Goal: Communication & Community: Share content

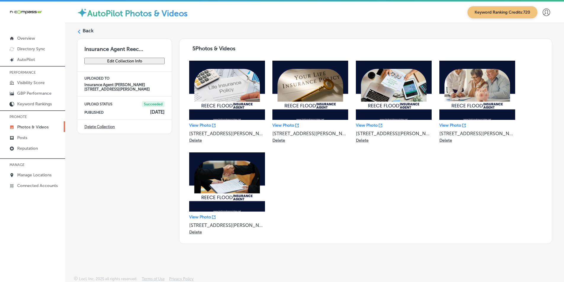
click at [82, 30] on div "Back" at bounding box center [314, 33] width 475 height 11
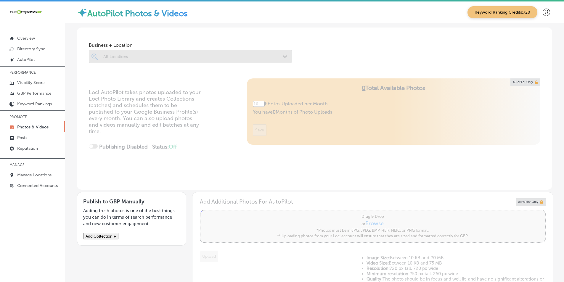
type input "5"
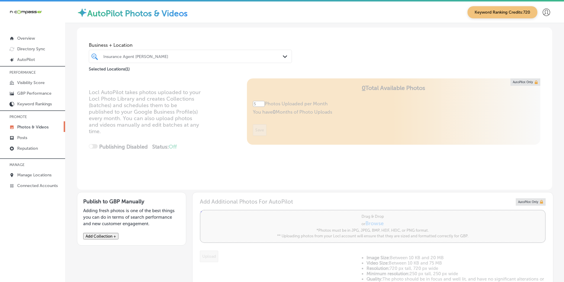
click at [168, 55] on div "Insurance Agent [PERSON_NAME]" at bounding box center [193, 56] width 180 height 5
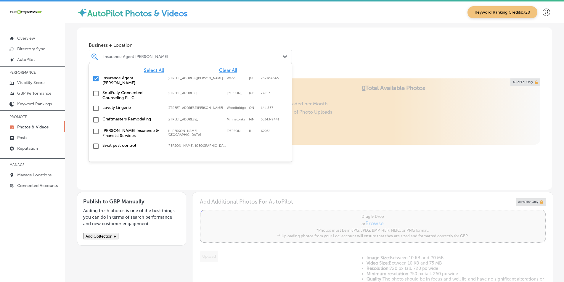
click at [96, 77] on input "checkbox" at bounding box center [95, 78] width 7 height 7
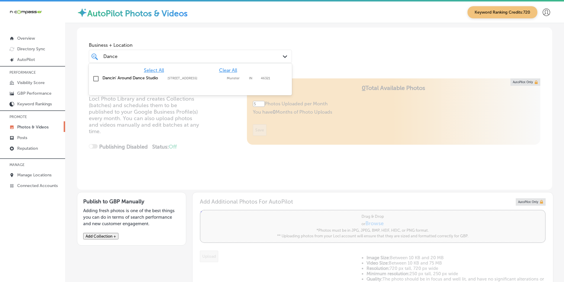
click at [96, 78] on input "checkbox" at bounding box center [95, 78] width 7 height 7
type input "Dance"
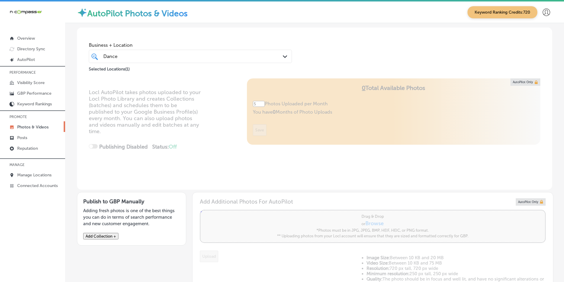
click at [209, 131] on div "Locl AutoPilot takes photos uploaded to your Locl Photo Library and creates Col…" at bounding box center [314, 133] width 475 height 111
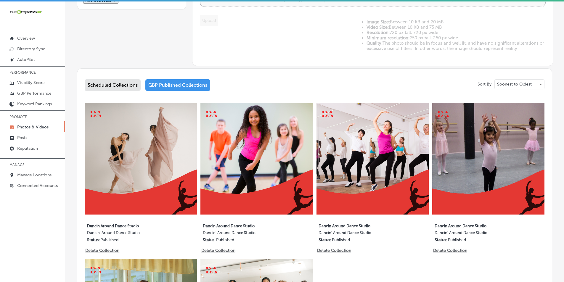
scroll to position [237, 0]
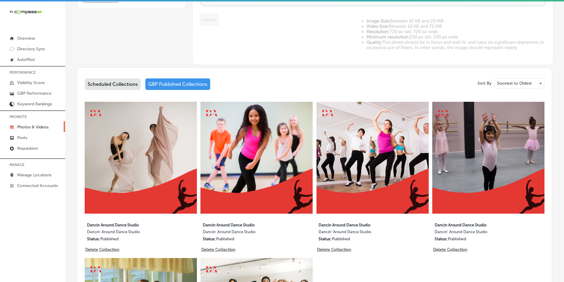
click at [118, 83] on div "Scheduled Collections" at bounding box center [113, 84] width 56 height 12
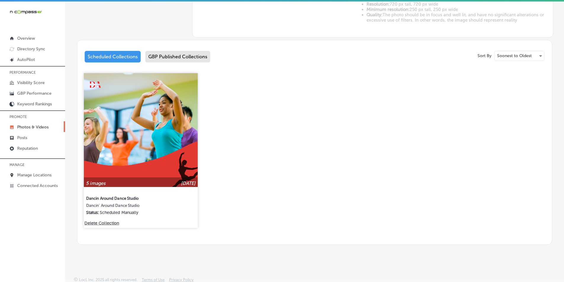
scroll to position [235, 0]
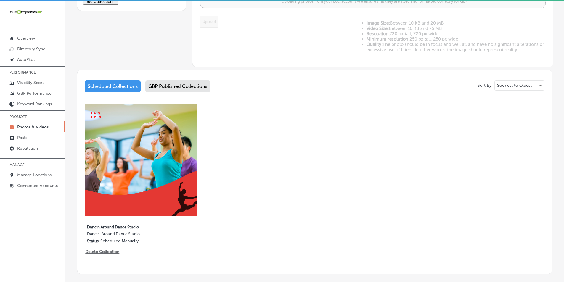
click at [178, 86] on div "GBP Published Collections" at bounding box center [177, 87] width 65 height 12
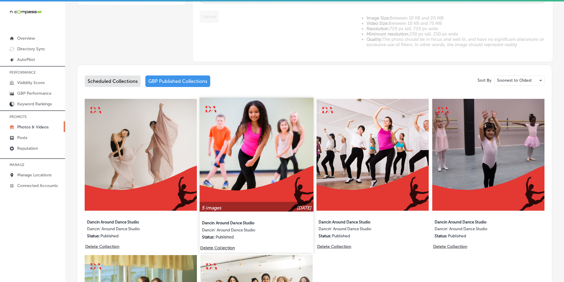
scroll to position [235, 0]
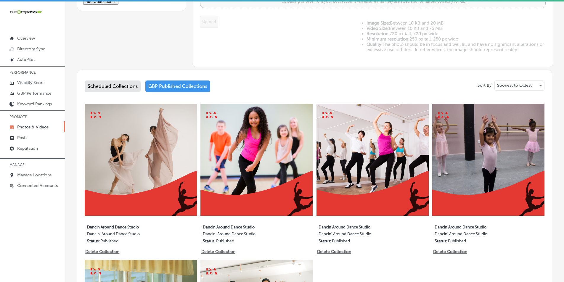
click at [116, 86] on div "Scheduled Collections" at bounding box center [113, 87] width 56 height 12
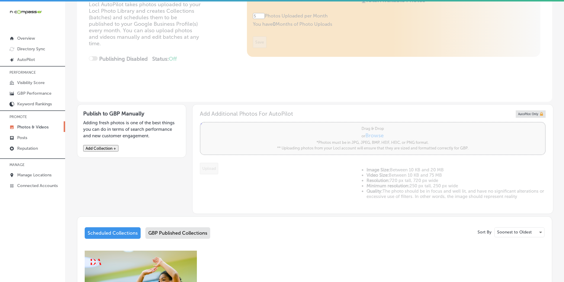
scroll to position [89, 0]
click at [116, 149] on button "Add Collection +" at bounding box center [100, 147] width 35 height 7
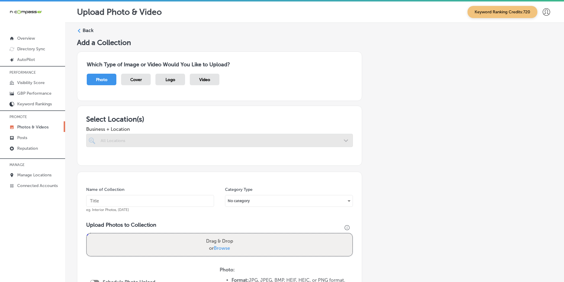
click at [132, 137] on div at bounding box center [207, 140] width 215 height 8
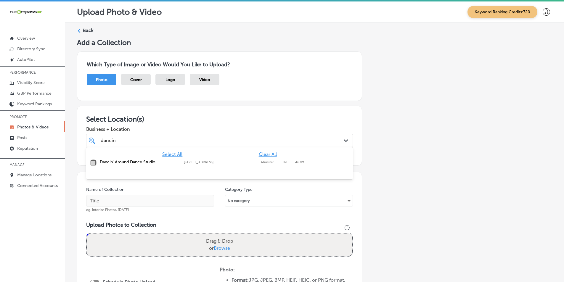
click at [93, 161] on input "checkbox" at bounding box center [93, 162] width 7 height 7
type input "dancin"
click at [159, 186] on div "Name of Collection eg. Interior Photos, [DATE] Category Type No category Upload…" at bounding box center [219, 262] width 285 height 181
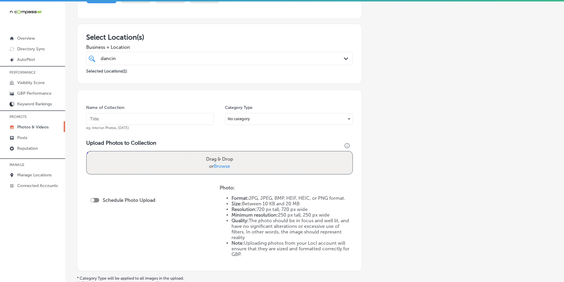
scroll to position [89, 0]
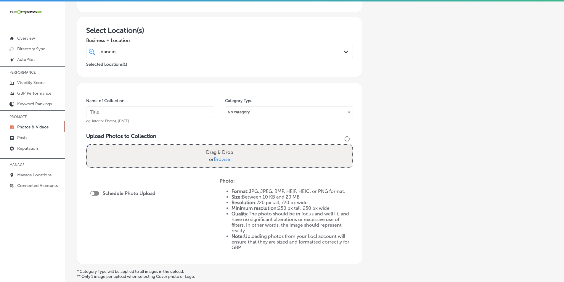
click at [137, 112] on input "text" at bounding box center [150, 112] width 128 height 12
paste input "dance classes near me"
type input "dance classes near me"
click at [131, 148] on div "Drag & Drop or Browse" at bounding box center [219, 156] width 265 height 22
click at [87, 145] on input "Drag & Drop or Browse" at bounding box center [219, 146] width 265 height 2
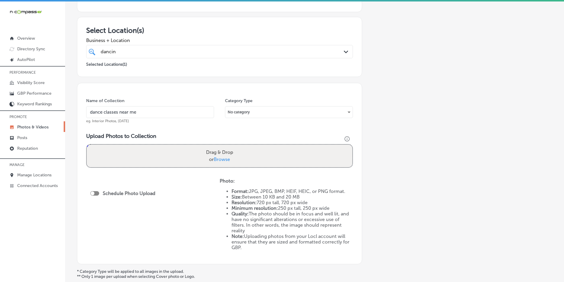
type input "C:\fakepath\2.png"
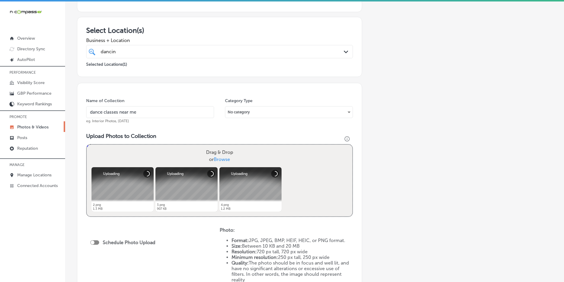
click at [157, 154] on div "Drag & Drop or Browse" at bounding box center [219, 156] width 265 height 22
click at [87, 145] on input "Drag & Drop or Browse" at bounding box center [219, 146] width 265 height 2
type input "C:\fakepath\5.png"
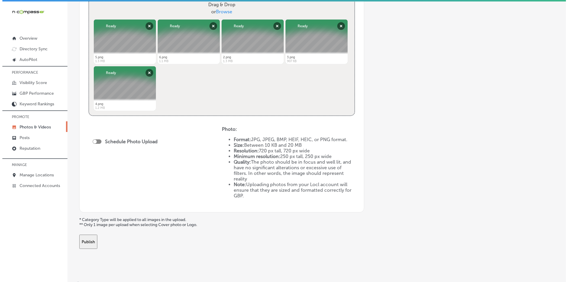
scroll to position [237, 0]
click at [94, 140] on div at bounding box center [94, 141] width 9 height 4
checkbox input "true"
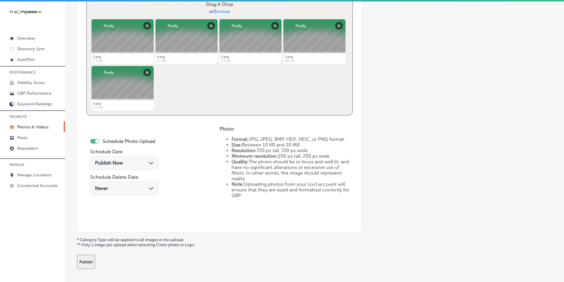
click at [132, 164] on div "Publish Now Path Created with Sketch." at bounding box center [124, 163] width 59 height 6
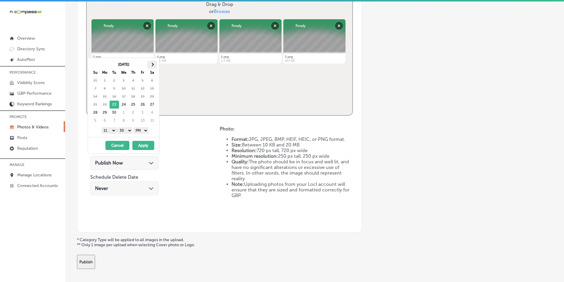
click at [152, 64] on span at bounding box center [151, 64] width 3 height 3
click at [111, 131] on select "1 2 3 4 5 6 7 8 9 10 11 12" at bounding box center [109, 130] width 15 height 7
click at [130, 131] on select "00 10 20 30 40 50" at bounding box center [125, 130] width 15 height 7
click at [140, 146] on button "Apply" at bounding box center [143, 145] width 22 height 9
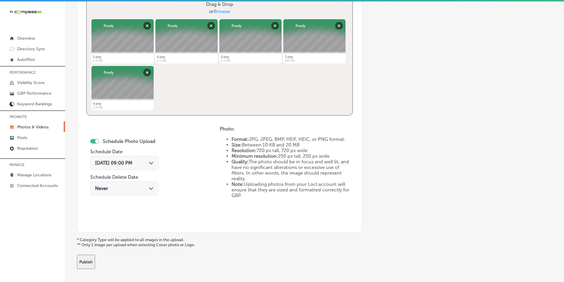
click at [95, 263] on button "Publish" at bounding box center [86, 262] width 18 height 14
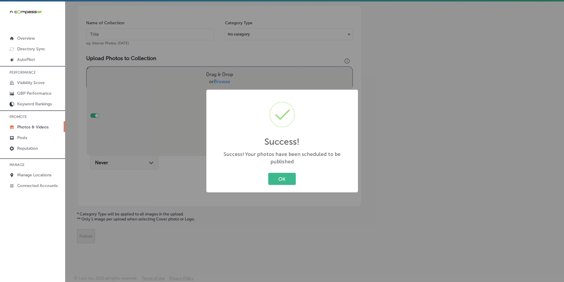
scroll to position [167, 0]
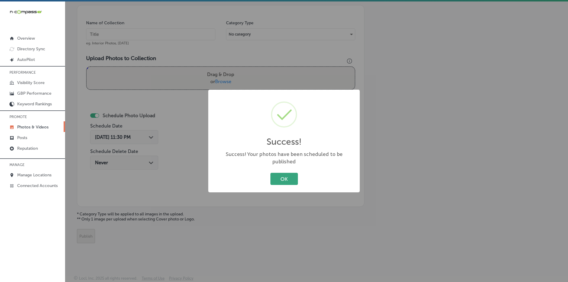
click at [283, 173] on button "OK" at bounding box center [285, 179] width 28 height 12
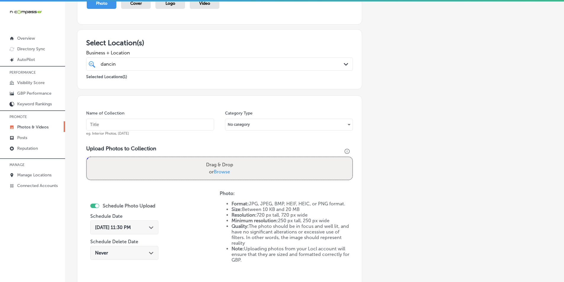
scroll to position [48, 0]
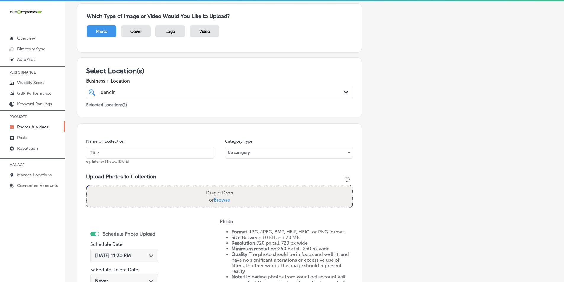
click at [115, 153] on input "text" at bounding box center [150, 153] width 128 height 12
paste input "dance studios near me"
type input "dance studios near me"
click at [123, 189] on div "Drag & Drop or Browse" at bounding box center [219, 196] width 265 height 22
click at [87, 185] on input "Drag & Drop or Browse" at bounding box center [219, 186] width 265 height 2
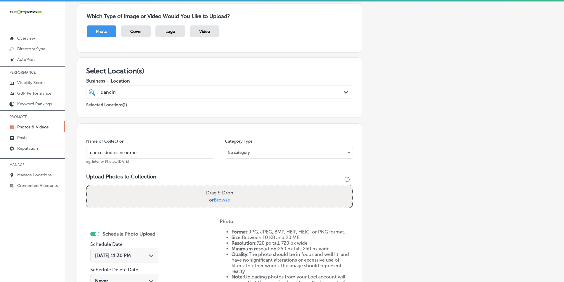
type input "C:\fakepath\7.png"
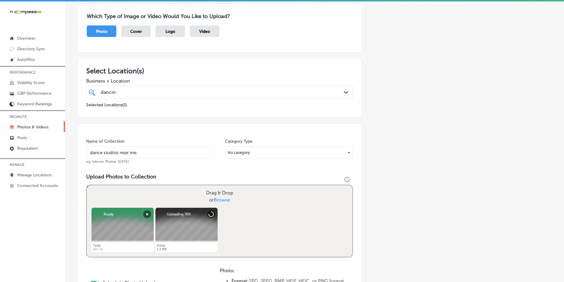
click at [174, 191] on div "Drag & Drop or Browse" at bounding box center [219, 196] width 265 height 22
click at [87, 185] on input "Drag & Drop or Browse" at bounding box center [219, 186] width 265 height 2
type input "C:\fakepath\9.png"
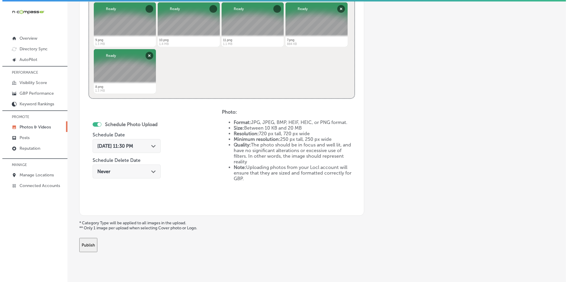
scroll to position [255, 0]
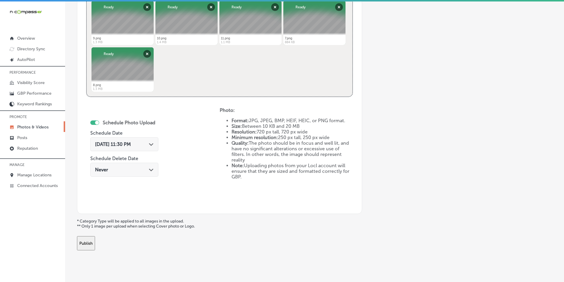
click at [131, 143] on span "[DATE] 11:30 PM" at bounding box center [113, 144] width 36 height 6
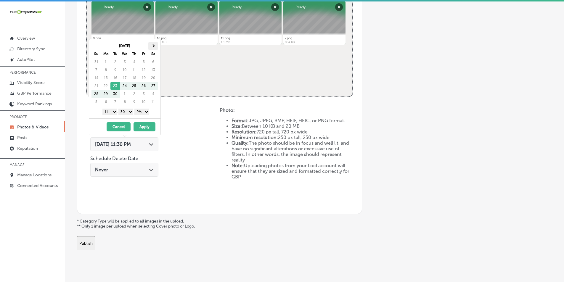
click at [154, 46] on span at bounding box center [153, 45] width 3 height 3
click at [112, 112] on select "1 2 3 4 5 6 7 8 9 10 11 12" at bounding box center [109, 112] width 15 height 7
click at [133, 112] on select "00 10 20 30 40 50" at bounding box center [125, 112] width 15 height 7
click at [144, 124] on button "Apply" at bounding box center [144, 126] width 22 height 9
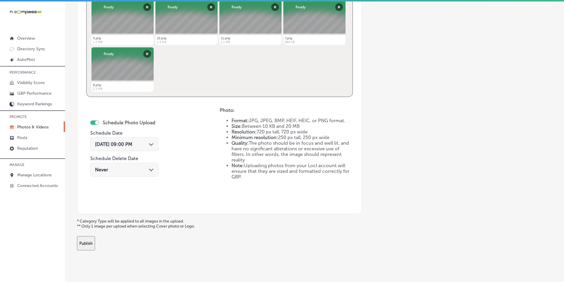
drag, startPoint x: 92, startPoint y: 240, endPoint x: 94, endPoint y: 236, distance: 3.7
click at [92, 240] on button "Publish" at bounding box center [86, 243] width 18 height 14
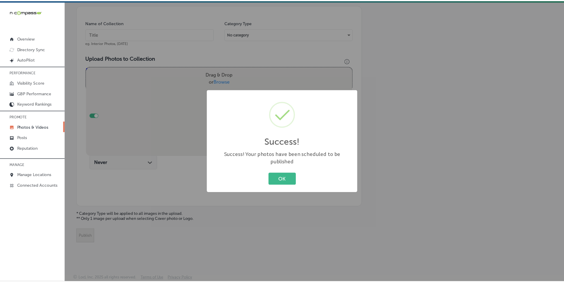
scroll to position [167, 0]
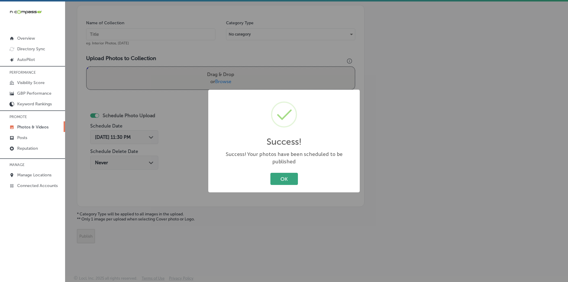
click at [285, 173] on button "OK" at bounding box center [285, 179] width 28 height 12
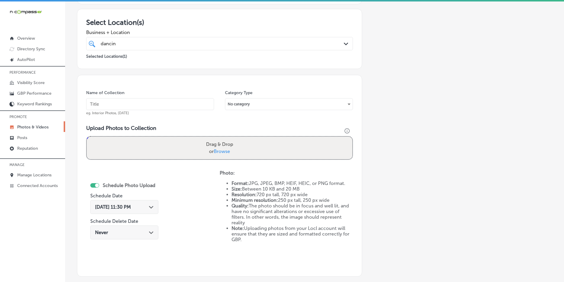
scroll to position [78, 0]
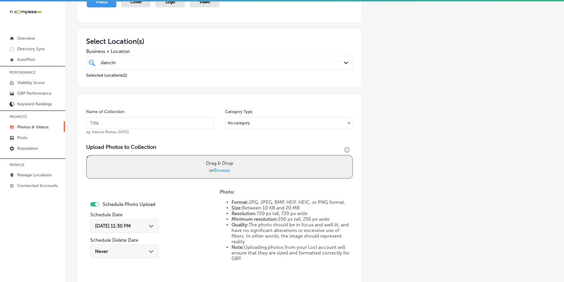
click at [126, 123] on input "text" at bounding box center [150, 123] width 128 height 12
paste input "dance"
type input "dance"
click at [118, 161] on div "Drag & Drop or Browse" at bounding box center [219, 167] width 265 height 22
click at [87, 156] on input "Drag & Drop or Browse" at bounding box center [219, 157] width 265 height 2
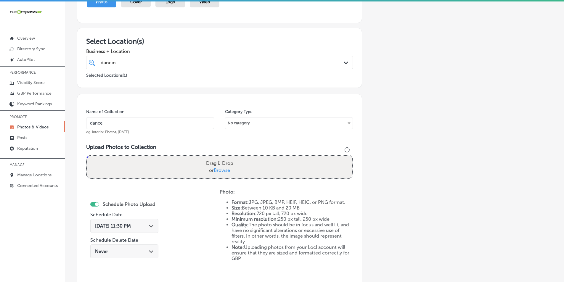
type input "C:\fakepath\13.png"
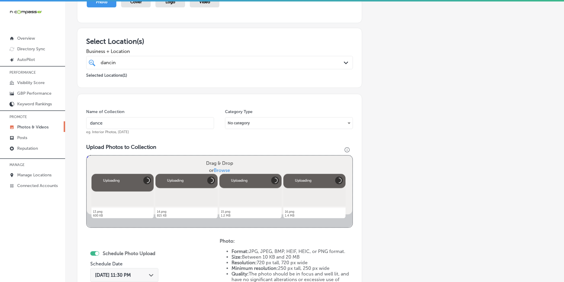
scroll to position [153, 0]
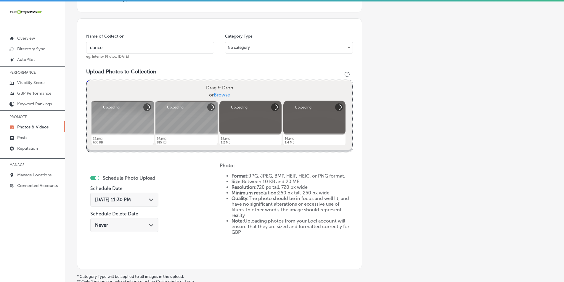
click at [128, 80] on div "Drag & Drop or Browse" at bounding box center [219, 91] width 265 height 22
click at [87, 80] on input "Drag & Drop or Browse" at bounding box center [219, 81] width 265 height 2
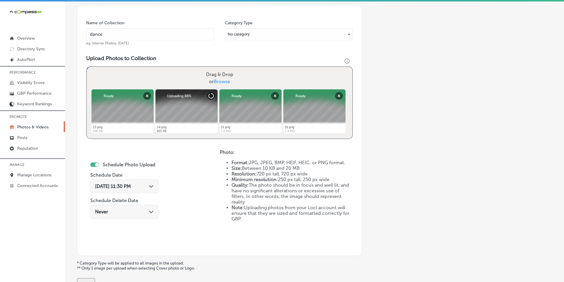
type input "C:\fakepath\12.png"
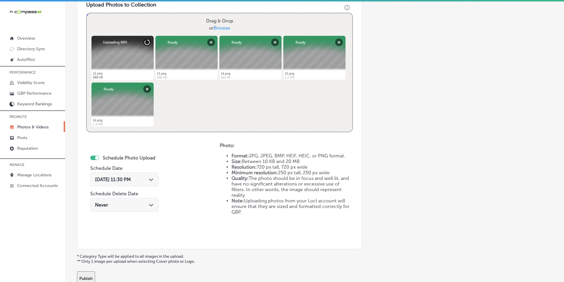
scroll to position [226, 0]
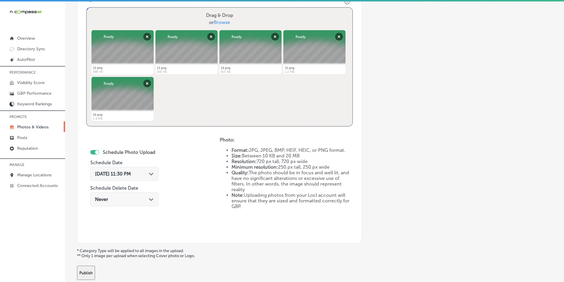
click at [131, 173] on span "[DATE] 11:30 PM" at bounding box center [113, 174] width 36 height 6
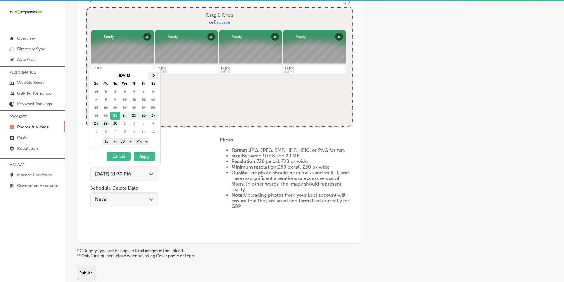
click at [152, 74] on th at bounding box center [152, 76] width 9 height 8
click at [114, 141] on select "1 2 3 4 5 6 7 8 9 10 11 12" at bounding box center [109, 141] width 15 height 7
click at [131, 141] on select "00 10 20 30 40 50" at bounding box center [125, 141] width 15 height 7
click at [147, 156] on button "Apply" at bounding box center [144, 156] width 22 height 9
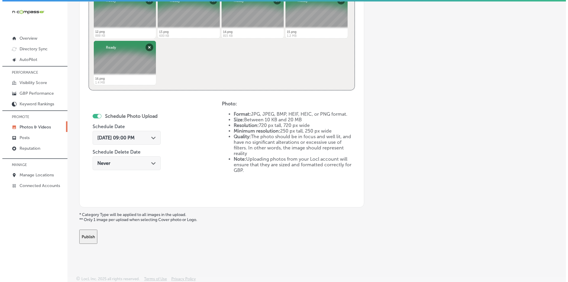
scroll to position [263, 0]
click at [95, 233] on button "Publish" at bounding box center [86, 236] width 18 height 14
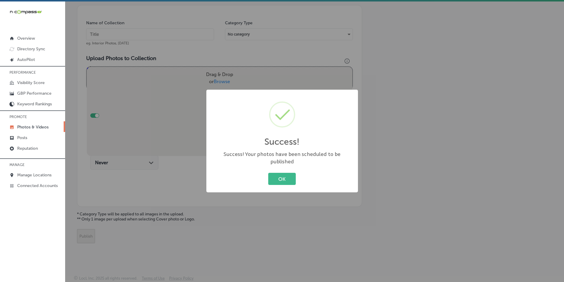
scroll to position [167, 0]
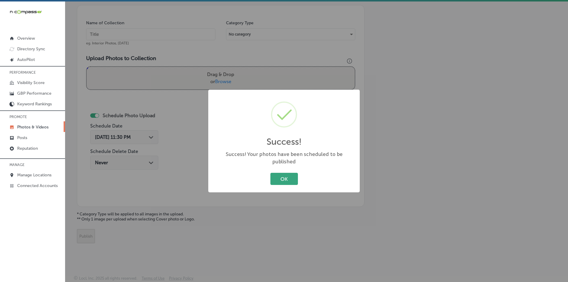
click at [277, 175] on button "OK" at bounding box center [285, 179] width 28 height 12
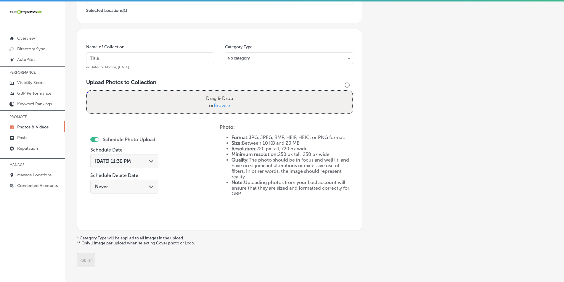
scroll to position [107, 0]
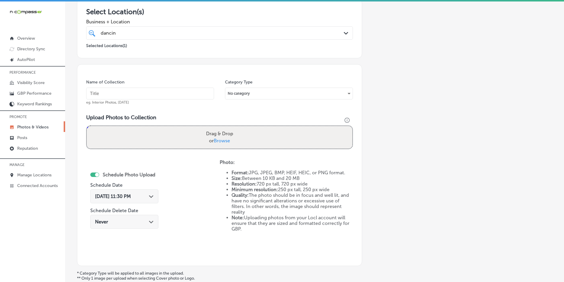
click at [141, 94] on input "text" at bounding box center [150, 94] width 128 height 12
paste input "adult dance classes near me"
type input "adult dance classes near me"
click at [137, 133] on div "Drag & Drop or Browse" at bounding box center [219, 137] width 265 height 22
click at [87, 126] on input "Drag & Drop or Browse" at bounding box center [219, 127] width 265 height 2
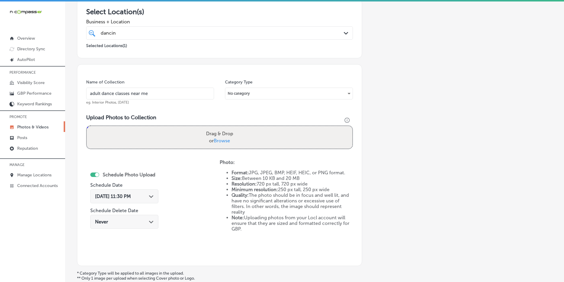
type input "C:\fakepath\17.png"
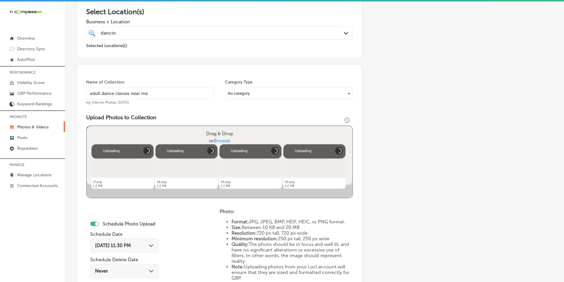
click at [132, 128] on div "Drag & Drop or Browse" at bounding box center [219, 137] width 265 height 22
click at [87, 126] on input "Drag & Drop or Browse" at bounding box center [219, 127] width 265 height 2
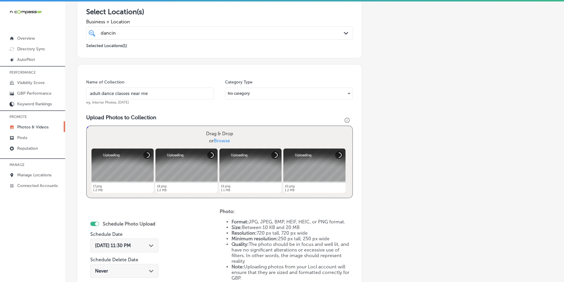
type input "C:\fakepath\21.png"
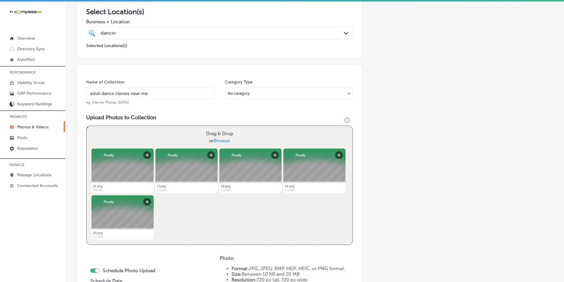
drag, startPoint x: 100, startPoint y: 93, endPoint x: 89, endPoint y: 93, distance: 10.7
click at [89, 93] on input "adult dance classes near me" at bounding box center [150, 94] width 128 height 12
drag, startPoint x: 140, startPoint y: 93, endPoint x: 106, endPoint y: 93, distance: 33.4
click at [106, 93] on input "dance classes near me" at bounding box center [150, 94] width 128 height 12
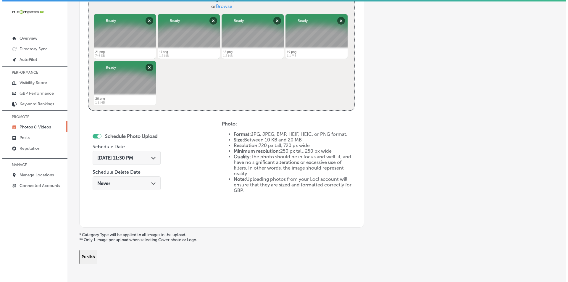
scroll to position [255, 0]
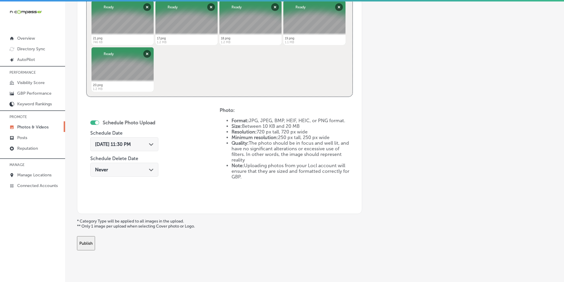
type input "dance"
click at [149, 141] on div "[DATE] 11:30 PM Path Created with Sketch." at bounding box center [124, 144] width 68 height 14
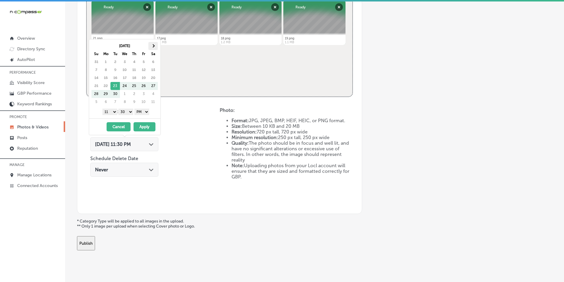
click at [154, 44] on th at bounding box center [152, 46] width 9 height 8
click at [112, 112] on select "1 2 3 4 5 6 7 8 9 10 11 12" at bounding box center [109, 112] width 15 height 7
click at [130, 112] on select "00 10 20 30 40 50" at bounding box center [125, 112] width 15 height 7
click at [144, 125] on button "Apply" at bounding box center [144, 126] width 22 height 9
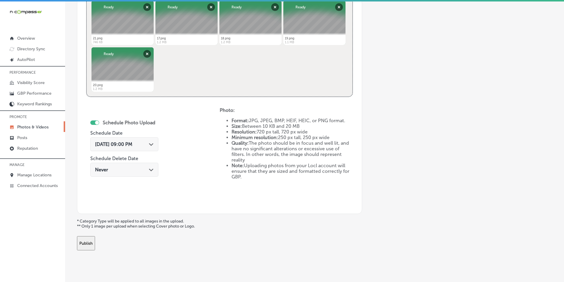
click at [95, 238] on button "Publish" at bounding box center [86, 243] width 18 height 14
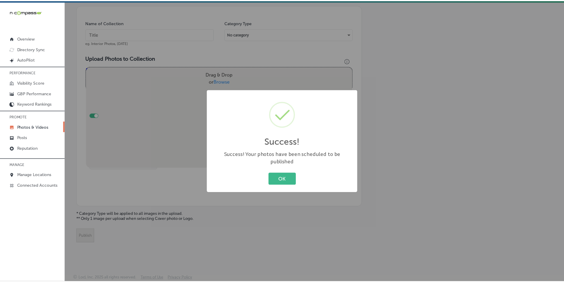
scroll to position [167, 0]
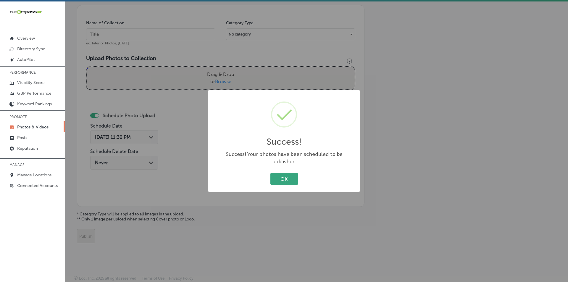
click at [286, 174] on button "OK" at bounding box center [285, 179] width 28 height 12
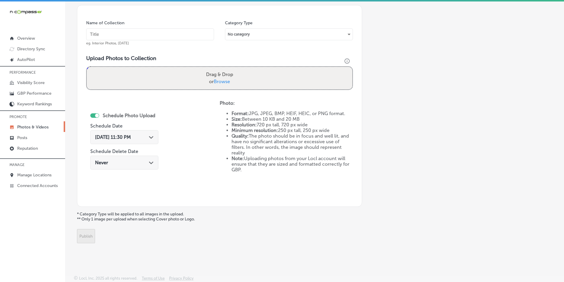
click at [131, 35] on input "text" at bounding box center [150, 34] width 128 height 12
click at [139, 33] on input "text" at bounding box center [150, 34] width 128 height 12
paste input "adult dance classes near me"
type input "adult dance classes near me"
click at [129, 71] on div "Drag & Drop or Browse" at bounding box center [219, 78] width 265 height 22
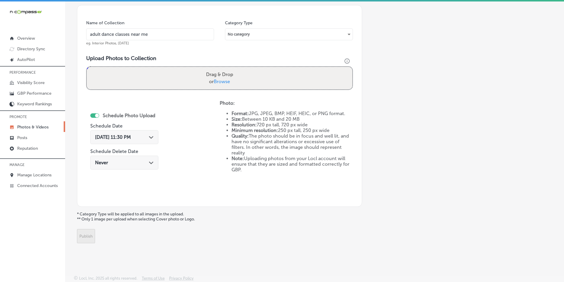
click at [87, 67] on input "Drag & Drop or Browse" at bounding box center [219, 68] width 265 height 2
type input "C:\fakepath\22.png"
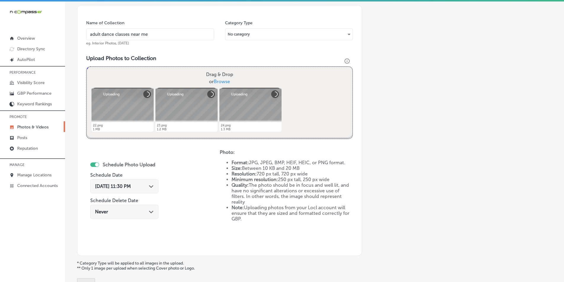
click at [138, 76] on div "Drag & Drop or Browse" at bounding box center [219, 78] width 265 height 22
click at [87, 67] on input "Drag & Drop or Browse" at bounding box center [219, 68] width 265 height 2
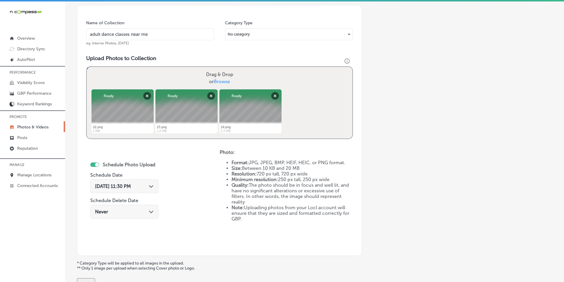
type input "C:\fakepath\25.png"
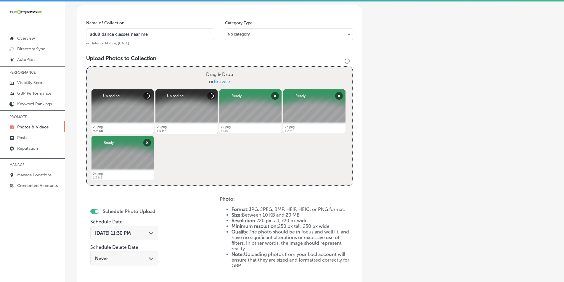
scroll to position [196, 0]
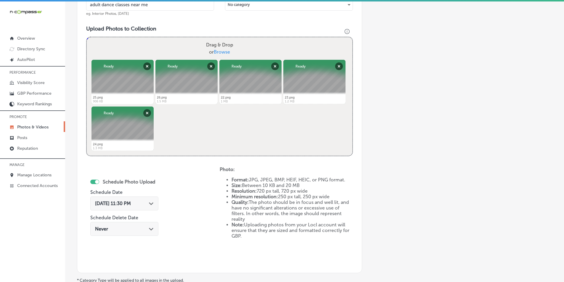
click at [153, 203] on icon "Path Created with Sketch." at bounding box center [151, 203] width 4 height 3
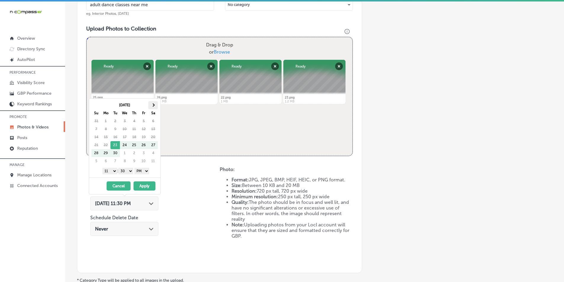
click at [154, 105] on span at bounding box center [153, 104] width 3 height 3
click at [113, 171] on select "1 2 3 4 5 6 7 8 9 10 11 12" at bounding box center [109, 171] width 15 height 7
click at [132, 171] on select "00 10 20 30 40 50" at bounding box center [125, 171] width 15 height 7
click at [144, 185] on button "Apply" at bounding box center [144, 185] width 22 height 9
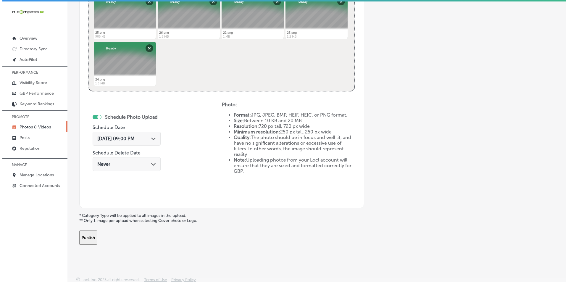
scroll to position [263, 0]
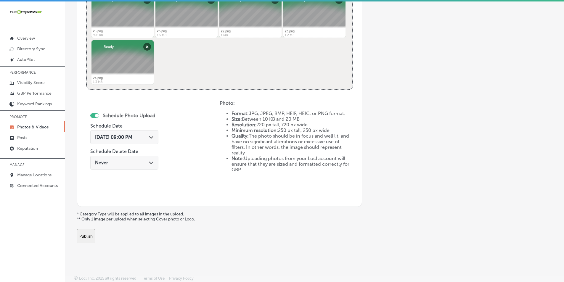
click at [95, 234] on button "Publish" at bounding box center [86, 236] width 18 height 14
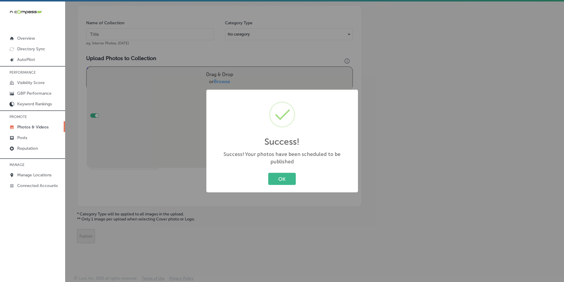
scroll to position [167, 0]
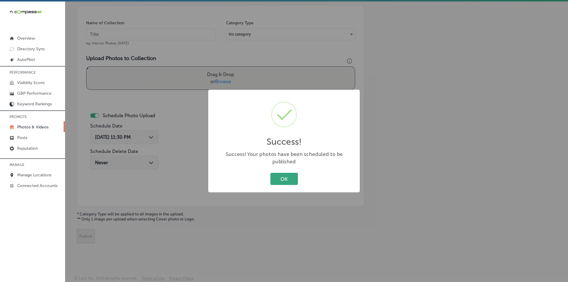
click at [285, 175] on button "OK" at bounding box center [285, 179] width 28 height 12
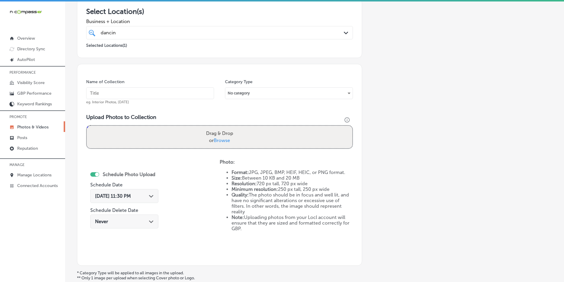
scroll to position [107, 0]
click at [157, 91] on input "text" at bounding box center [150, 94] width 128 height 12
type input "dance classes near me"
click at [169, 132] on div "Drag & Drop or Browse" at bounding box center [219, 137] width 265 height 22
click at [87, 126] on input "Drag & Drop or Browse" at bounding box center [219, 127] width 265 height 2
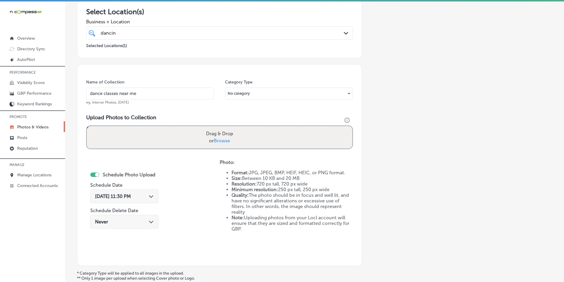
type input "C:\fakepath\27.png"
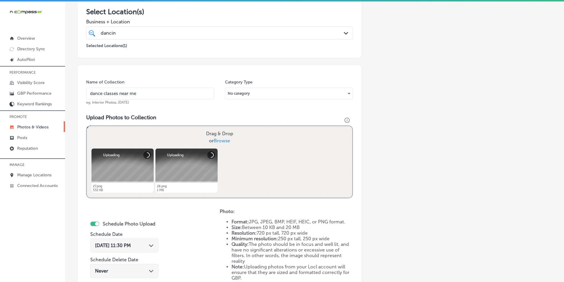
click at [130, 131] on div "Drag & Drop or Browse" at bounding box center [219, 137] width 265 height 22
click at [87, 126] on input "Drag & Drop or Browse" at bounding box center [219, 127] width 265 height 2
type input "C:\fakepath\29.png"
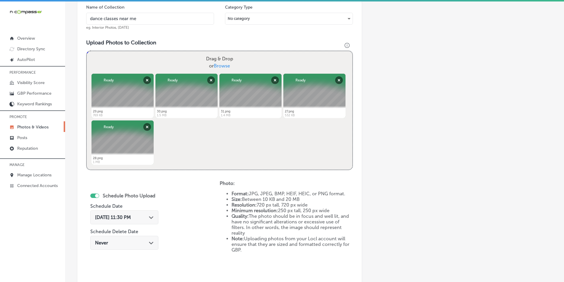
scroll to position [196, 0]
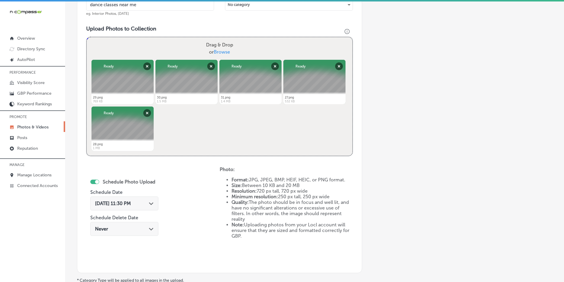
click at [131, 202] on span "[DATE] 11:30 PM" at bounding box center [113, 204] width 36 height 6
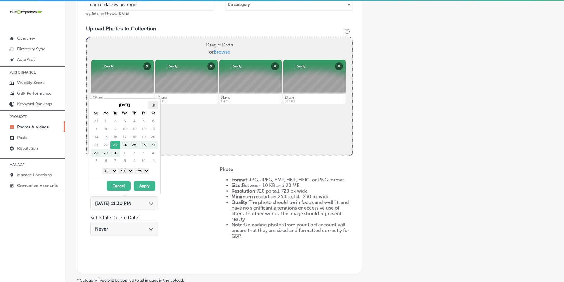
click at [155, 104] on th at bounding box center [152, 105] width 9 height 8
click at [114, 170] on select "1 2 3 4 5 6 7 8 9 10 11 12" at bounding box center [109, 171] width 15 height 7
click at [131, 171] on select "00 10 20 30 40 50" at bounding box center [125, 171] width 15 height 7
click at [144, 186] on button "Apply" at bounding box center [144, 185] width 22 height 9
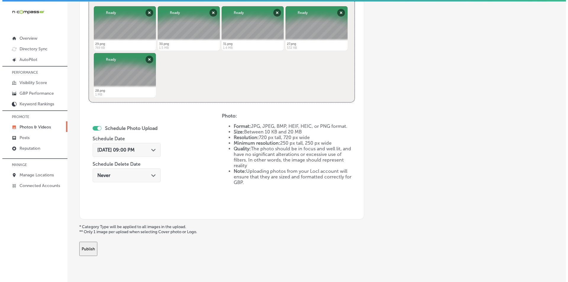
scroll to position [263, 0]
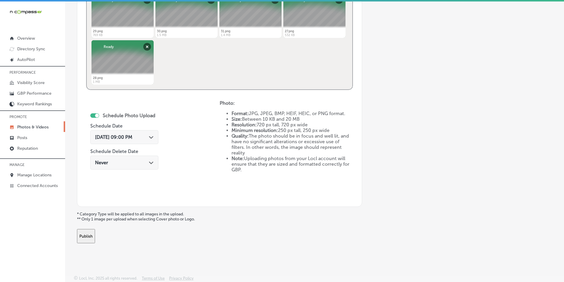
click at [95, 236] on button "Publish" at bounding box center [86, 236] width 18 height 14
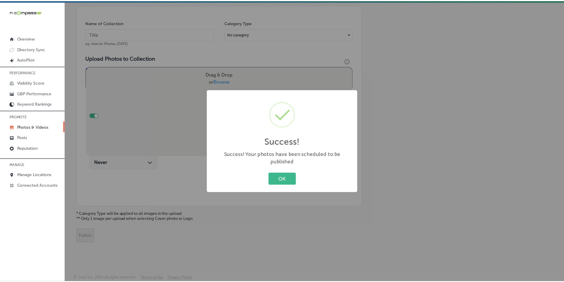
scroll to position [167, 0]
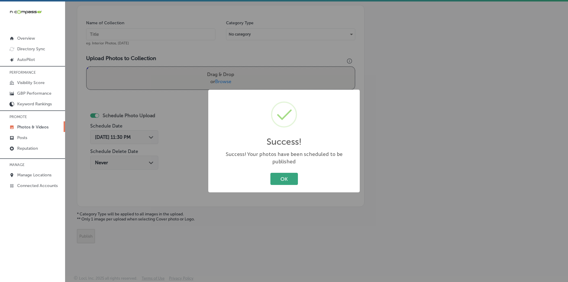
click at [281, 173] on button "OK" at bounding box center [285, 179] width 28 height 12
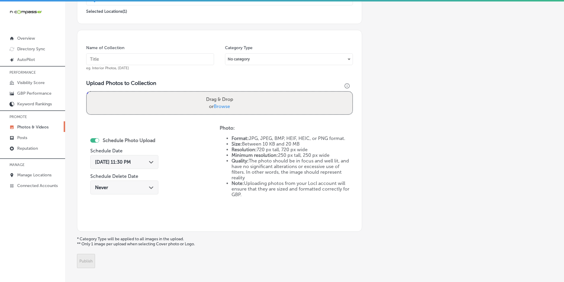
scroll to position [78, 0]
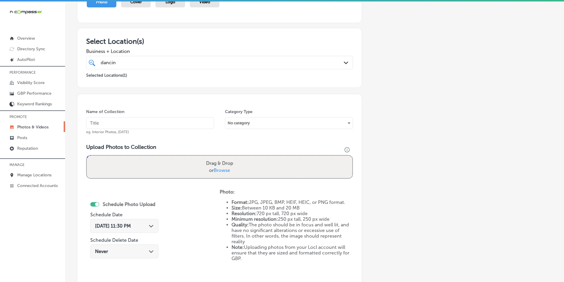
click at [153, 119] on input "text" at bounding box center [150, 123] width 128 height 12
type input "dance studios near me"
click at [142, 165] on div "Drag & Drop or Browse" at bounding box center [219, 167] width 265 height 22
click at [87, 156] on input "Drag & Drop or Browse" at bounding box center [219, 157] width 265 height 2
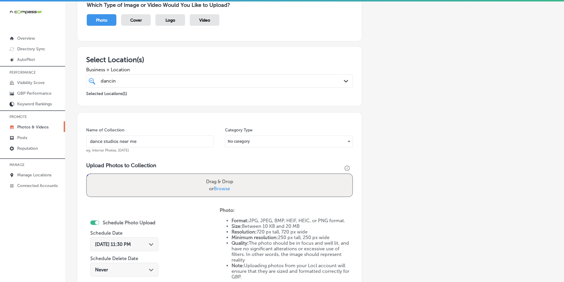
scroll to position [0, 0]
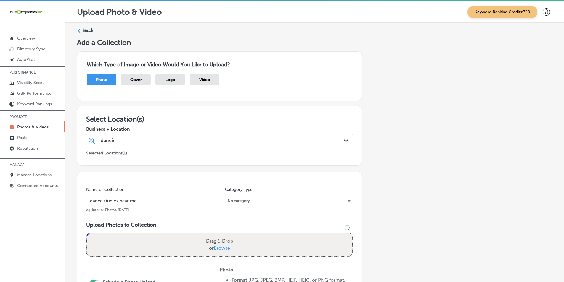
click at [79, 30] on polygon at bounding box center [79, 31] width 3 height 4
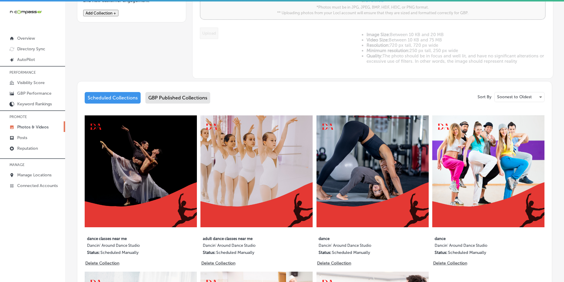
scroll to position [237, 0]
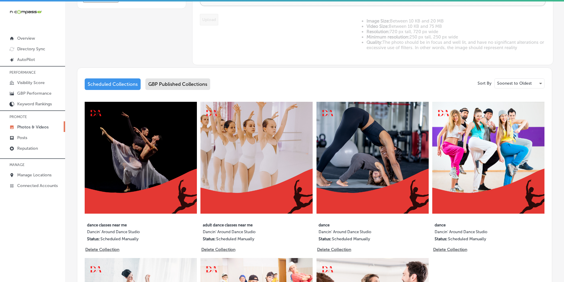
type input "5"
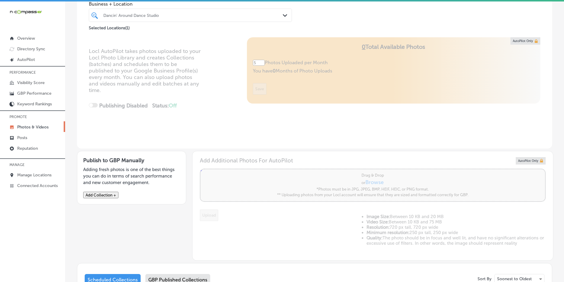
scroll to position [0, 0]
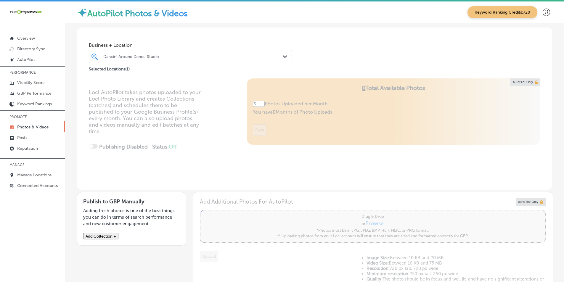
click at [162, 58] on div "Dancin' Around Dance Studio" at bounding box center [193, 56] width 180 height 5
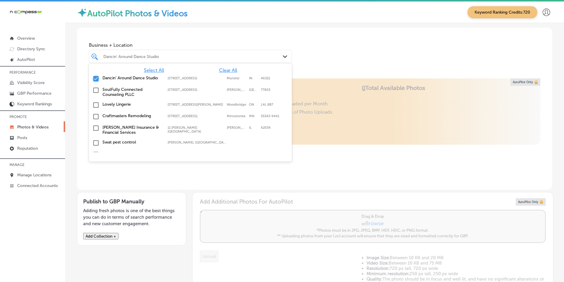
click at [94, 78] on input "checkbox" at bounding box center [95, 78] width 7 height 7
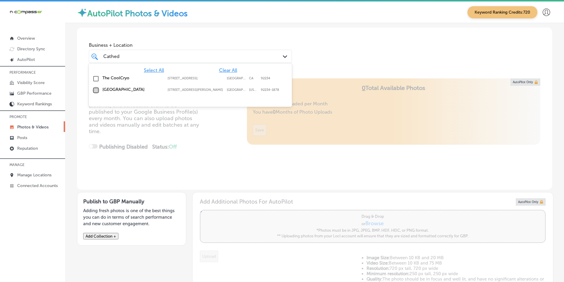
click at [95, 89] on input "checkbox" at bounding box center [95, 90] width 7 height 7
click at [200, 136] on div "Locl AutoPilot takes photos uploaded to your Locl Photo Library and creates Col…" at bounding box center [314, 133] width 475 height 111
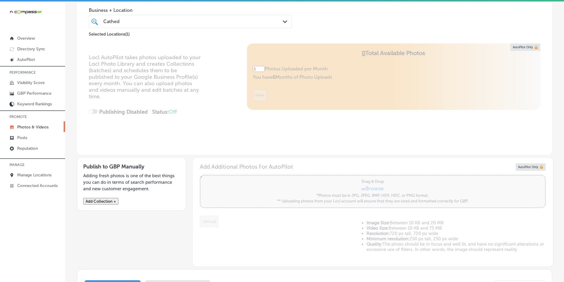
scroll to position [30, 0]
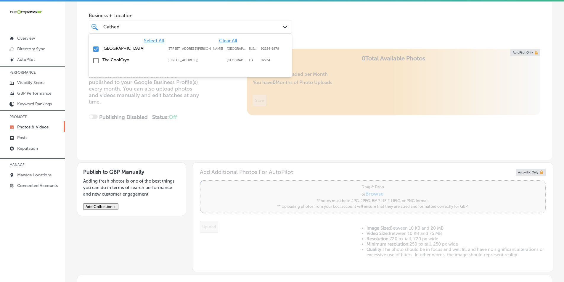
click at [129, 28] on div "Cathed Cathed" at bounding box center [182, 27] width 158 height 8
click at [95, 49] on input "checkbox" at bounding box center [95, 49] width 7 height 7
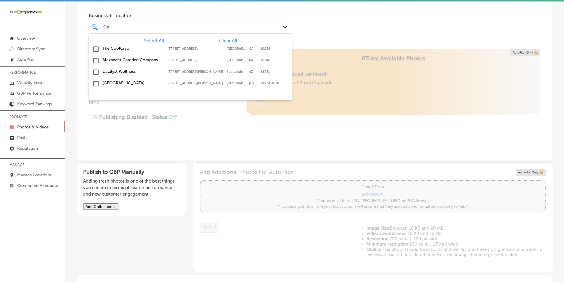
type input "C"
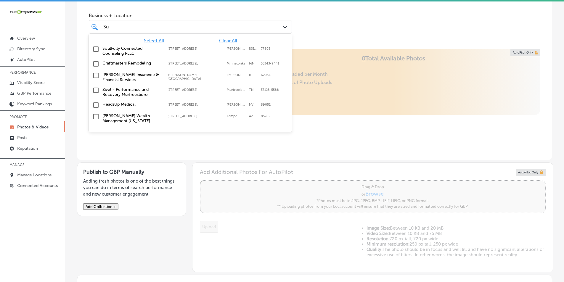
type input "S"
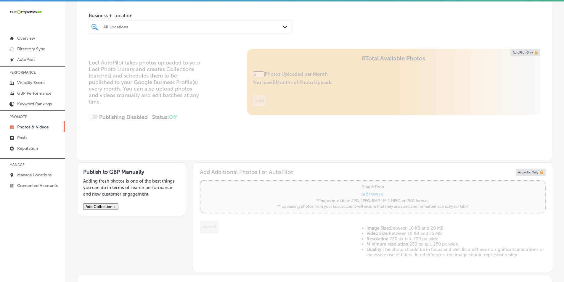
type input "0"
click at [123, 26] on div "All Locations" at bounding box center [193, 26] width 180 height 5
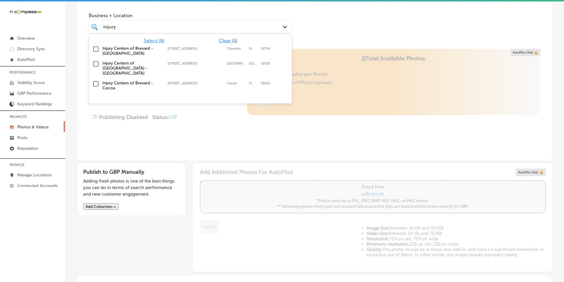
type input "injury"
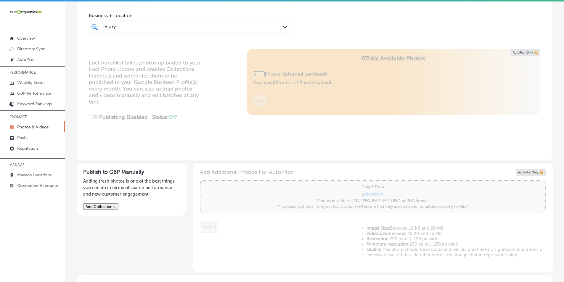
click at [129, 23] on div "injury injury" at bounding box center [182, 27] width 158 height 8
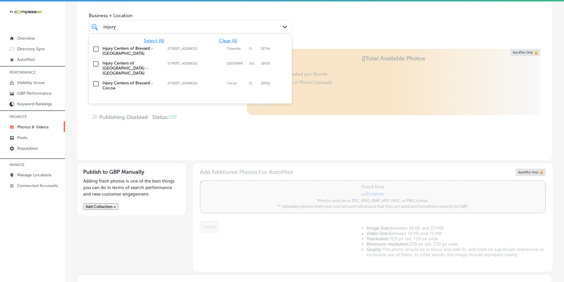
click at [131, 25] on div "injury injury" at bounding box center [182, 27] width 158 height 8
click at [95, 80] on input "checkbox" at bounding box center [95, 83] width 7 height 7
click at [146, 135] on div "Locl AutoPilot takes photos uploaded to your Locl Photo Library and creates Col…" at bounding box center [314, 104] width 475 height 111
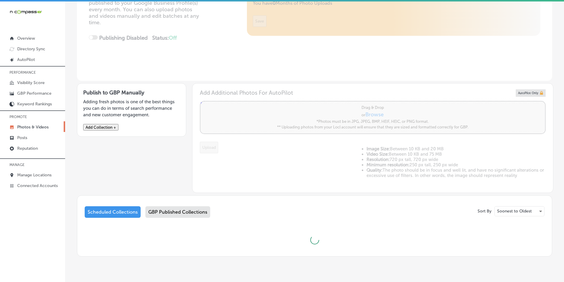
scroll to position [122, 0]
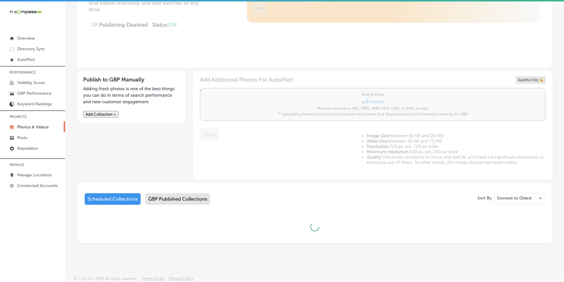
type input "5"
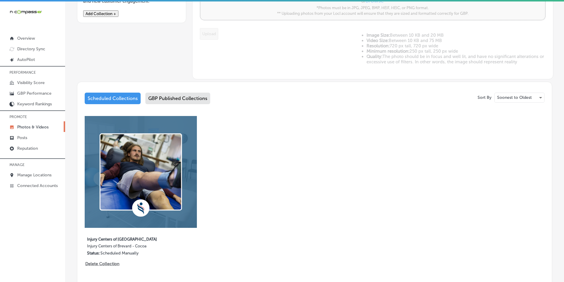
scroll to position [240, 0]
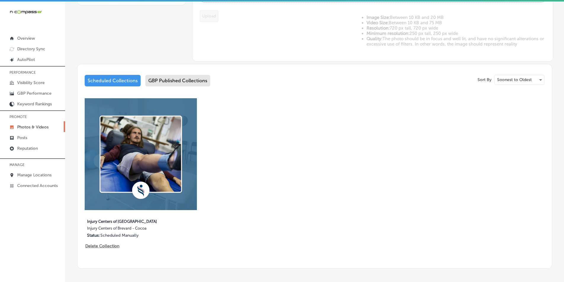
click at [171, 81] on div "GBP Published Collections" at bounding box center [177, 81] width 65 height 12
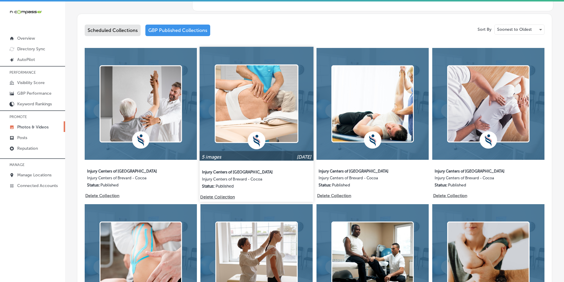
scroll to position [240, 0]
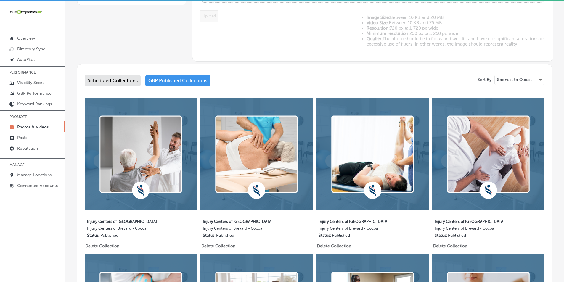
click at [96, 77] on div "Scheduled Collections" at bounding box center [113, 81] width 56 height 12
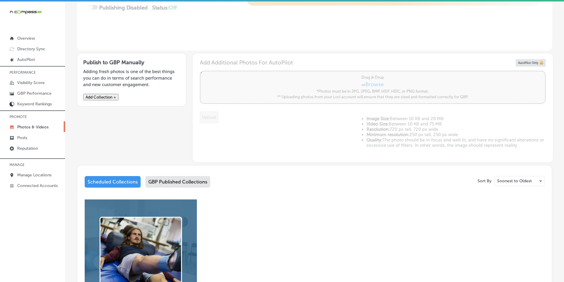
scroll to position [152, 0]
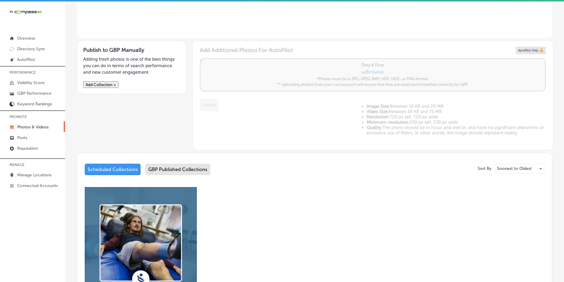
click at [108, 85] on button "Add Collection +" at bounding box center [100, 84] width 35 height 7
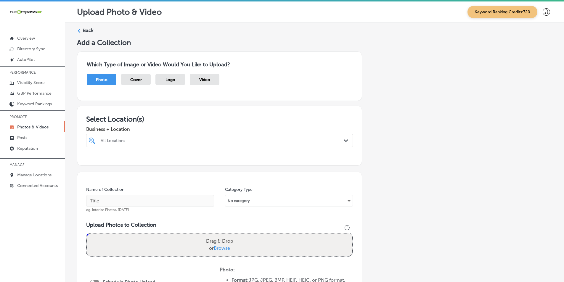
click at [197, 137] on div at bounding box center [207, 140] width 215 height 8
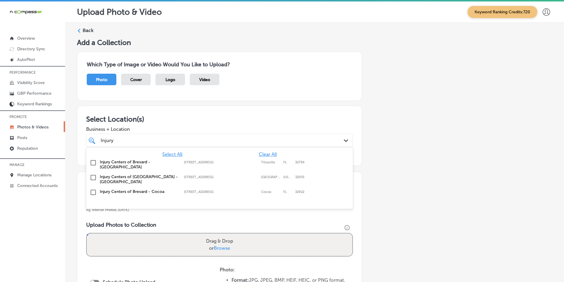
click at [94, 189] on input "checkbox" at bounding box center [93, 192] width 7 height 7
type input "Injury"
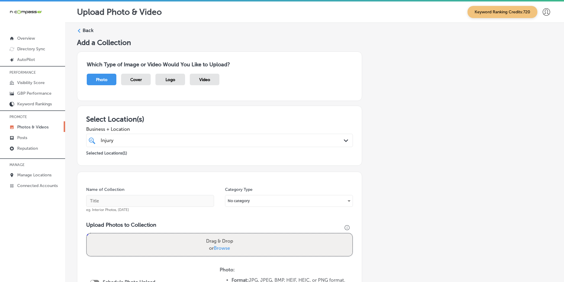
click at [352, 194] on div "Name of Collection eg. Interior Photos, [DATE] Category Type No category Upload…" at bounding box center [219, 262] width 285 height 181
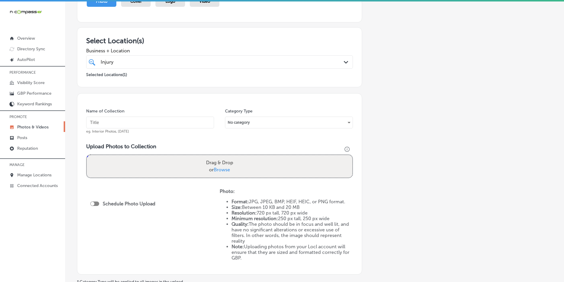
scroll to position [89, 0]
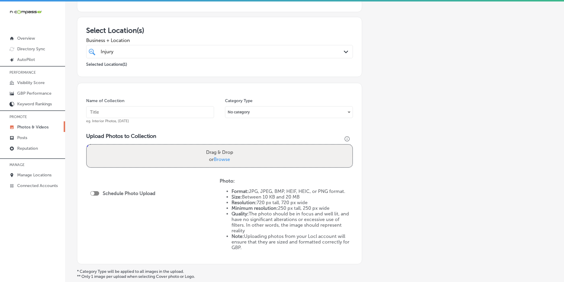
click at [109, 110] on input "text" at bounding box center [150, 112] width 128 height 12
paste input "injury centers of [PERSON_NAME]"
type input "injury centers of [PERSON_NAME]"
click at [118, 156] on div "Drag & Drop or Browse" at bounding box center [219, 156] width 265 height 22
click at [87, 145] on input "Drag & Drop or Browse" at bounding box center [219, 146] width 265 height 2
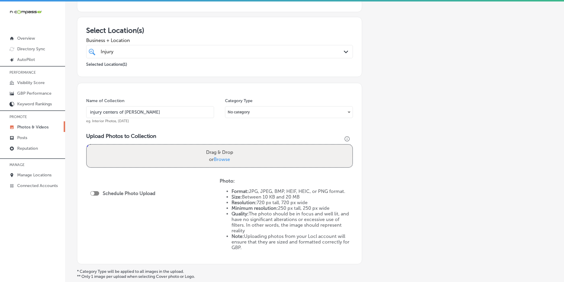
type input "C:\fakepath\2.png"
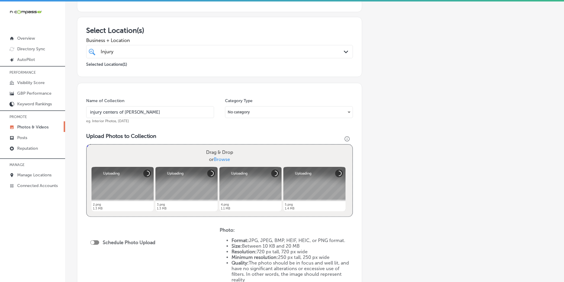
click at [123, 152] on div "Drag & Drop or Browse" at bounding box center [219, 156] width 265 height 22
click at [87, 145] on input "Drag & Drop or Browse" at bounding box center [219, 146] width 265 height 2
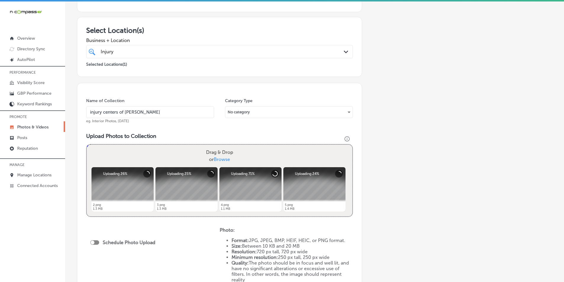
type input "C:\fakepath\6.png"
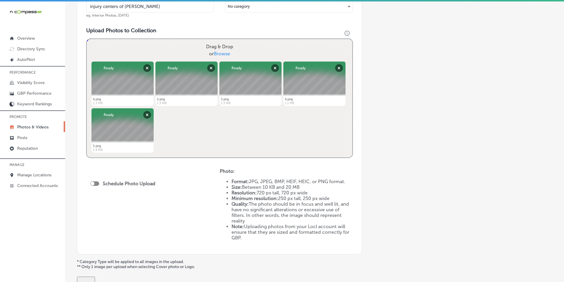
scroll to position [207, 0]
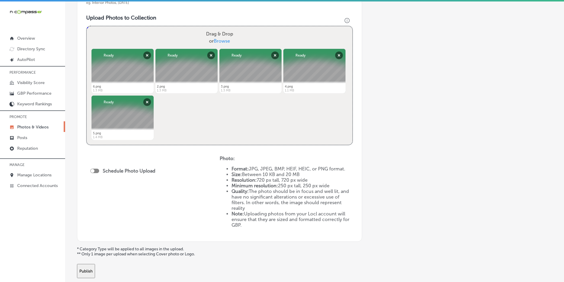
click at [96, 171] on div at bounding box center [94, 171] width 9 height 4
checkbox input "true"
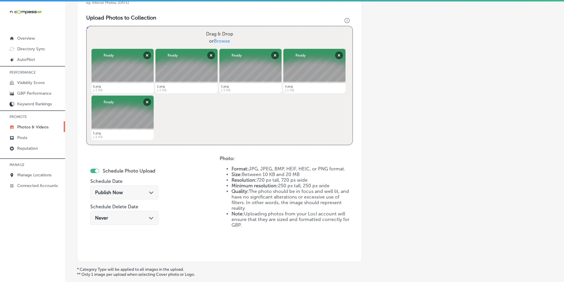
click at [140, 191] on div "Publish Now Path Created with Sketch." at bounding box center [124, 193] width 59 height 6
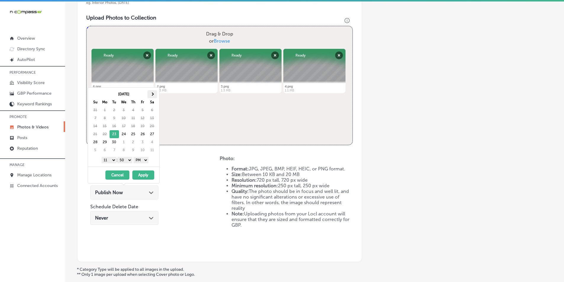
click at [152, 94] on span at bounding box center [151, 93] width 3 height 3
click at [112, 160] on select "1 2 3 4 5 6 7 8 9 10 11 12" at bounding box center [109, 160] width 15 height 7
click at [131, 158] on select "00 10 20 30 40 50" at bounding box center [125, 160] width 15 height 7
click at [141, 174] on button "Apply" at bounding box center [143, 174] width 22 height 9
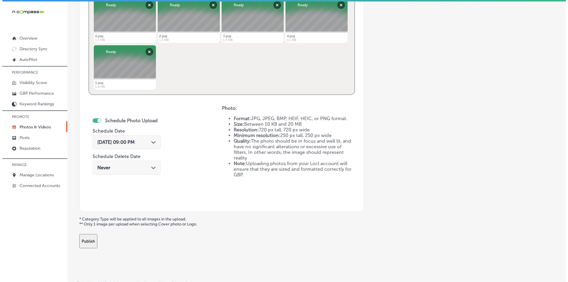
scroll to position [263, 0]
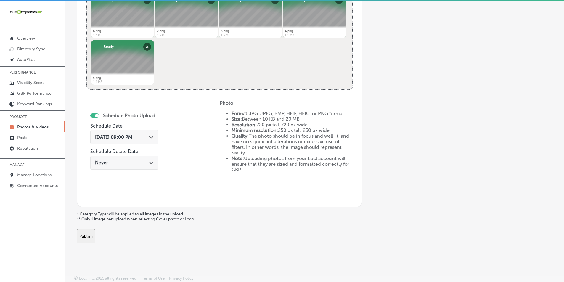
click at [95, 235] on button "Publish" at bounding box center [86, 236] width 18 height 14
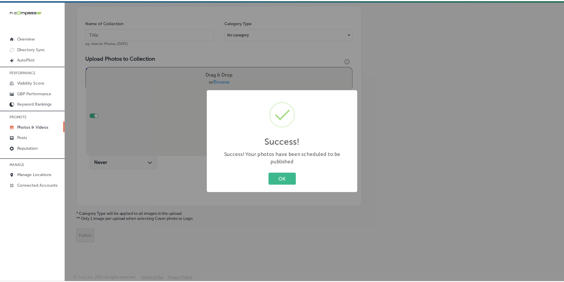
scroll to position [167, 0]
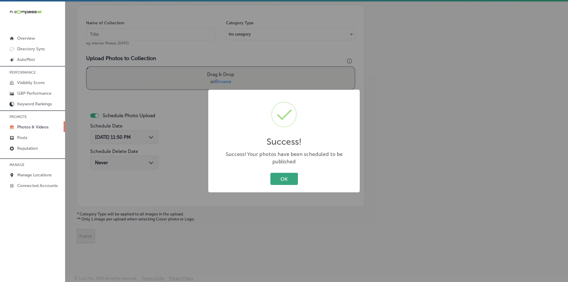
click at [284, 177] on button "OK" at bounding box center [285, 179] width 28 height 12
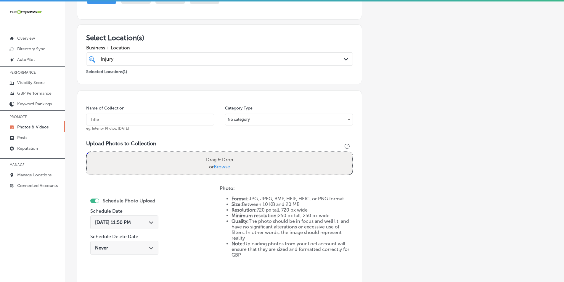
scroll to position [118, 0]
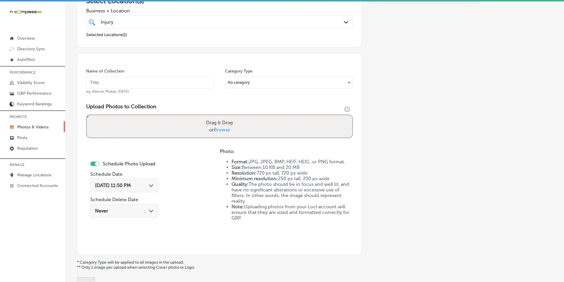
click at [142, 78] on input "text" at bounding box center [150, 83] width 128 height 12
paste input "injury center of brevard"
type input "injury center of brevard"
click at [145, 125] on div "Drag & Drop or Browse" at bounding box center [219, 126] width 265 height 22
click at [87, 115] on input "Drag & Drop or Browse" at bounding box center [219, 116] width 265 height 2
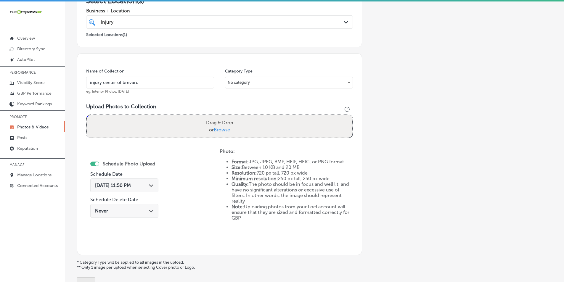
type input "C:\fakepath\7.png"
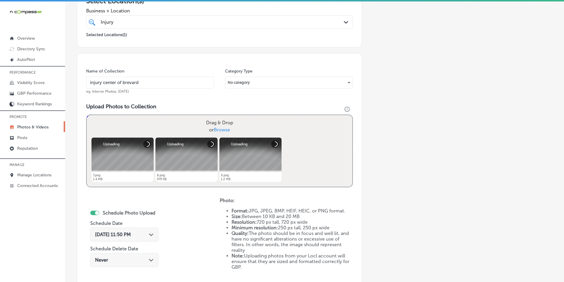
click at [155, 126] on div "Drag & Drop or Browse" at bounding box center [219, 126] width 265 height 22
click at [87, 115] on input "Drag & Drop or Browse" at bounding box center [219, 116] width 265 height 2
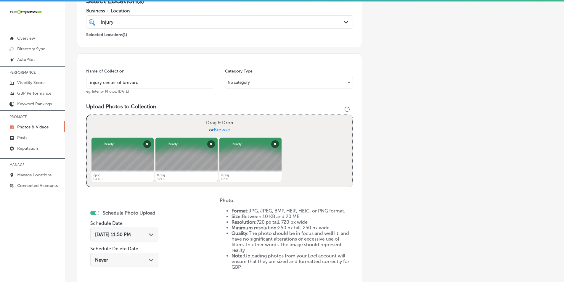
type input "C:\fakepath\10.png"
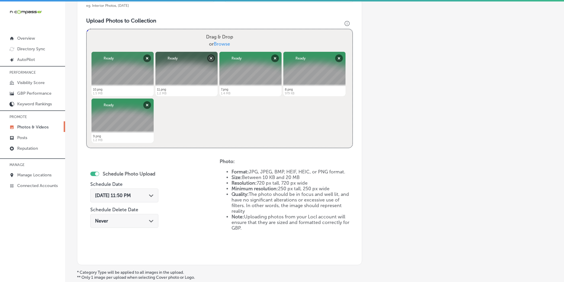
scroll to position [203, 0]
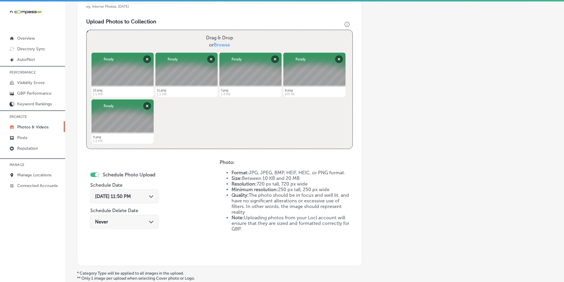
click at [131, 196] on span "[DATE] 11:50 PM" at bounding box center [113, 197] width 36 height 6
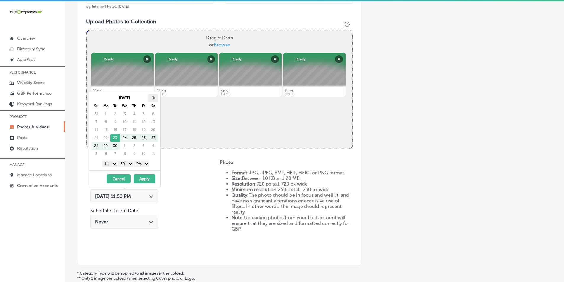
click at [155, 98] on th at bounding box center [152, 98] width 9 height 8
click at [112, 164] on select "1 2 3 4 5 6 7 8 9 10 11 12" at bounding box center [109, 164] width 15 height 7
click at [132, 165] on select "00 10 20 30 40 50" at bounding box center [125, 164] width 15 height 7
click at [146, 178] on button "Apply" at bounding box center [144, 178] width 22 height 9
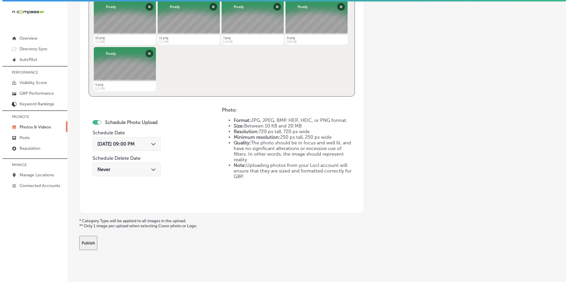
scroll to position [263, 0]
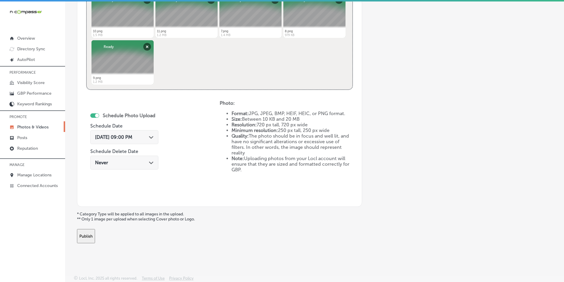
click at [95, 233] on button "Publish" at bounding box center [86, 236] width 18 height 14
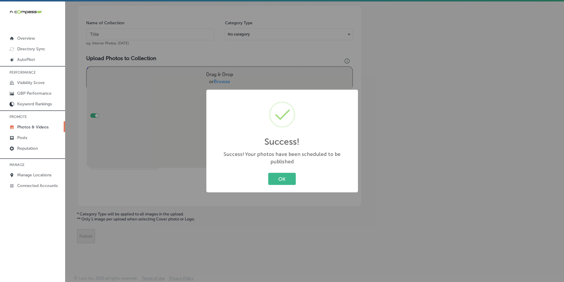
scroll to position [167, 0]
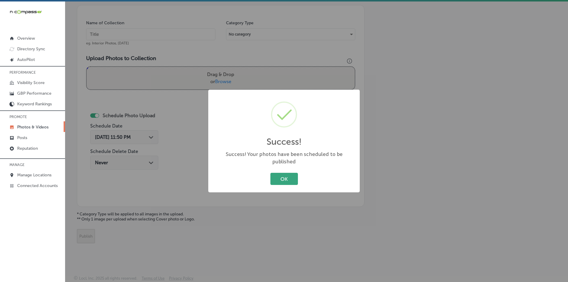
click at [278, 174] on button "OK" at bounding box center [285, 179] width 28 height 12
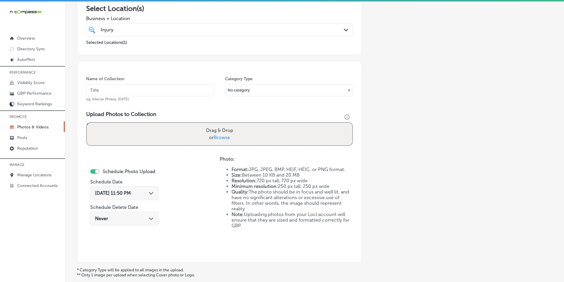
scroll to position [107, 0]
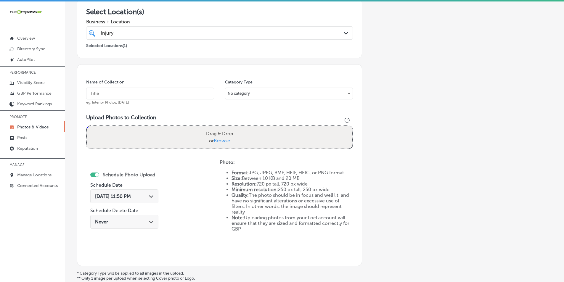
click at [192, 89] on input "text" at bounding box center [150, 94] width 128 height 12
paste input "brevard injury center"
type input "brevard injury center"
click at [157, 132] on div "Drag & Drop or Browse" at bounding box center [219, 137] width 265 height 22
click at [87, 126] on input "Drag & Drop or Browse" at bounding box center [219, 127] width 265 height 2
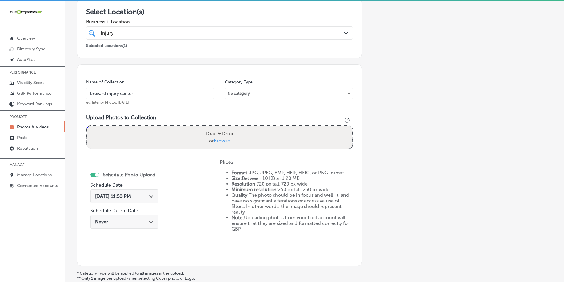
type input "C:\fakepath\12.png"
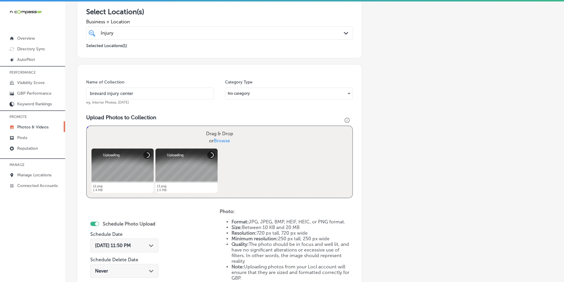
click at [178, 138] on div "Drag & Drop or Browse" at bounding box center [219, 137] width 265 height 22
click at [87, 126] on input "Drag & Drop or Browse" at bounding box center [219, 127] width 265 height 2
type input "C:\fakepath\14.png"
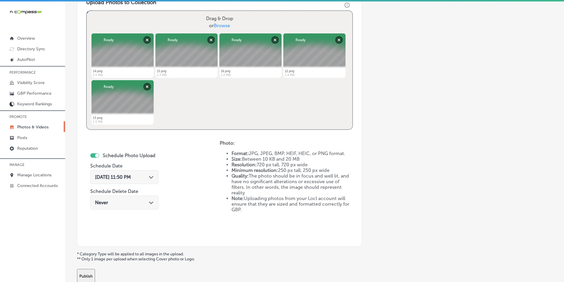
scroll to position [226, 0]
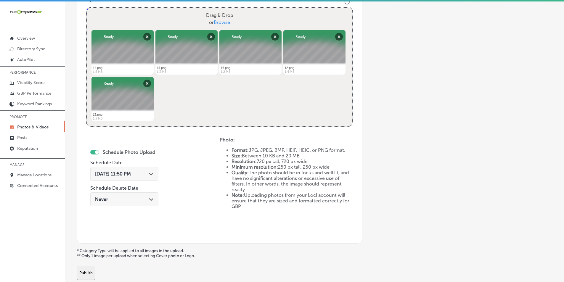
click at [131, 173] on span "[DATE] 11:50 PM" at bounding box center [113, 174] width 36 height 6
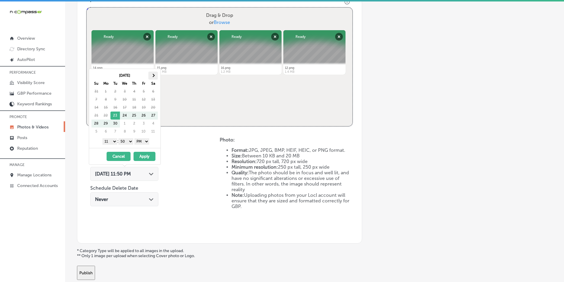
click at [154, 76] on span at bounding box center [153, 75] width 3 height 3
click at [112, 141] on select "1 2 3 4 5 6 7 8 9 10 11 12" at bounding box center [109, 141] width 15 height 7
click at [131, 141] on select "00 10 20 30 40 50" at bounding box center [125, 141] width 15 height 7
click at [145, 154] on button "Apply" at bounding box center [144, 156] width 22 height 9
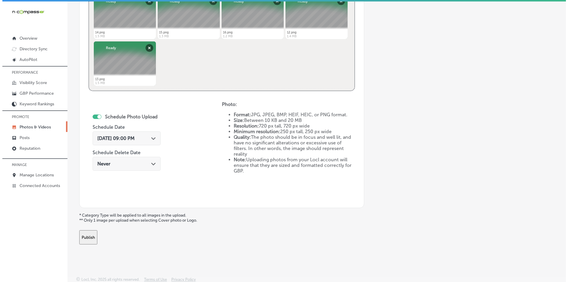
scroll to position [263, 0]
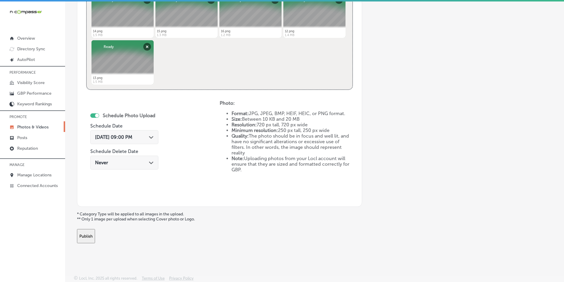
drag, startPoint x: 98, startPoint y: 235, endPoint x: 113, endPoint y: 228, distance: 16.4
click at [95, 235] on button "Publish" at bounding box center [86, 236] width 18 height 14
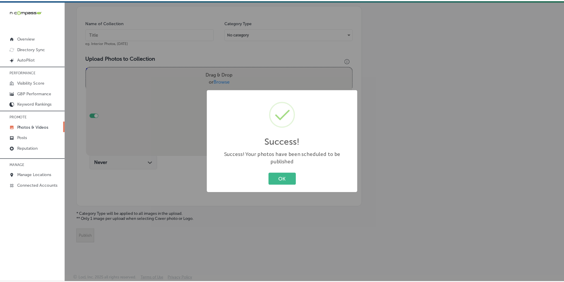
scroll to position [167, 0]
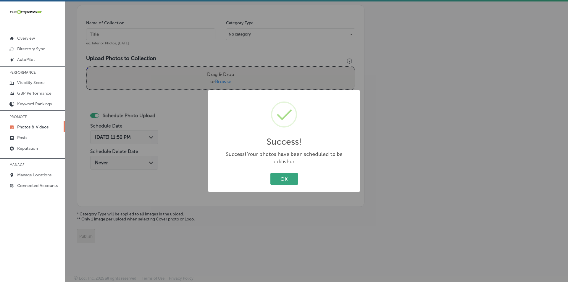
click at [278, 175] on button "OK" at bounding box center [285, 179] width 28 height 12
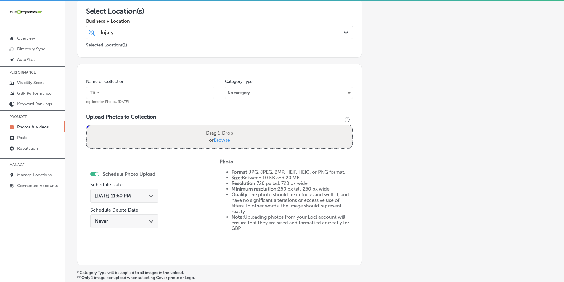
scroll to position [107, 0]
click at [158, 93] on input "text" at bounding box center [150, 94] width 128 height 12
paste input "chiropractor cocoa fl"
type input "chiropractor cocoa fl"
click at [170, 136] on div "Drag & Drop or Browse" at bounding box center [219, 137] width 265 height 22
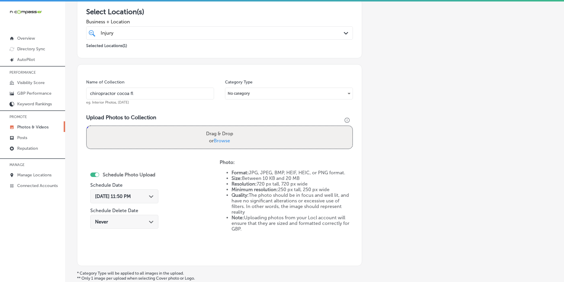
click at [87, 126] on input "Drag & Drop or Browse" at bounding box center [219, 127] width 265 height 2
type input "C:\fakepath\18.png"
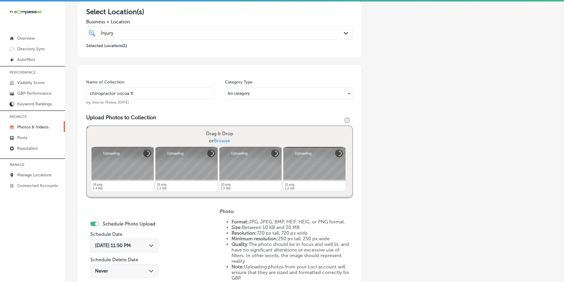
click at [120, 130] on div "Drag & Drop or Browse" at bounding box center [219, 137] width 265 height 22
click at [87, 126] on input "Drag & Drop or Browse" at bounding box center [219, 127] width 265 height 2
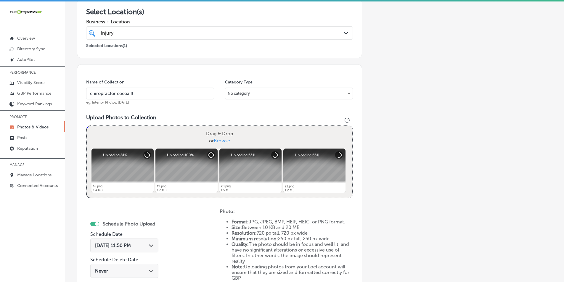
type input "C:\fakepath\17.png"
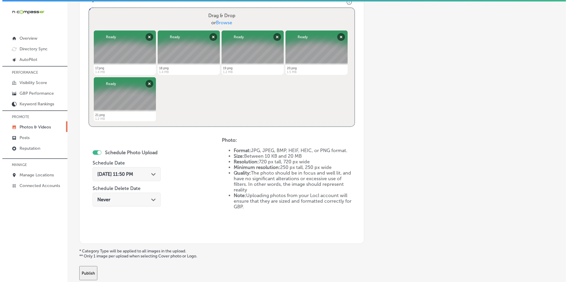
scroll to position [255, 0]
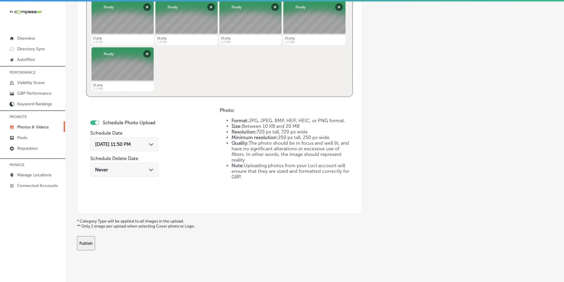
click at [131, 146] on span "[DATE] 11:50 PM" at bounding box center [113, 144] width 36 height 6
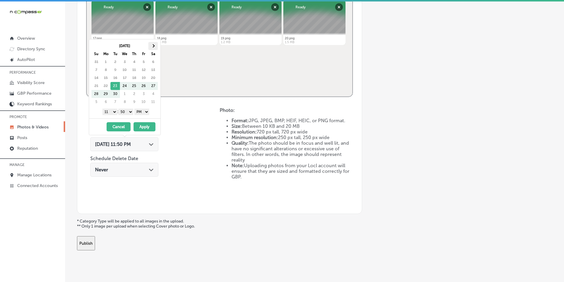
click at [153, 46] on span at bounding box center [153, 45] width 3 height 3
click at [113, 113] on select "1 2 3 4 5 6 7 8 9 10 11 12" at bounding box center [109, 112] width 15 height 7
click at [131, 112] on select "00 10 20 30 40 50" at bounding box center [125, 112] width 15 height 7
click at [142, 127] on button "Apply" at bounding box center [144, 126] width 22 height 9
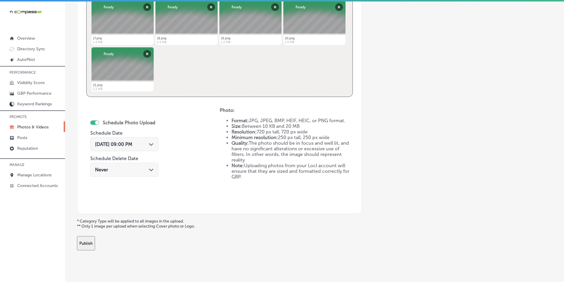
click at [95, 243] on button "Publish" at bounding box center [86, 243] width 18 height 14
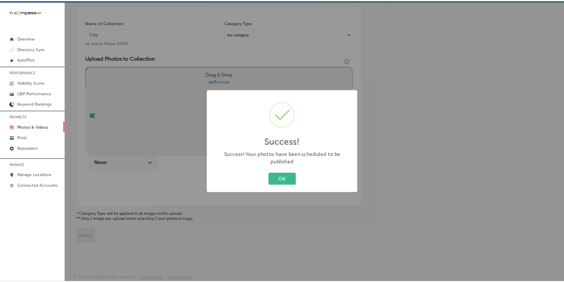
scroll to position [167, 0]
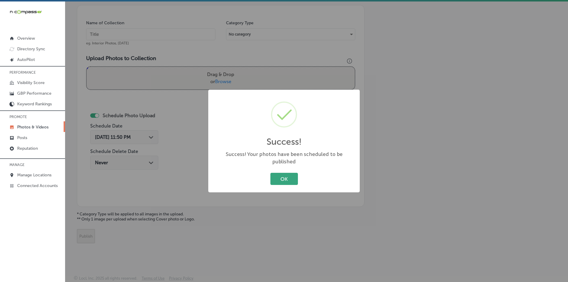
click at [279, 177] on button "OK" at bounding box center [285, 179] width 28 height 12
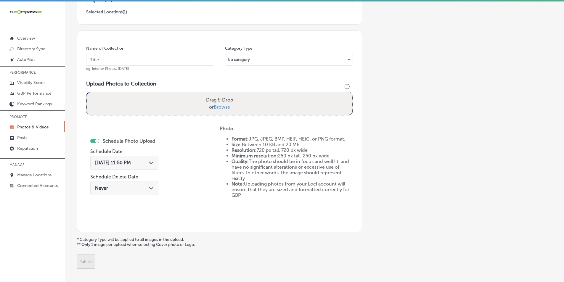
scroll to position [48, 0]
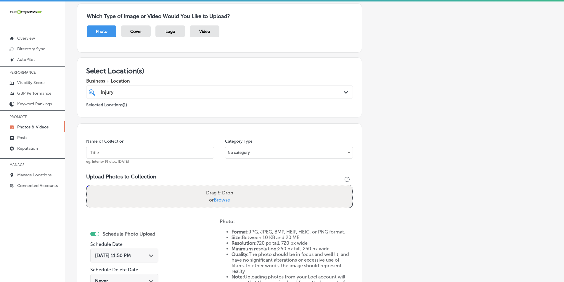
click at [126, 152] on input "text" at bounding box center [150, 153] width 128 height 12
click at [135, 150] on input "text" at bounding box center [150, 153] width 128 height 12
paste input "chiropractor"
type input "chiropractor"
click at [176, 175] on h3 "Upload Photos to Collection" at bounding box center [219, 176] width 267 height 7
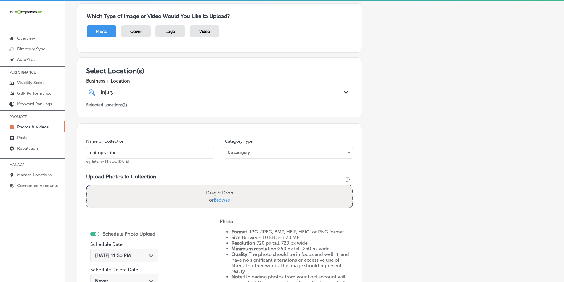
click at [154, 196] on div "Drag & Drop or Browse" at bounding box center [219, 196] width 265 height 22
click at [87, 185] on input "Drag & Drop or Browse" at bounding box center [219, 186] width 265 height 2
type input "C:\fakepath\22.png"
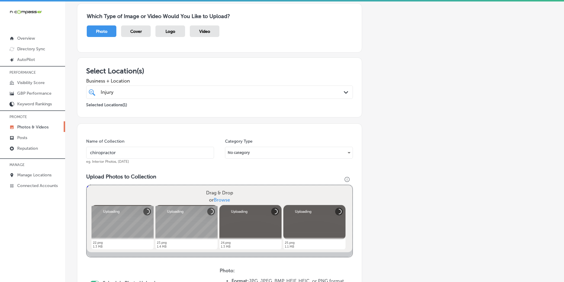
click at [124, 188] on div "Drag & Drop or Browse" at bounding box center [219, 196] width 265 height 22
click at [87, 185] on input "Drag & Drop or Browse" at bounding box center [219, 186] width 265 height 2
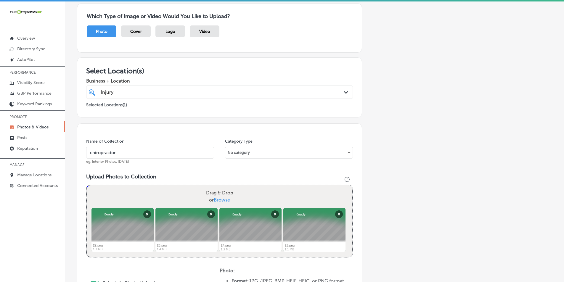
type input "C:\fakepath\26.png"
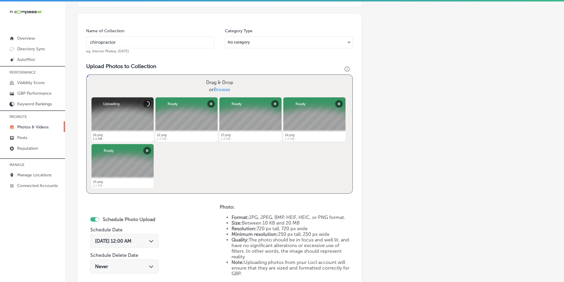
scroll to position [167, 0]
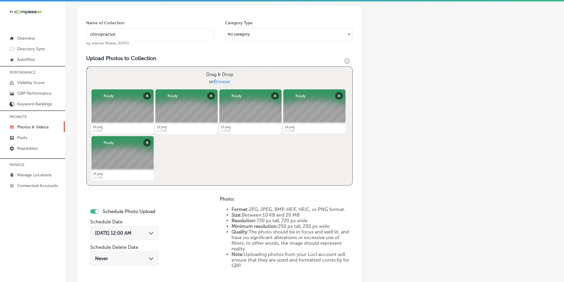
click at [131, 233] on span "[DATE] 12:00 AM" at bounding box center [113, 233] width 36 height 6
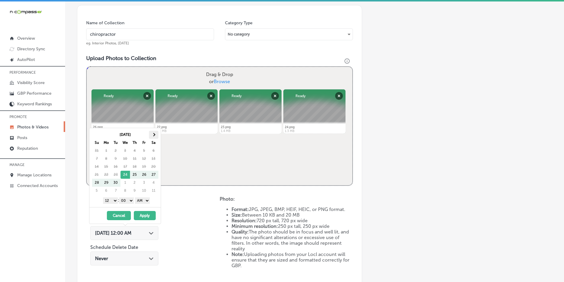
click at [153, 134] on span at bounding box center [153, 134] width 3 height 3
click at [113, 199] on select "1 2 3 4 5 6 7 8 9 10 11 12" at bounding box center [110, 200] width 15 height 7
click at [147, 201] on select "AM PM" at bounding box center [142, 200] width 15 height 7
click at [138, 214] on button "Apply" at bounding box center [145, 215] width 22 height 9
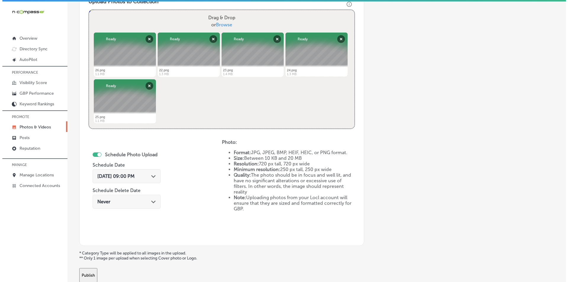
scroll to position [255, 0]
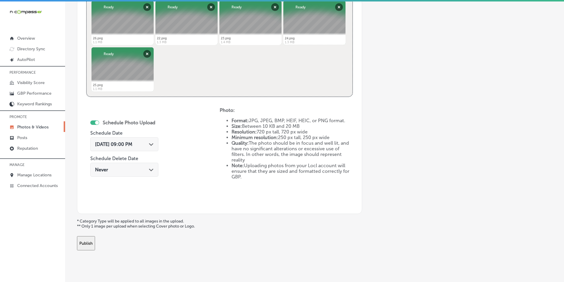
click at [95, 243] on button "Publish" at bounding box center [86, 243] width 18 height 14
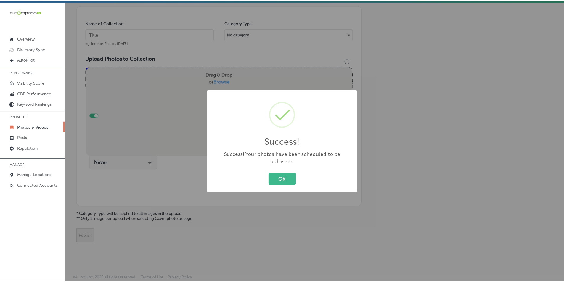
scroll to position [167, 0]
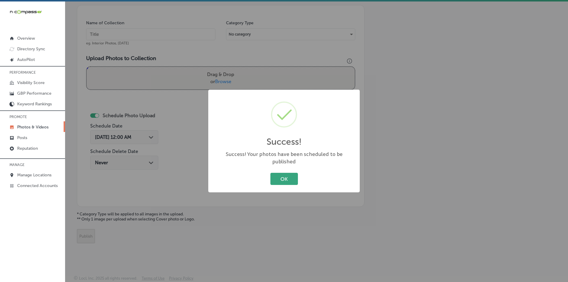
click at [288, 175] on button "OK" at bounding box center [285, 179] width 28 height 12
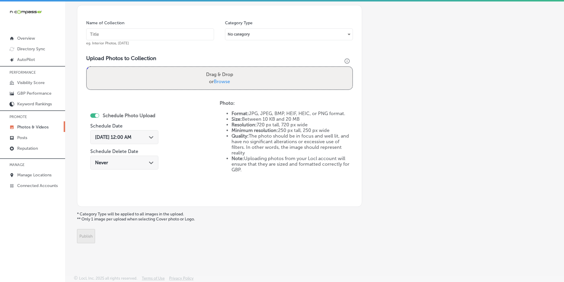
click at [152, 34] on input "text" at bounding box center [150, 34] width 128 height 12
paste input "injury centers of [PERSON_NAME]"
type input "injury centers of [PERSON_NAME]"
click at [153, 71] on div "Drag & Drop or Browse" at bounding box center [219, 78] width 265 height 22
click at [87, 67] on input "Drag & Drop or Browse" at bounding box center [219, 68] width 265 height 2
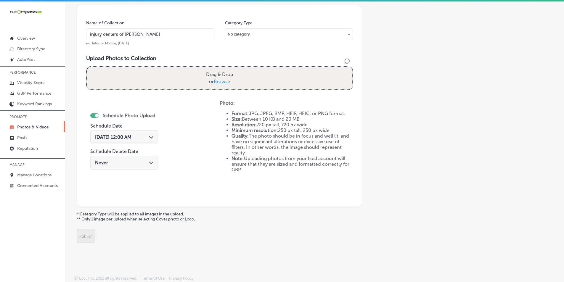
type input "C:\fakepath\27.png"
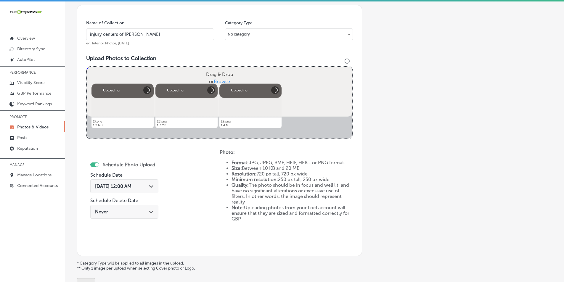
click at [129, 77] on div "Drag & Drop or Browse" at bounding box center [219, 78] width 265 height 22
click at [87, 67] on input "Drag & Drop or Browse" at bounding box center [219, 68] width 265 height 2
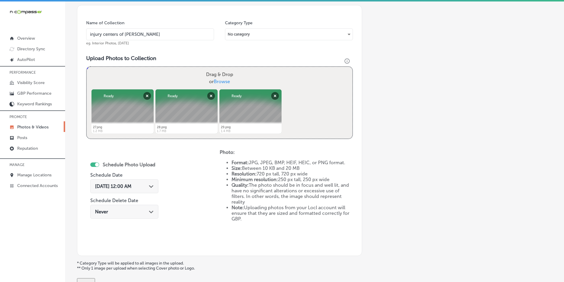
type input "C:\fakepath\30.png"
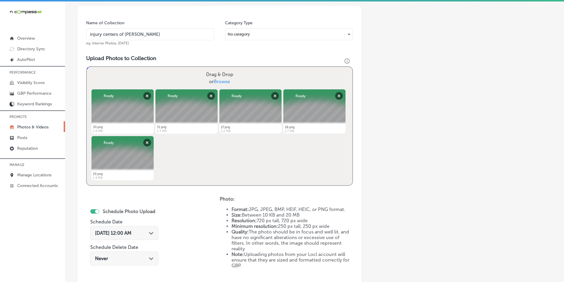
click at [149, 233] on div "[DATE] 12:00 AM Path Created with Sketch." at bounding box center [124, 233] width 59 height 6
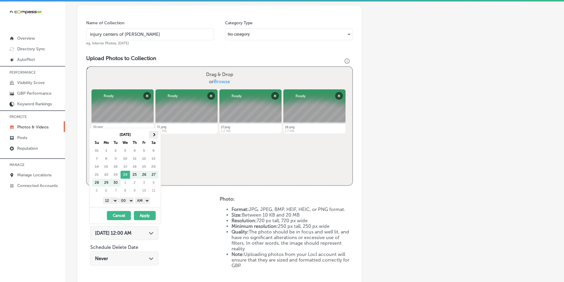
click at [153, 132] on th at bounding box center [153, 135] width 9 height 8
click at [115, 202] on select "1 2 3 4 5 6 7 8 9 10 11 12" at bounding box center [110, 200] width 15 height 7
click at [147, 200] on select "AM PM" at bounding box center [142, 200] width 15 height 7
click at [140, 215] on button "Apply" at bounding box center [145, 215] width 22 height 9
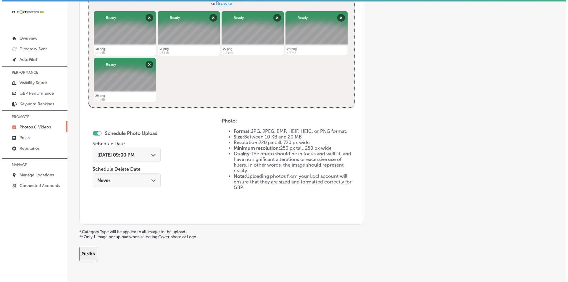
scroll to position [263, 0]
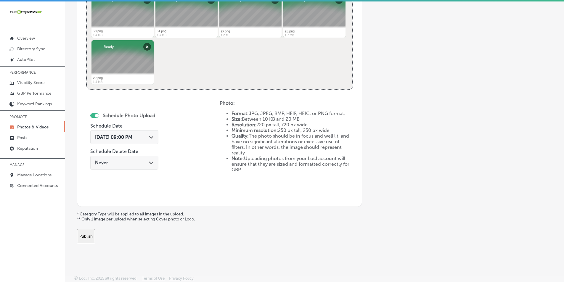
click at [95, 237] on button "Publish" at bounding box center [86, 236] width 18 height 14
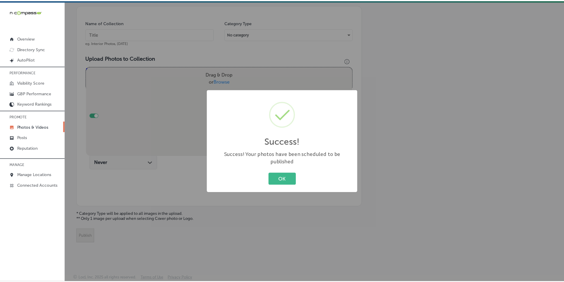
scroll to position [167, 0]
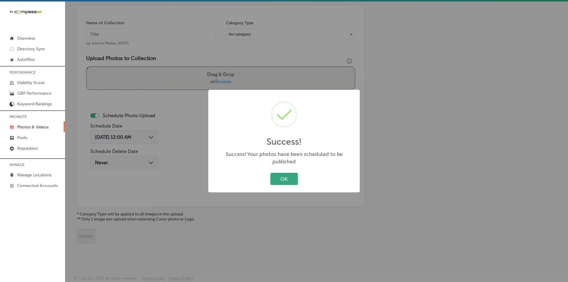
click at [287, 174] on button "OK" at bounding box center [285, 179] width 28 height 12
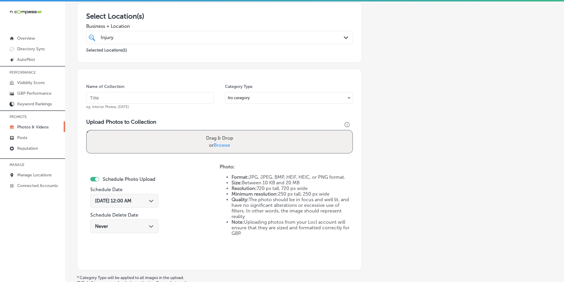
scroll to position [0, 0]
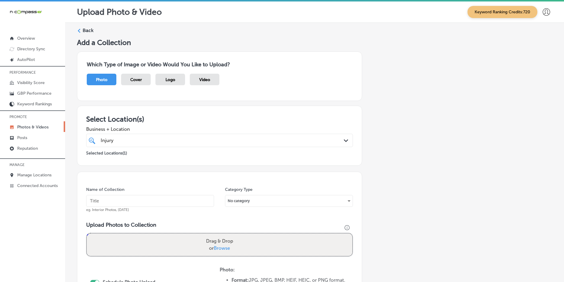
click at [81, 29] on icon at bounding box center [79, 31] width 4 height 4
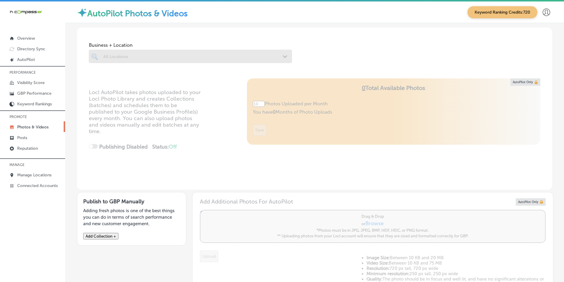
type input "5"
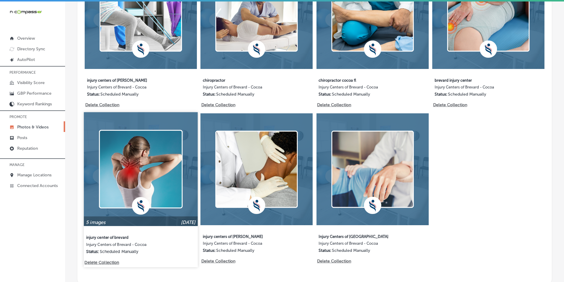
scroll to position [385, 0]
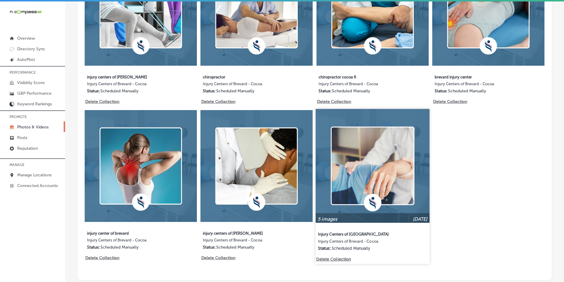
click at [372, 171] on img at bounding box center [373, 166] width 114 height 114
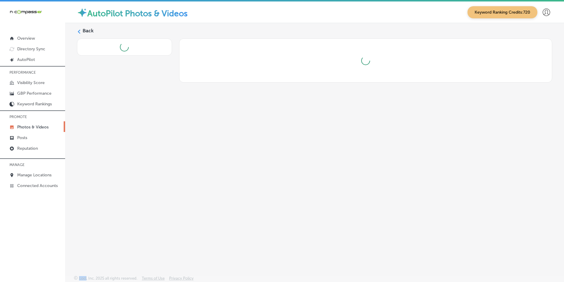
click at [372, 171] on div "Back" at bounding box center [314, 135] width 499 height 225
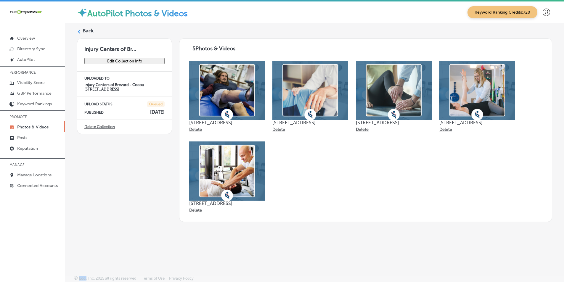
click at [131, 64] on button "Edit Collection Info" at bounding box center [124, 61] width 80 height 7
click at [83, 30] on label "Back" at bounding box center [88, 31] width 11 height 7
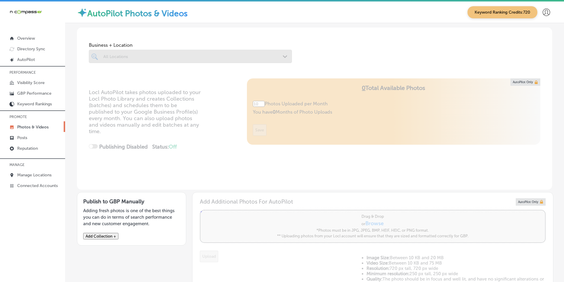
type input "5"
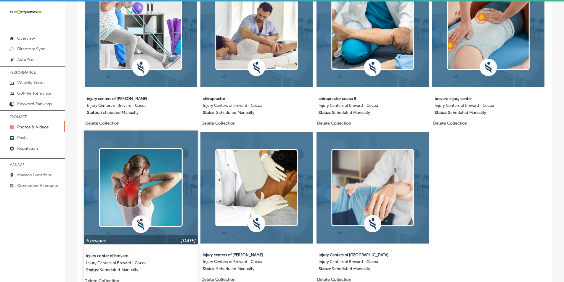
scroll to position [414, 0]
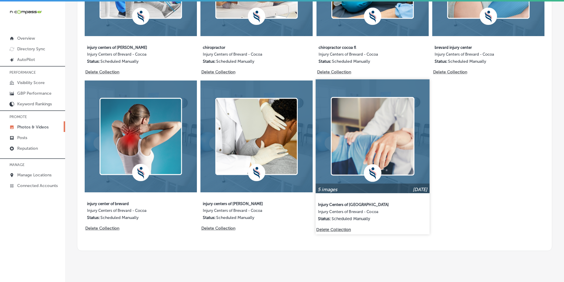
click at [353, 124] on img at bounding box center [373, 136] width 114 height 114
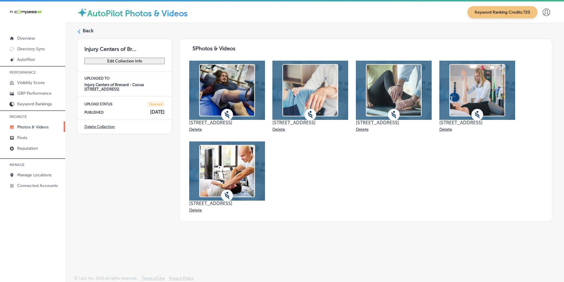
click at [81, 28] on div "Back" at bounding box center [314, 33] width 475 height 11
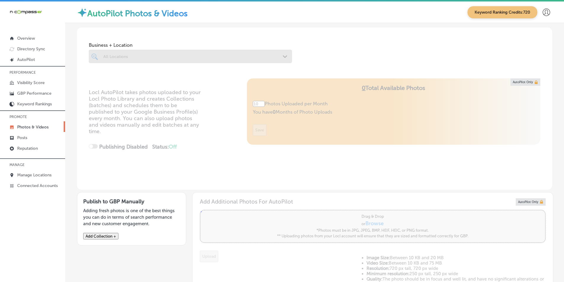
type input "5"
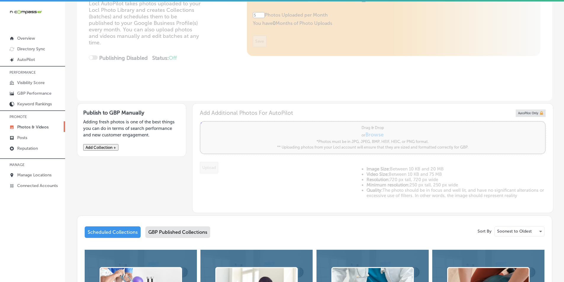
scroll to position [118, 0]
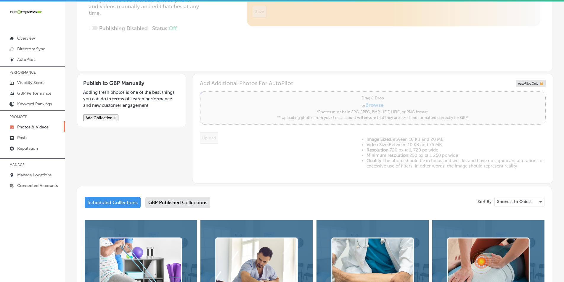
click at [174, 198] on div "GBP Published Collections" at bounding box center [177, 203] width 65 height 12
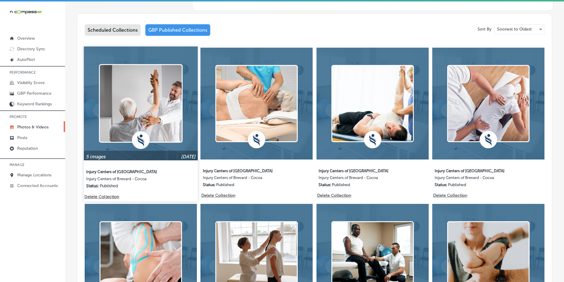
scroll to position [296, 0]
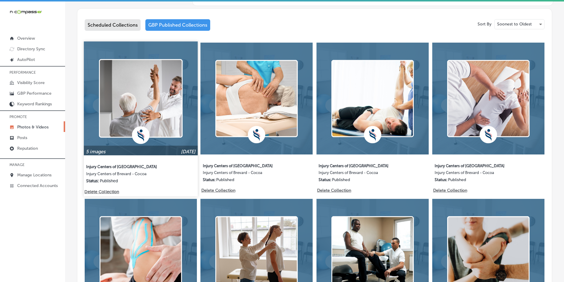
click at [162, 116] on img at bounding box center [141, 98] width 114 height 114
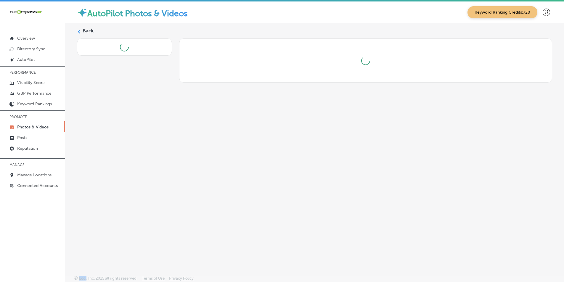
click at [162, 116] on div "Back" at bounding box center [314, 135] width 499 height 225
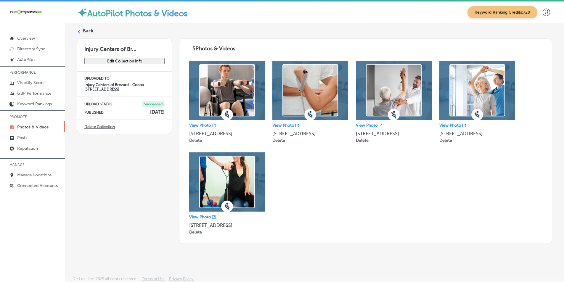
click at [83, 30] on label "Back" at bounding box center [88, 31] width 11 height 7
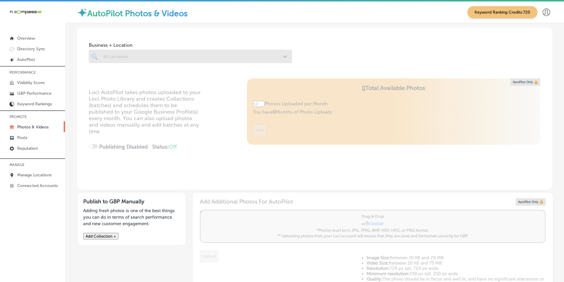
type input "5"
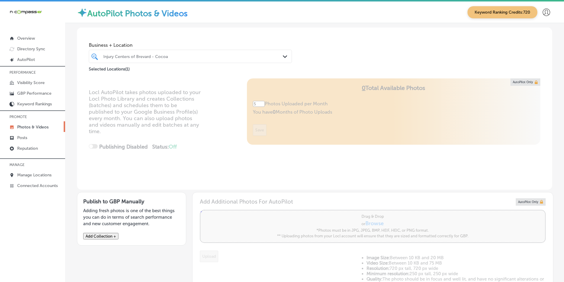
click at [173, 55] on div "Injury Centers of Brevard - Cocoa" at bounding box center [193, 56] width 180 height 5
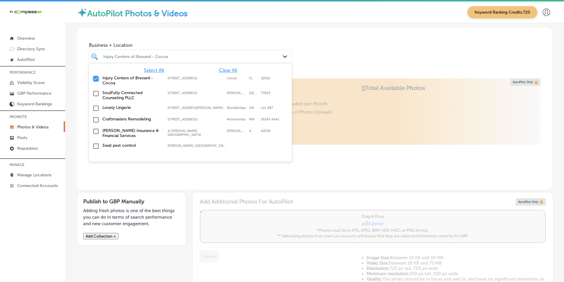
click at [96, 78] on input "checkbox" at bounding box center [95, 78] width 7 height 7
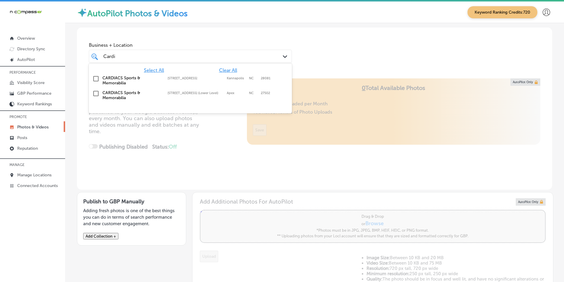
type input "Cardi"
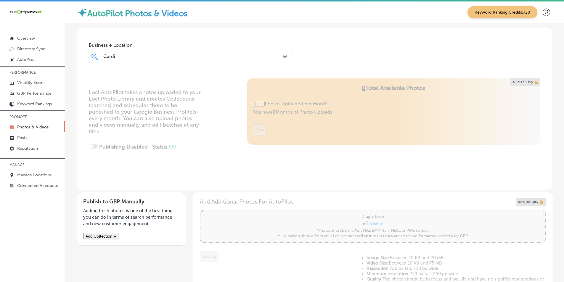
click at [170, 56] on div "Cardi Cardi" at bounding box center [182, 56] width 158 height 8
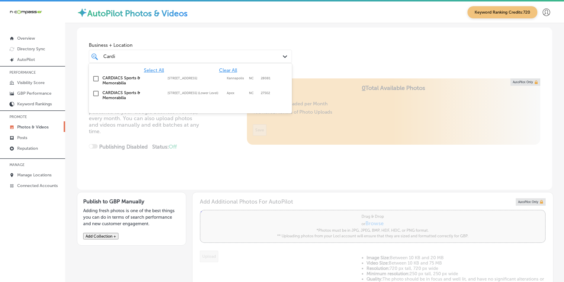
click at [95, 92] on input "checkbox" at bounding box center [95, 93] width 7 height 7
click at [213, 137] on div "Locl AutoPilot takes photos uploaded to your Locl Photo Library and creates Col…" at bounding box center [314, 133] width 475 height 111
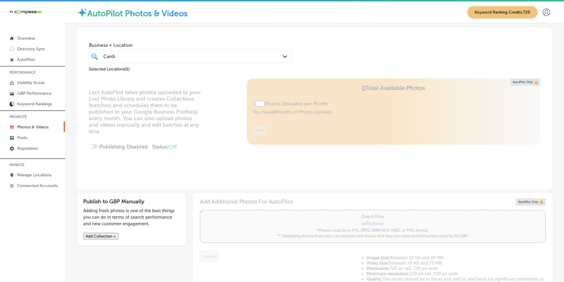
type input "5"
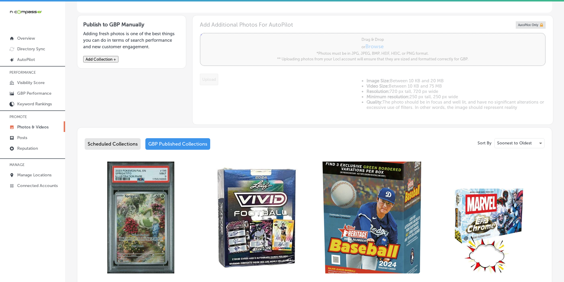
scroll to position [178, 0]
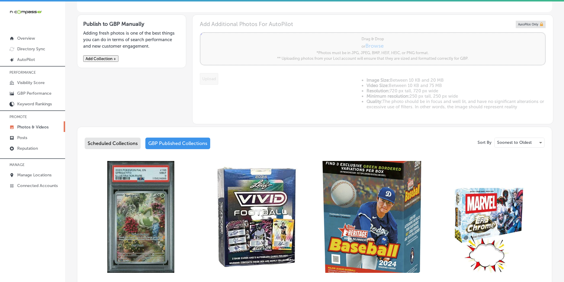
click at [121, 145] on div "Scheduled Collections" at bounding box center [113, 144] width 56 height 12
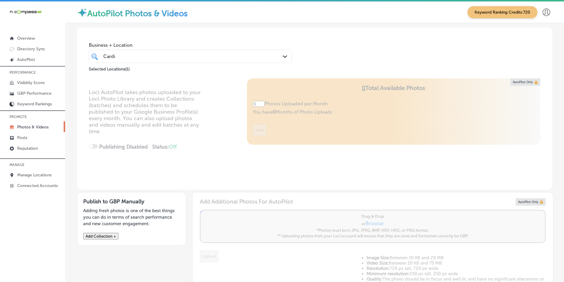
click at [118, 53] on div "Cardi Cardi" at bounding box center [182, 56] width 158 height 8
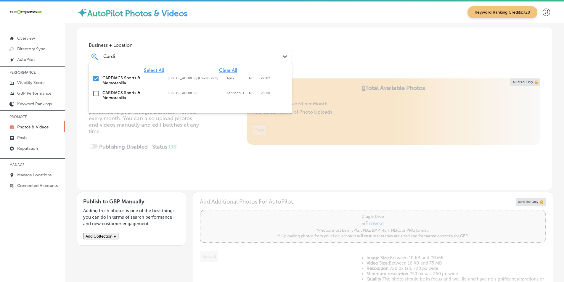
click at [96, 77] on input "checkbox" at bounding box center [95, 78] width 7 height 7
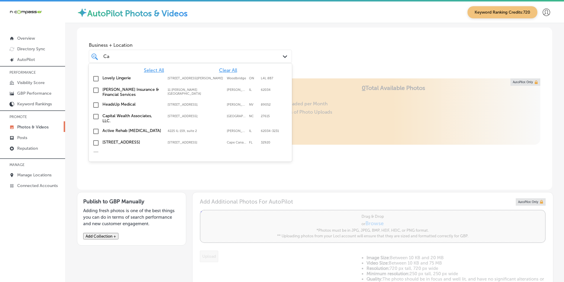
type input "C"
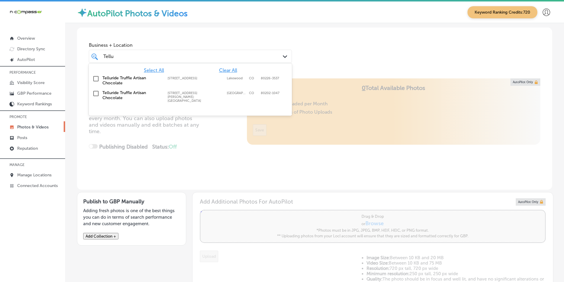
type input "Tellu"
click at [154, 56] on div "Tellu Tellu" at bounding box center [182, 56] width 158 height 8
click at [96, 93] on input "checkbox" at bounding box center [95, 93] width 7 height 7
click at [318, 67] on div "Business + Location option [STREET_ADDRESS][PERSON_NAME]; [GEOGRAPHIC_DATA], se…" at bounding box center [314, 50] width 475 height 45
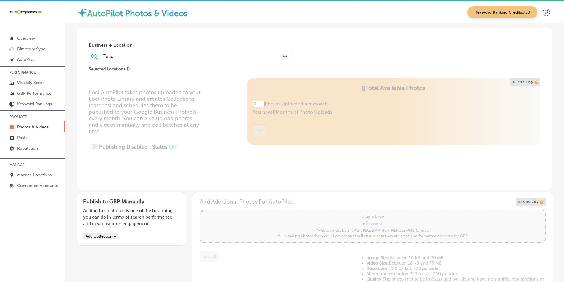
type input "5"
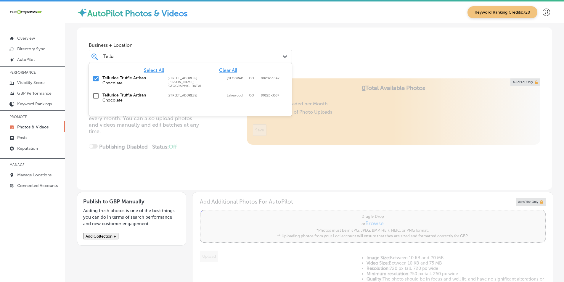
click at [118, 54] on div "Tellu Tellu" at bounding box center [182, 56] width 158 height 8
click at [96, 77] on input "checkbox" at bounding box center [95, 78] width 7 height 7
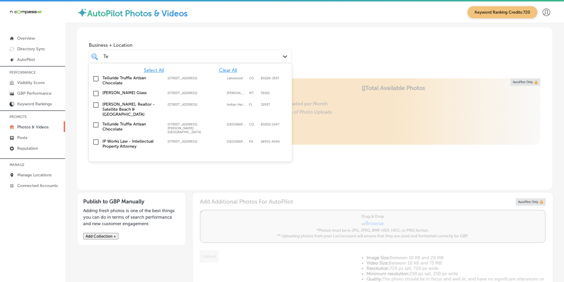
type input "T"
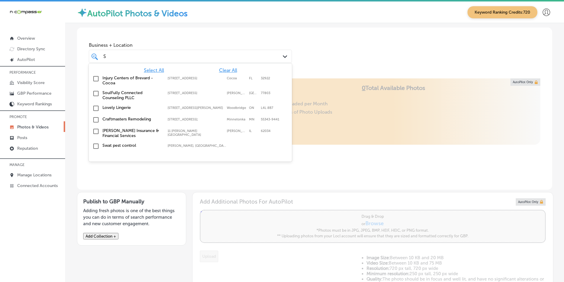
type input "S"
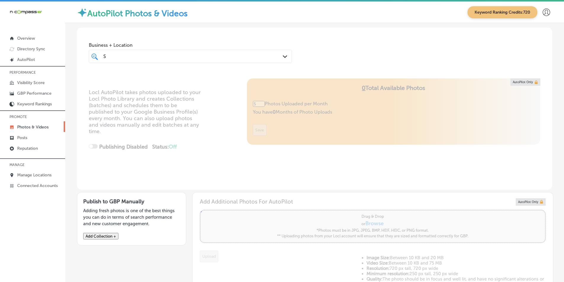
type input "0"
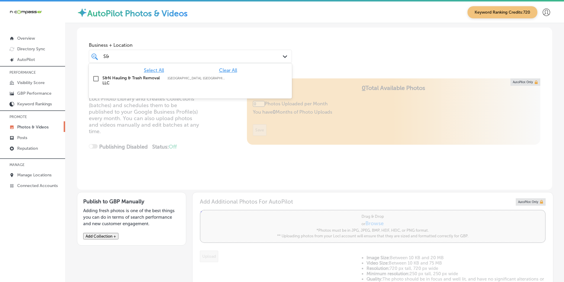
click at [96, 78] on input "checkbox" at bounding box center [95, 78] width 7 height 7
type input "S&"
click at [183, 118] on div "Locl AutoPilot takes photos uploaded to your Locl Photo Library and creates Col…" at bounding box center [314, 133] width 475 height 111
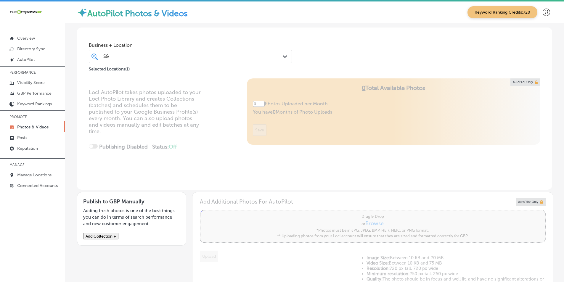
type input "5"
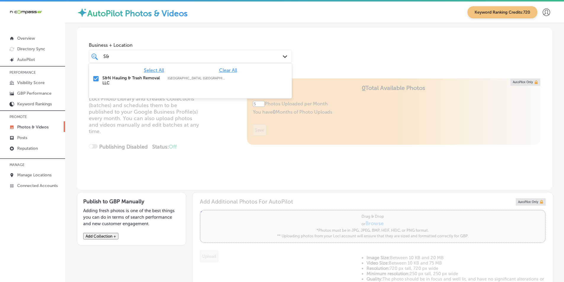
click at [109, 57] on input "S&" at bounding box center [106, 57] width 7 height 6
click at [96, 77] on input "checkbox" at bounding box center [95, 78] width 7 height 7
type input "S"
type input "Q"
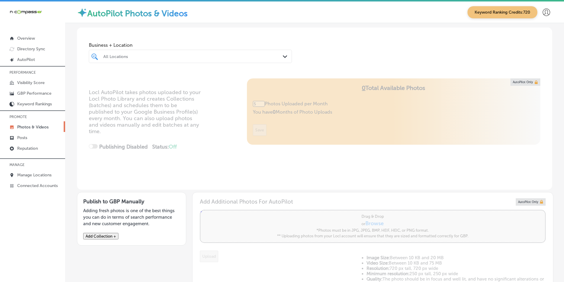
type input "0"
click at [129, 53] on div at bounding box center [182, 56] width 158 height 8
type input "superior renovation llc"
drag, startPoint x: 155, startPoint y: 57, endPoint x: 144, endPoint y: 57, distance: 11.5
click at [139, 58] on div "superior renovation llc superior renovation llc" at bounding box center [182, 56] width 158 height 8
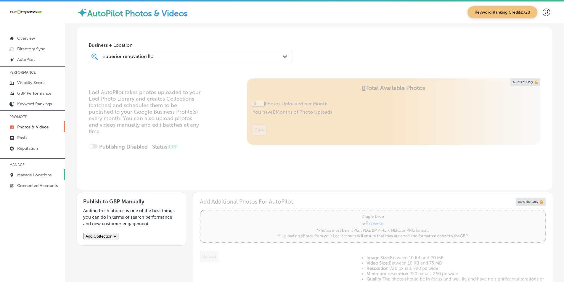
click at [35, 174] on p "Manage Locations" at bounding box center [34, 175] width 34 height 5
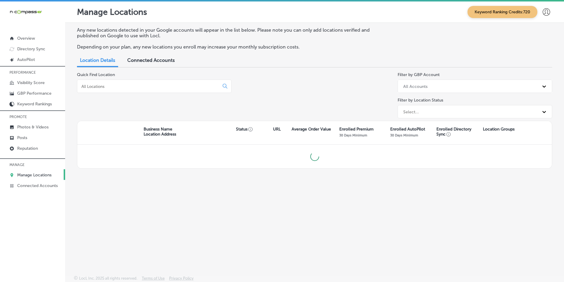
click at [119, 85] on input at bounding box center [149, 86] width 137 height 5
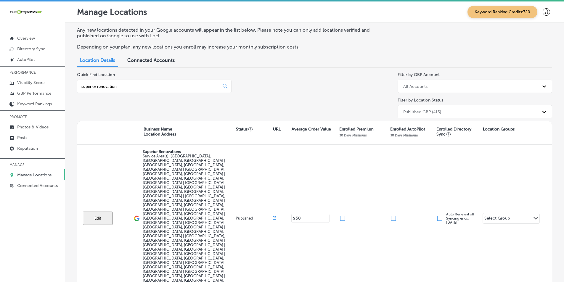
drag, startPoint x: 119, startPoint y: 88, endPoint x: 81, endPoint y: 91, distance: 38.0
click at [81, 91] on div "superior renovation" at bounding box center [154, 86] width 155 height 13
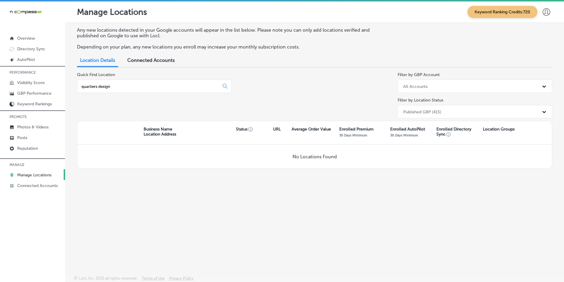
click at [95, 86] on input "quartiers design" at bounding box center [149, 86] width 137 height 5
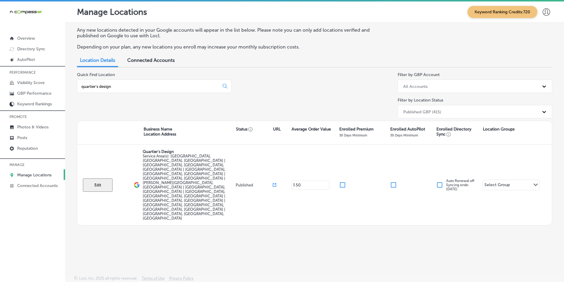
drag, startPoint x: 115, startPoint y: 86, endPoint x: 79, endPoint y: 89, distance: 35.9
click at [79, 89] on div "quartier's design" at bounding box center [154, 86] width 155 height 13
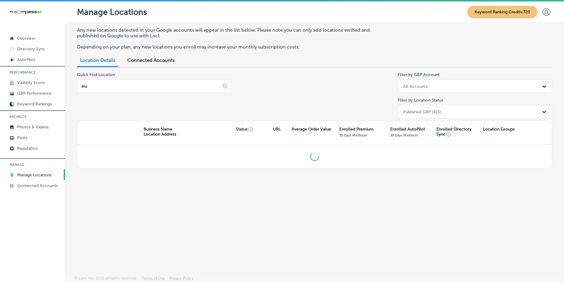
type input "M"
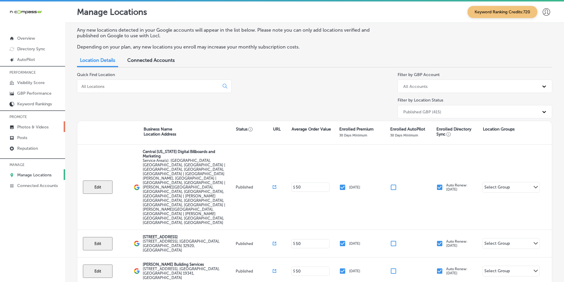
click at [42, 125] on p "Photos & Videos" at bounding box center [32, 127] width 31 height 5
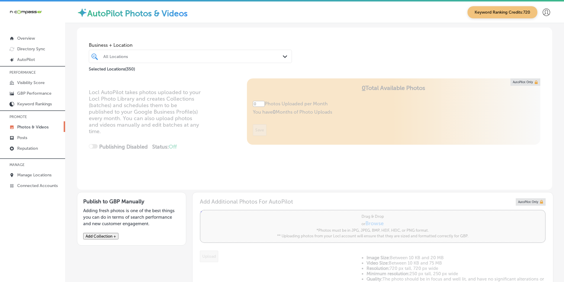
type input "5"
click at [125, 53] on div at bounding box center [182, 56] width 158 height 8
type input "T"
type input "S"
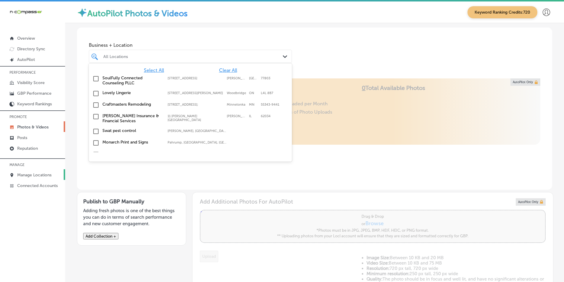
click at [35, 173] on p "Manage Locations" at bounding box center [34, 175] width 34 height 5
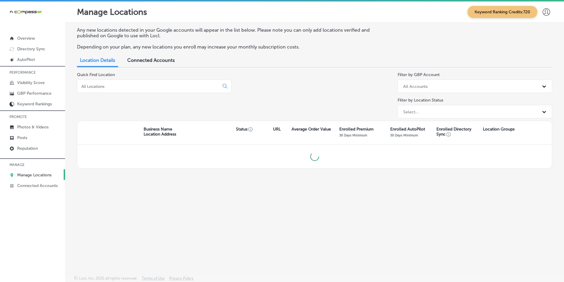
click at [114, 86] on input at bounding box center [149, 86] width 137 height 5
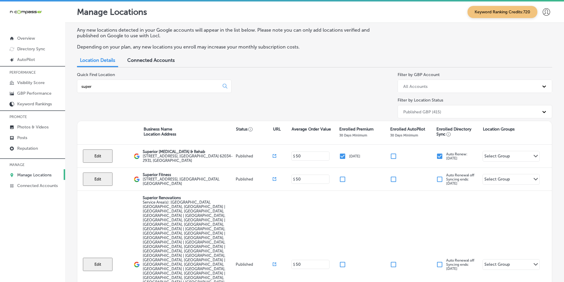
drag, startPoint x: 95, startPoint y: 89, endPoint x: 80, endPoint y: 91, distance: 14.9
click at [80, 91] on div "super" at bounding box center [154, 86] width 155 height 13
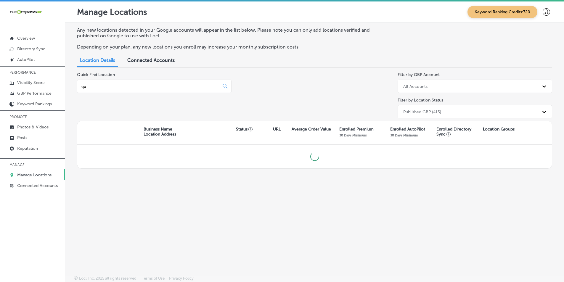
type input "q"
click at [39, 126] on p "Photos & Videos" at bounding box center [32, 127] width 31 height 5
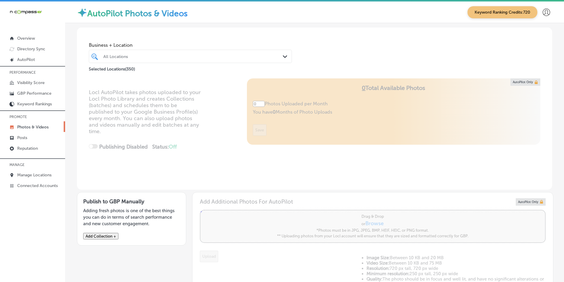
type input "5"
click at [126, 53] on div at bounding box center [182, 56] width 158 height 8
type input "Quartiers"
type input "0"
type input "Q"
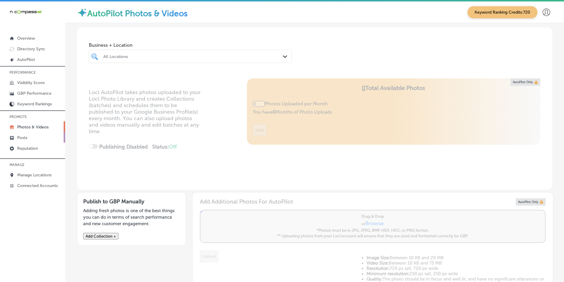
click at [32, 138] on link "Posts" at bounding box center [32, 137] width 65 height 11
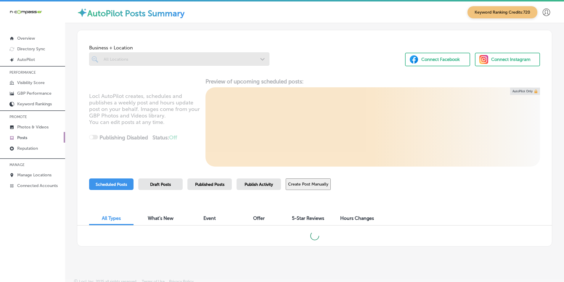
click at [142, 57] on div at bounding box center [179, 58] width 180 height 13
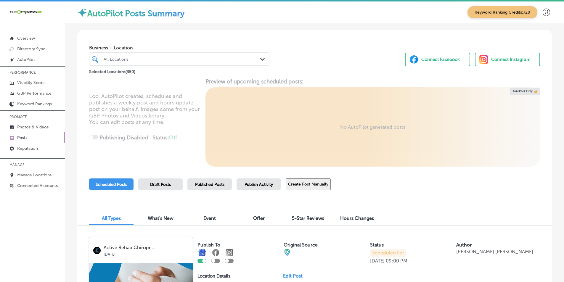
click at [142, 59] on div "All Locations" at bounding box center [182, 59] width 157 height 5
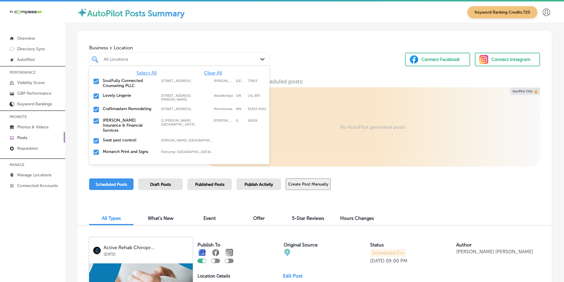
click at [208, 72] on span "Clear All" at bounding box center [213, 73] width 18 height 6
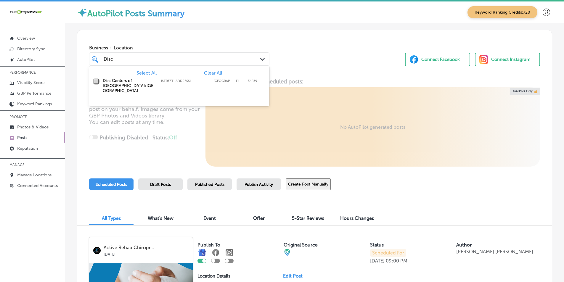
click at [95, 81] on input "checkbox" at bounding box center [96, 81] width 7 height 7
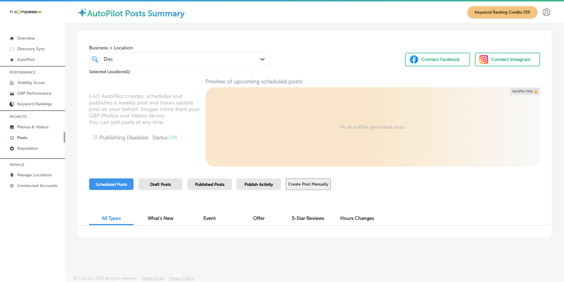
click at [189, 133] on div "Locl AutoPilot creates, schedules and publishes a weekly post and hours update …" at bounding box center [314, 122] width 474 height 88
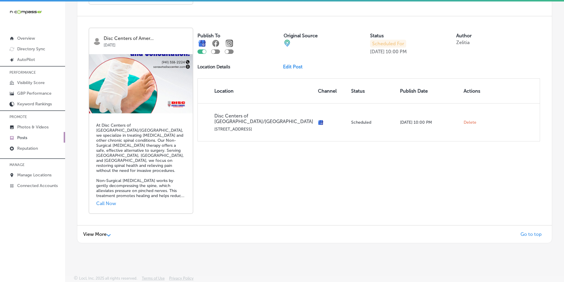
scroll to position [9, 0]
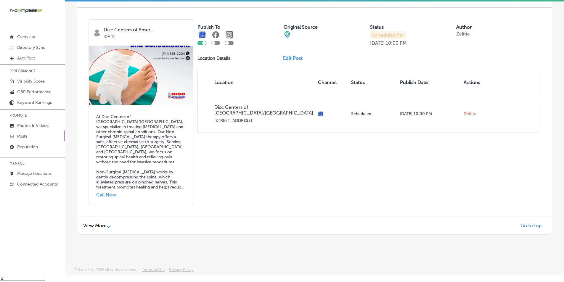
click at [108, 226] on polygon at bounding box center [109, 227] width 4 height 2
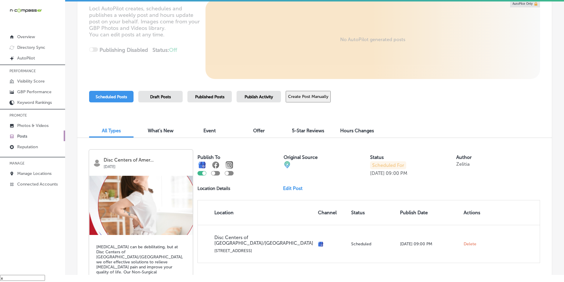
scroll to position [0, 0]
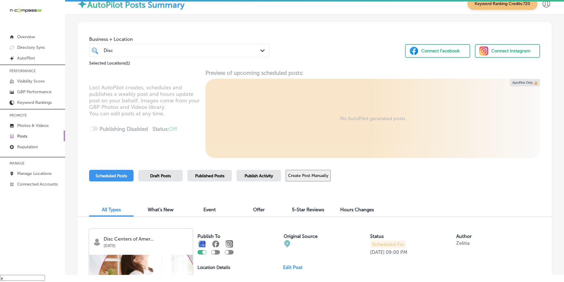
click at [122, 47] on div "Disc Disc" at bounding box center [171, 50] width 137 height 8
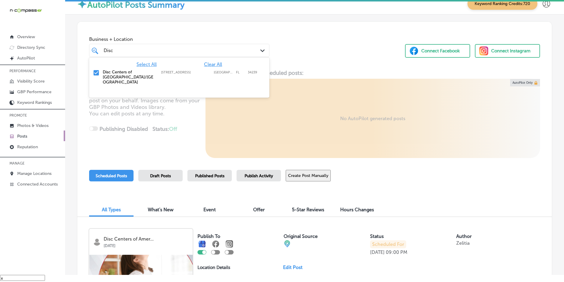
click at [96, 71] on input "checkbox" at bounding box center [96, 72] width 7 height 7
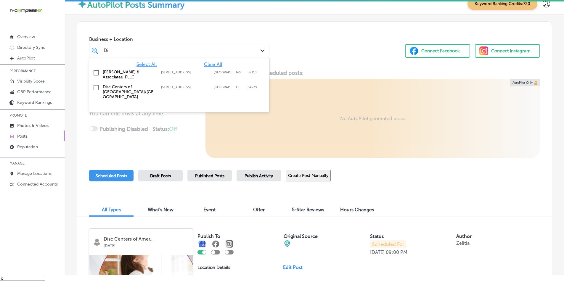
type input "D"
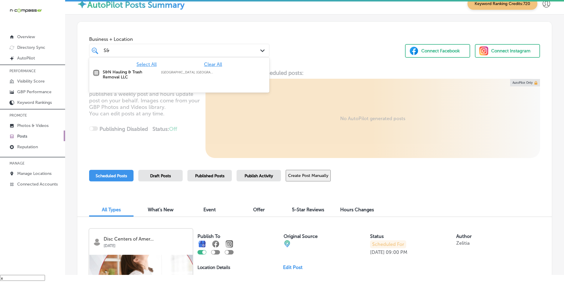
click at [94, 71] on input "checkbox" at bounding box center [96, 72] width 7 height 7
click at [181, 117] on div "Locl AutoPilot creates, schedules and publishes a weekly post and hours update …" at bounding box center [314, 114] width 474 height 88
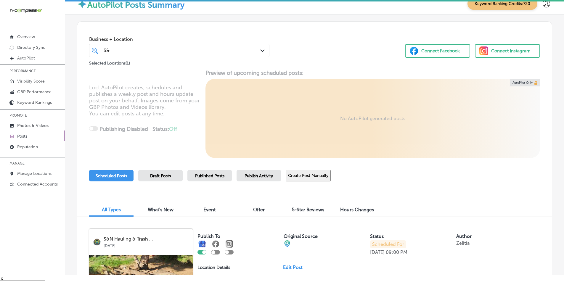
click at [117, 52] on div "S& S&" at bounding box center [171, 50] width 137 height 8
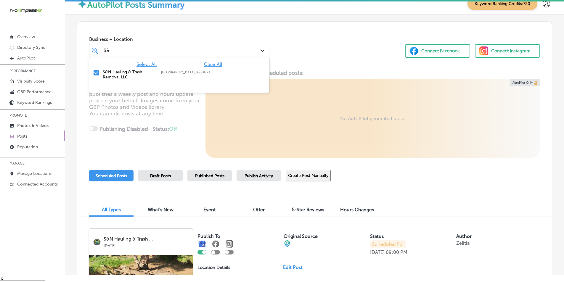
click at [95, 71] on input "checkbox" at bounding box center [96, 72] width 7 height 7
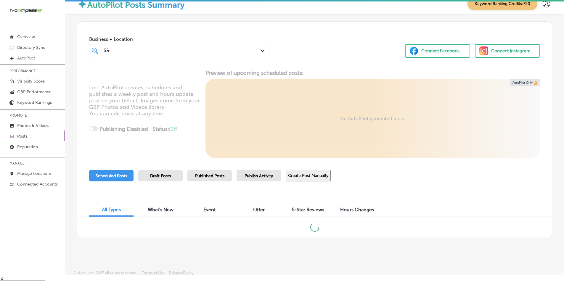
drag, startPoint x: 110, startPoint y: 50, endPoint x: 103, endPoint y: 50, distance: 7.1
click at [103, 50] on div "S& S&" at bounding box center [171, 50] width 137 height 8
type input "S"
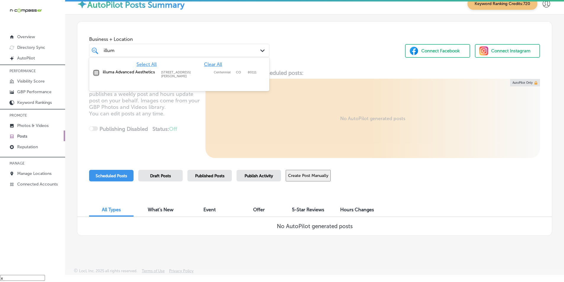
click at [96, 73] on input "checkbox" at bounding box center [96, 72] width 7 height 7
type input "illum"
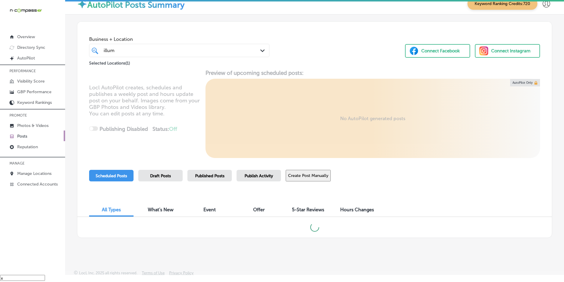
click at [164, 137] on div "Locl AutoPilot creates, schedules and publishes a weekly post and hours update …" at bounding box center [314, 114] width 474 height 88
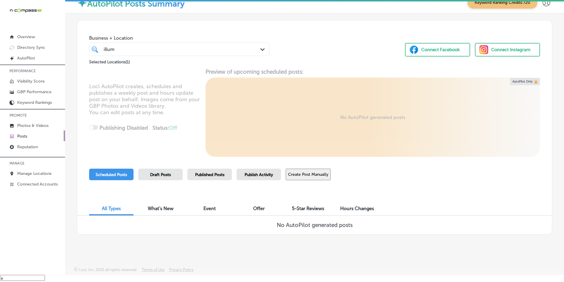
click at [295, 174] on button "Create Post Manually" at bounding box center [308, 175] width 45 height 12
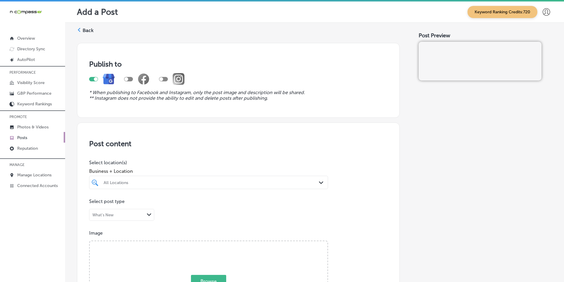
click at [79, 28] on icon at bounding box center [79, 30] width 4 height 4
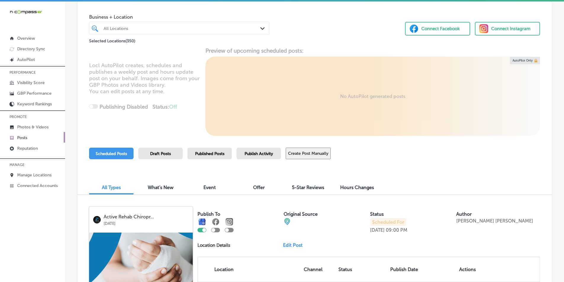
scroll to position [3, 0]
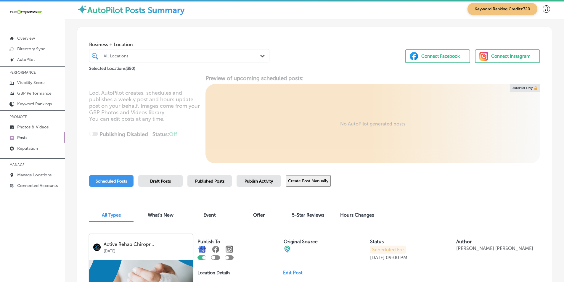
click at [135, 58] on div "All Locations" at bounding box center [182, 55] width 157 height 5
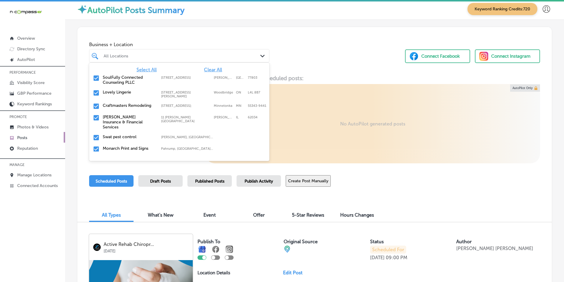
click at [208, 69] on span "Clear All" at bounding box center [213, 70] width 18 height 6
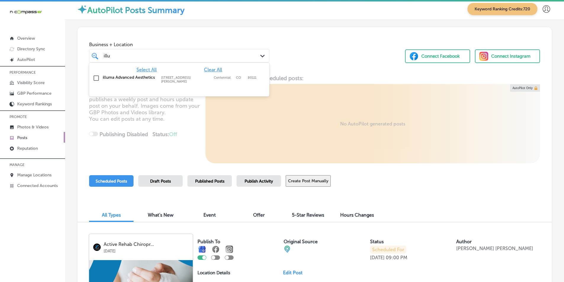
click at [95, 78] on input "checkbox" at bounding box center [96, 78] width 7 height 7
type input "illu"
click at [181, 122] on div "Locl AutoPilot creates, schedules and publishes a weekly post and hours update …" at bounding box center [314, 119] width 474 height 88
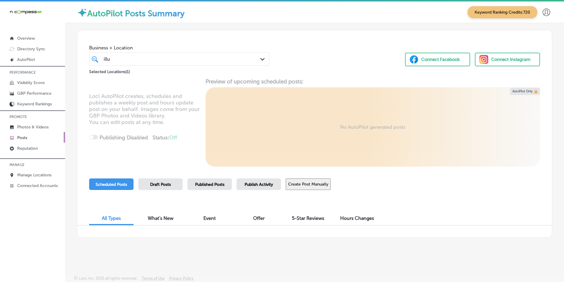
scroll to position [0, 0]
click at [209, 185] on span "Published Posts" at bounding box center [209, 184] width 29 height 5
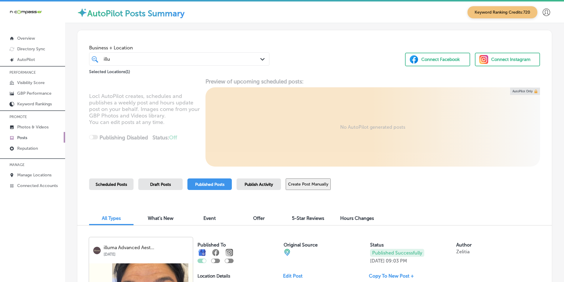
click at [308, 184] on button "Create Post Manually" at bounding box center [308, 184] width 45 height 12
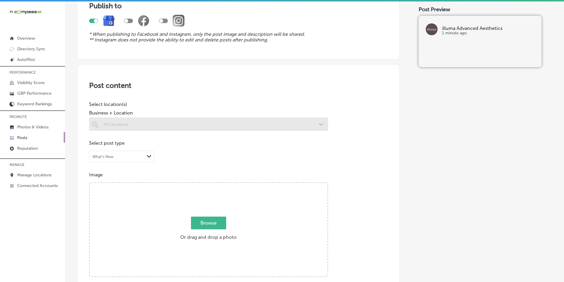
scroll to position [59, 0]
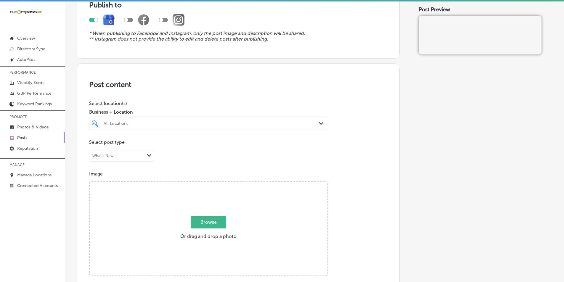
click at [157, 124] on div "All Locations" at bounding box center [212, 123] width 216 height 5
click at [96, 146] on input "checkbox" at bounding box center [96, 145] width 7 height 7
type input "illu"
click at [321, 173] on p "Image" at bounding box center [238, 174] width 298 height 6
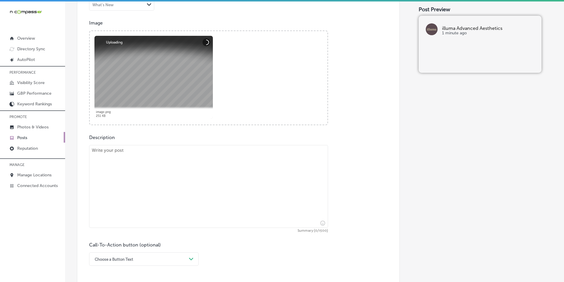
scroll to position [237, 0]
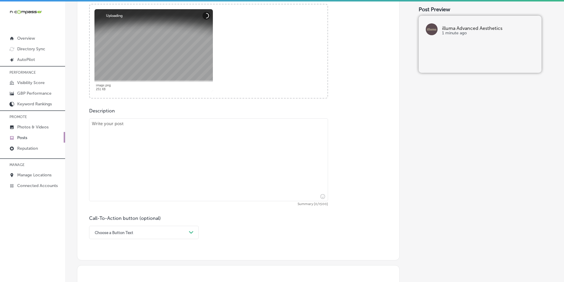
click at [129, 161] on textarea at bounding box center [208, 159] width 239 height 83
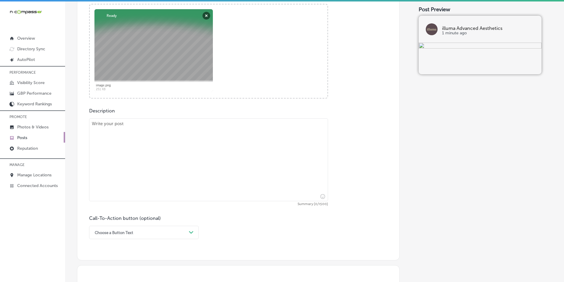
click at [156, 156] on textarea at bounding box center [208, 159] width 239 height 83
paste textarea "SkinPen Microneedling at illuma Advanced Aesthetics is the ultimate treatment f…"
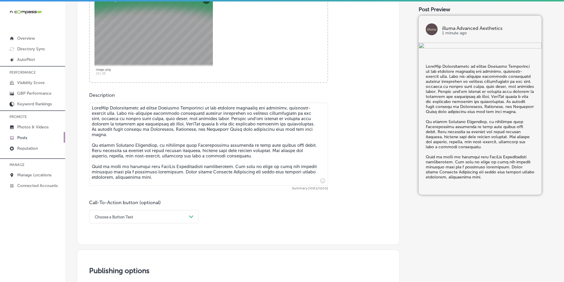
scroll to position [266, 0]
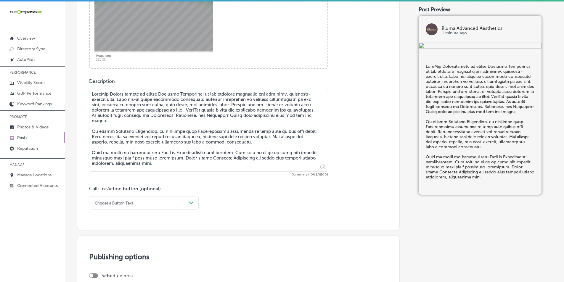
type textarea "SkinPen Microneedling at illuma Advanced Aesthetics is the ultimate treatment f…"
click at [191, 202] on div "Path Created with Sketch." at bounding box center [190, 202] width 9 height 9
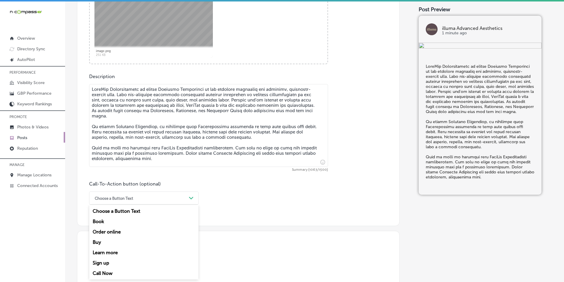
click at [104, 273] on div "Call Now" at bounding box center [144, 273] width 110 height 10
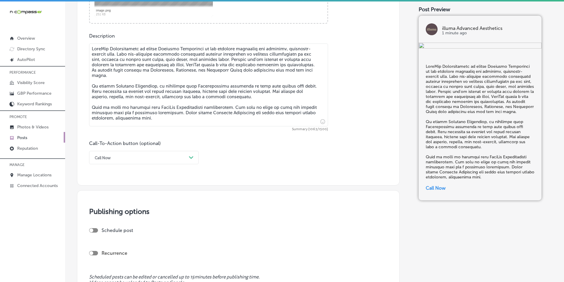
scroll to position [330, 0]
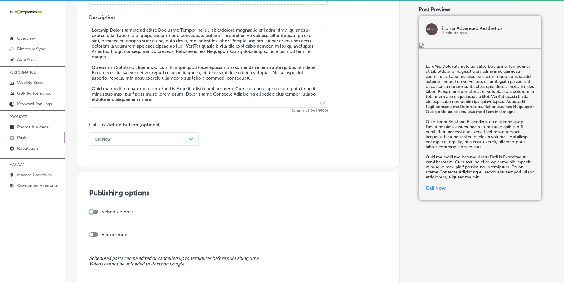
click at [91, 210] on div at bounding box center [91, 212] width 4 height 4
checkbox input "true"
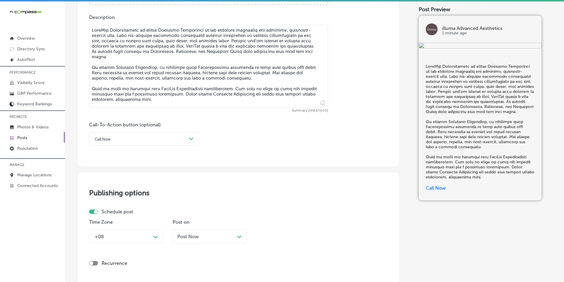
click at [135, 235] on div "+08 Path Created with Sketch." at bounding box center [126, 236] width 74 height 13
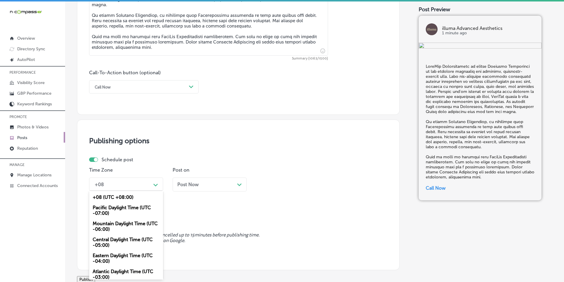
click at [123, 222] on div "Mountain Daylight Time (UTC -06:00)" at bounding box center [126, 226] width 74 height 16
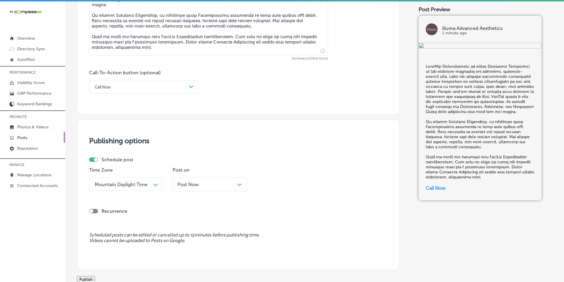
click at [218, 184] on div "Post Now Path Created with Sketch." at bounding box center [209, 185] width 65 height 6
click at [305, 184] on div "10:45 AM" at bounding box center [288, 184] width 59 height 10
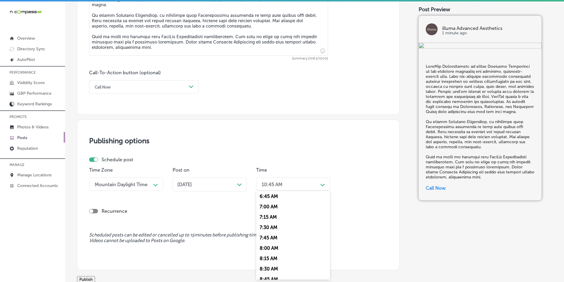
scroll to position [266, 0]
click at [267, 220] on div "7:00 AM" at bounding box center [293, 221] width 74 height 10
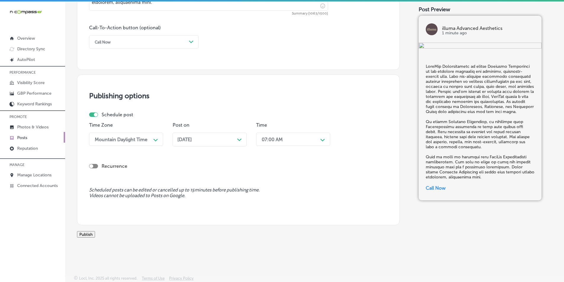
scroll to position [434, 0]
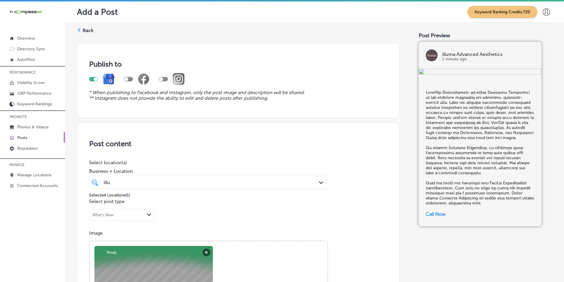
scroll to position [434, 0]
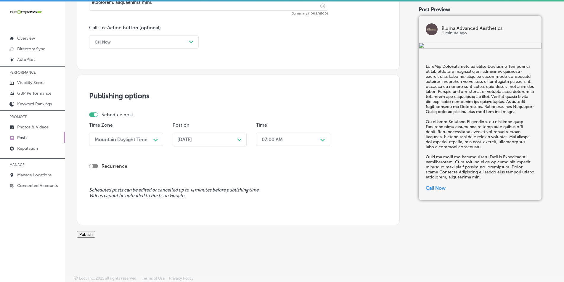
click at [95, 231] on button "Publish" at bounding box center [86, 234] width 18 height 7
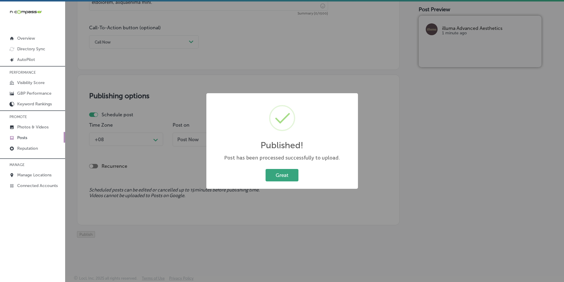
click at [280, 172] on button "Great" at bounding box center [281, 175] width 33 height 12
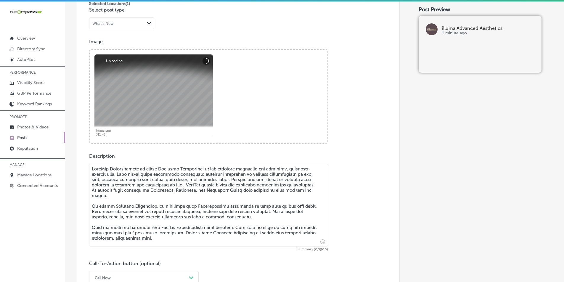
scroll to position [197, 0]
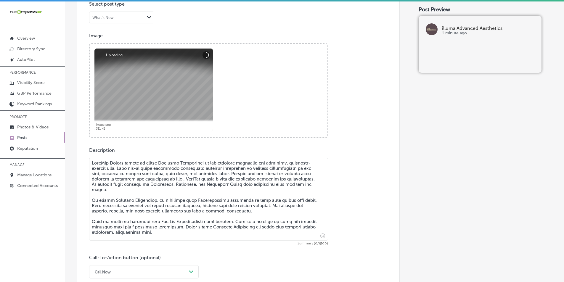
click at [145, 182] on textarea at bounding box center [208, 199] width 239 height 83
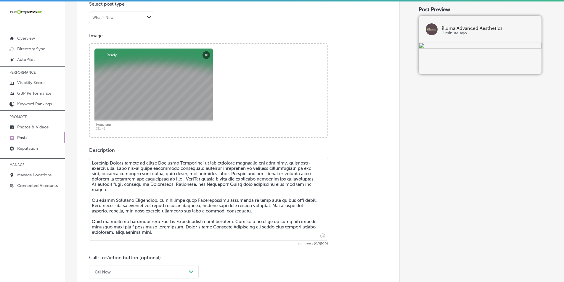
click at [167, 182] on textarea at bounding box center [208, 199] width 239 height 83
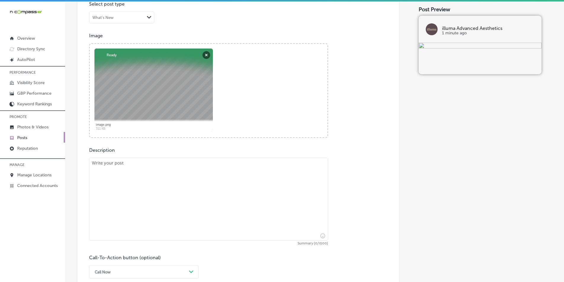
paste textarea "Moxi is a powerful, non-invasive laser treatment designed to improve your skin’…"
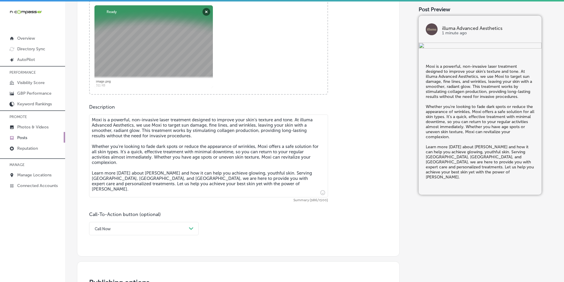
scroll to position [257, 0]
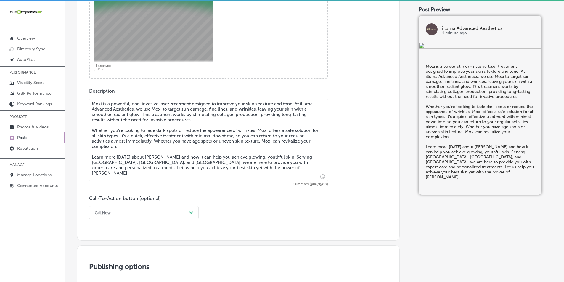
type textarea "Moxi is a powerful, non-invasive laser treatment designed to improve your skin’…"
click at [189, 212] on div "Call Now Path Created with Sketch." at bounding box center [144, 212] width 110 height 13
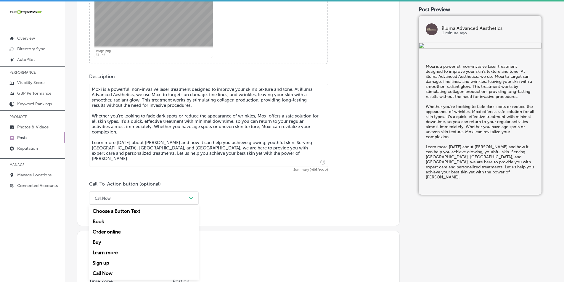
drag, startPoint x: 101, startPoint y: 252, endPoint x: 104, endPoint y: 248, distance: 5.7
click at [101, 252] on div "Learn more" at bounding box center [144, 252] width 110 height 10
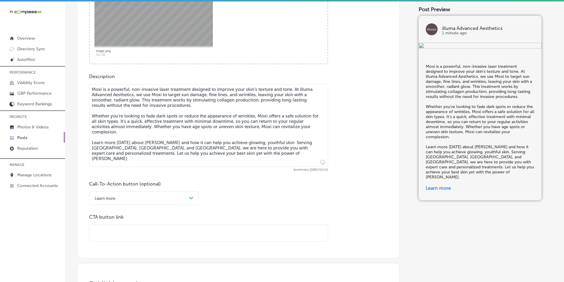
click at [110, 230] on input "text" at bounding box center [208, 233] width 238 height 16
paste input "https://illumaadvanced.com/"
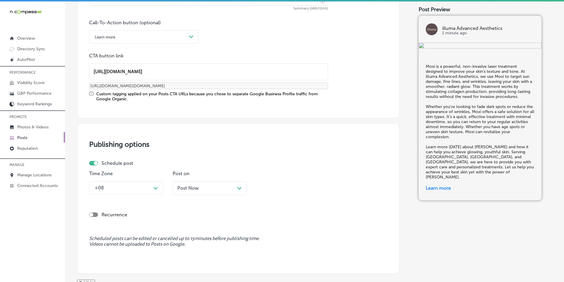
scroll to position [449, 0]
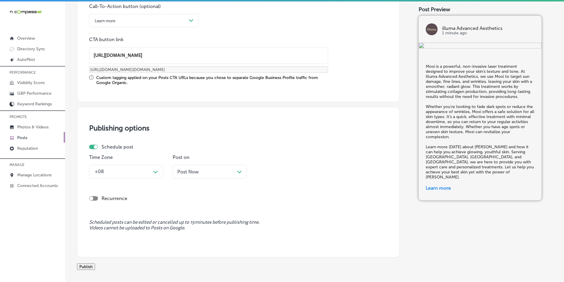
type input "https://illumaadvanced.com/"
click at [155, 171] on icon "Path Created with Sketch." at bounding box center [155, 172] width 4 height 3
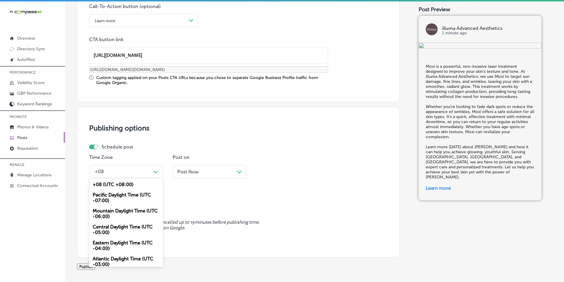
click at [109, 213] on div "Mountain Daylight Time (UTC -06:00)" at bounding box center [126, 214] width 74 height 16
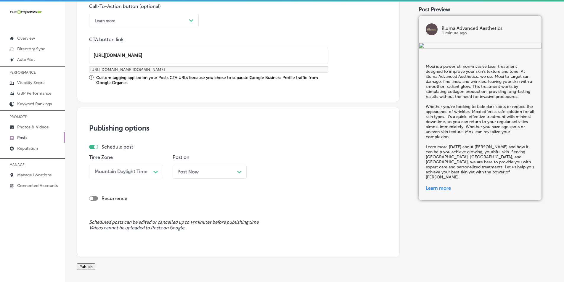
click at [241, 171] on icon "Path Created with Sketch." at bounding box center [239, 172] width 4 height 3
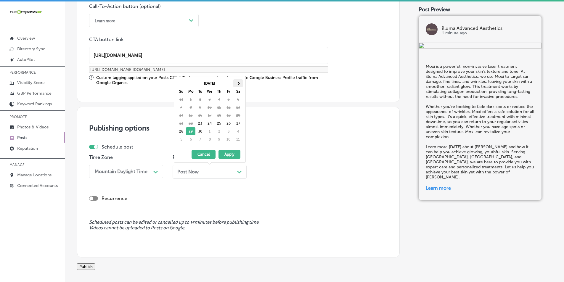
click at [239, 81] on th at bounding box center [237, 83] width 9 height 8
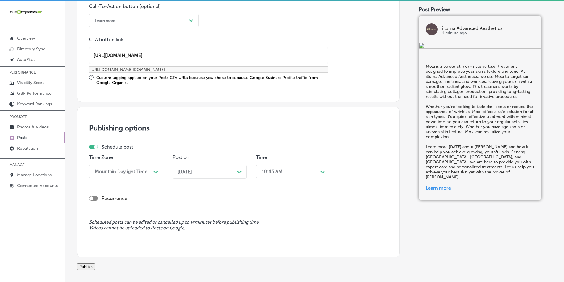
click at [318, 169] on div "Path Created with Sketch." at bounding box center [322, 171] width 9 height 9
click at [268, 207] on div "7:00 AM" at bounding box center [293, 208] width 74 height 10
click at [95, 270] on button "Publish" at bounding box center [86, 266] width 18 height 7
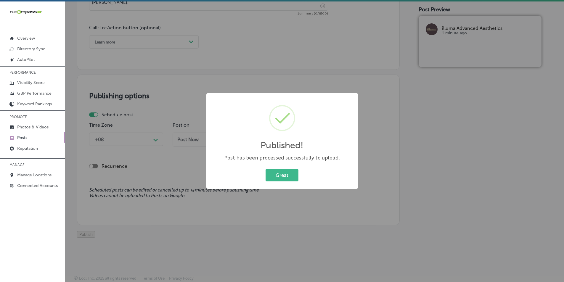
scroll to position [434, 0]
click at [279, 172] on button "Great" at bounding box center [281, 175] width 33 height 12
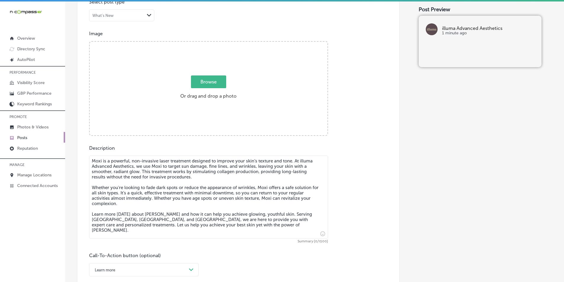
scroll to position [197, 0]
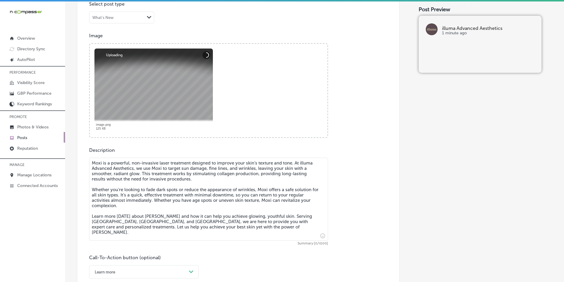
drag, startPoint x: 139, startPoint y: 175, endPoint x: 139, endPoint y: 170, distance: 4.5
click at [139, 175] on textarea "Moxi is a powerful, non-invasive laser treatment designed to improve your skin’…" at bounding box center [208, 199] width 239 height 83
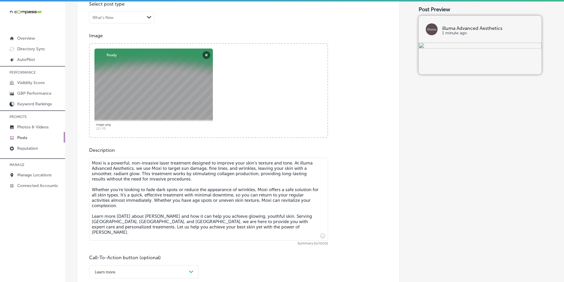
click at [128, 185] on textarea "Moxi is a powerful, non-invasive laser treatment designed to improve your skin’…" at bounding box center [208, 199] width 239 height 83
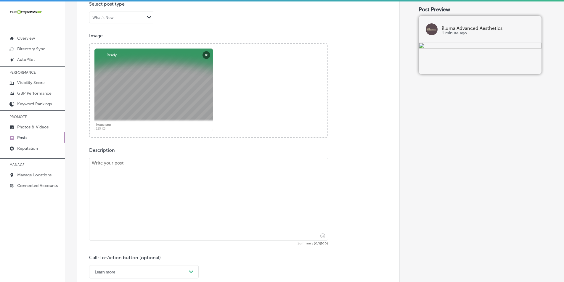
paste textarea "Botox is one of the most popular non-surgical treatments for smoothing wrinkles…"
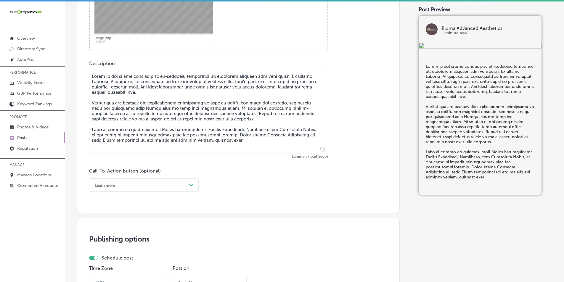
scroll to position [316, 0]
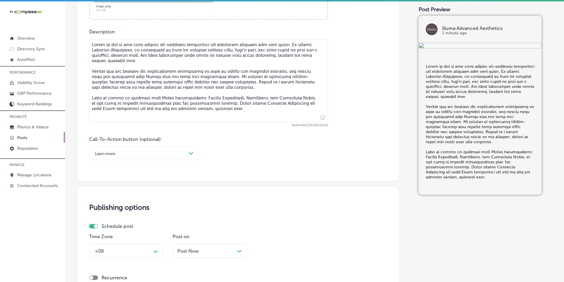
type textarea "Botox is one of the most popular non-surgical treatments for smoothing wrinkles…"
click at [190, 150] on div "Path Created with Sketch." at bounding box center [190, 153] width 9 height 9
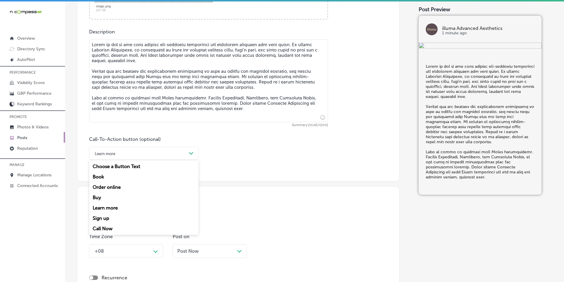
click at [104, 228] on div "Call Now" at bounding box center [144, 228] width 110 height 10
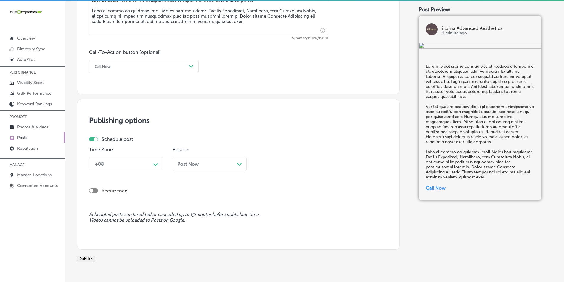
scroll to position [405, 0]
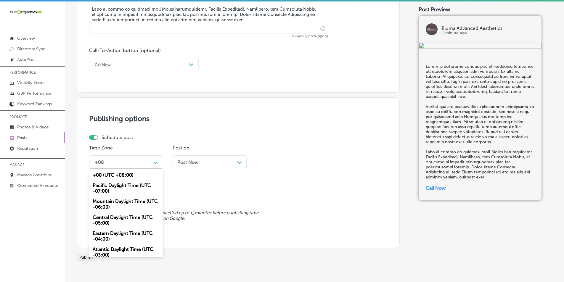
click at [157, 162] on polygon at bounding box center [155, 163] width 4 height 3
click at [117, 203] on div "Mountain Daylight Time (UTC -06:00)" at bounding box center [126, 204] width 74 height 16
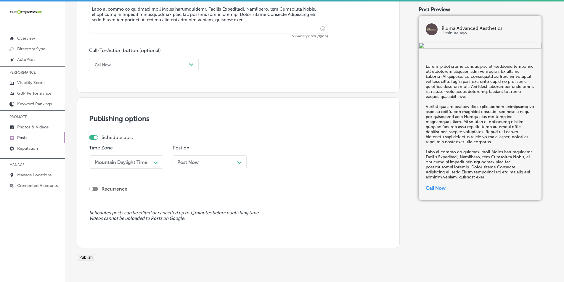
click at [233, 161] on div "Post Now Path Created with Sketch." at bounding box center [209, 163] width 65 height 6
click at [313, 162] on div "10:45 AM" at bounding box center [288, 162] width 59 height 10
click at [267, 228] on div "7:00 AM" at bounding box center [293, 228] width 74 height 10
click at [95, 258] on button "Publish" at bounding box center [86, 257] width 18 height 7
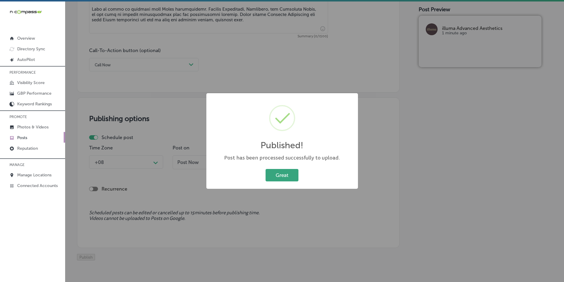
click at [277, 173] on button "Great" at bounding box center [281, 175] width 33 height 12
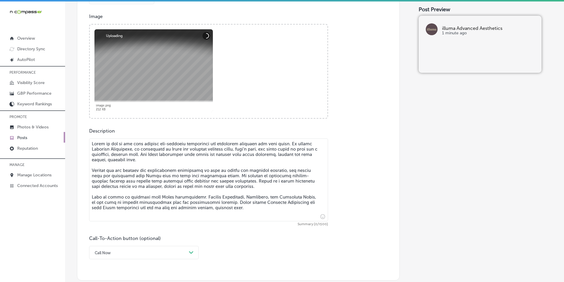
scroll to position [257, 0]
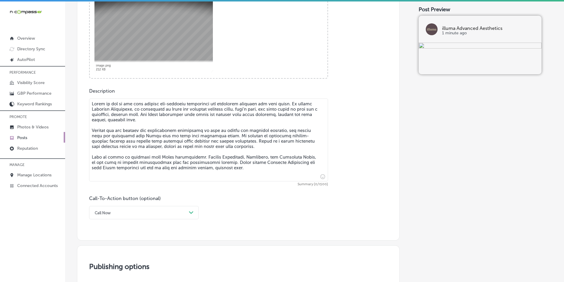
click at [146, 152] on textarea at bounding box center [208, 140] width 239 height 83
click at [147, 143] on textarea at bounding box center [208, 140] width 239 height 83
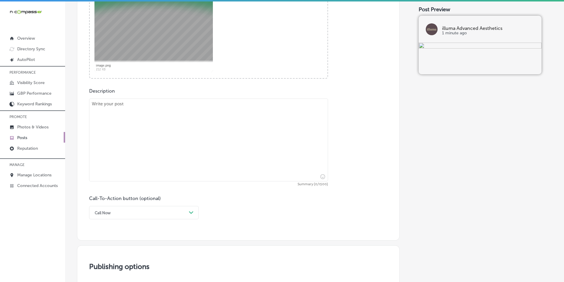
paste textarea "The truSculpt® flex is a non-invasive muscle-sculpting treatment that targets u…"
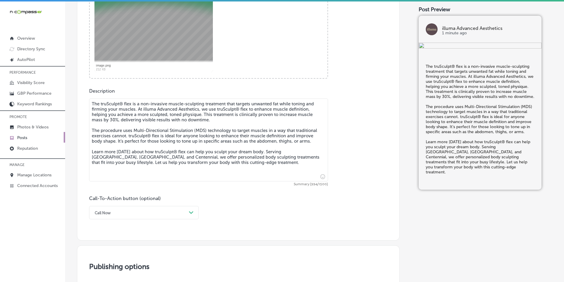
type textarea "The truSculpt® flex is a non-invasive muscle-sculpting treatment that targets u…"
click at [189, 211] on div "Call Now Path Created with Sketch." at bounding box center [144, 212] width 110 height 13
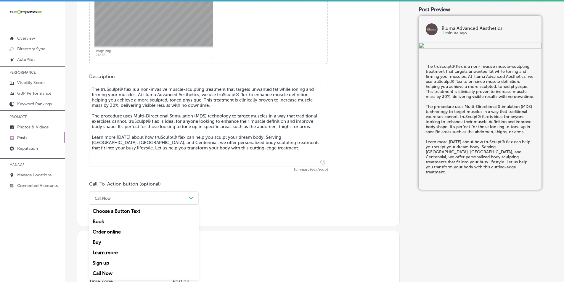
click at [105, 252] on div "Learn more" at bounding box center [144, 252] width 110 height 10
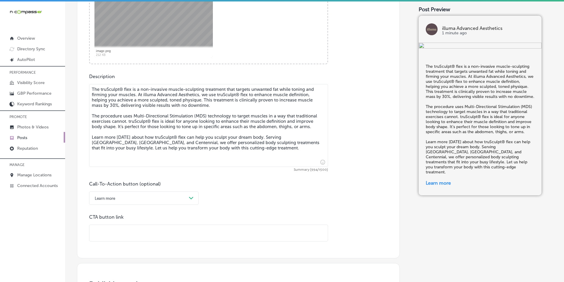
paste input "https://illumaadvanced.com/"
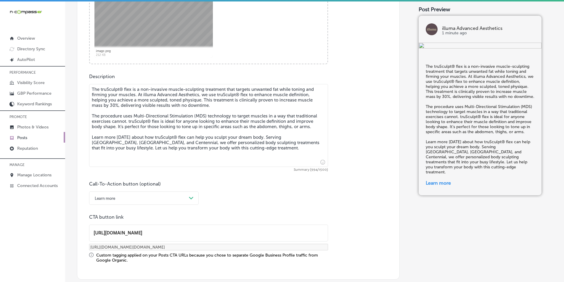
type input "https://illumaadvanced.com/"
click at [191, 209] on div "Call-To-Action button (optional) Learn more Path Created with Sketch. CTA butto…" at bounding box center [238, 222] width 298 height 82
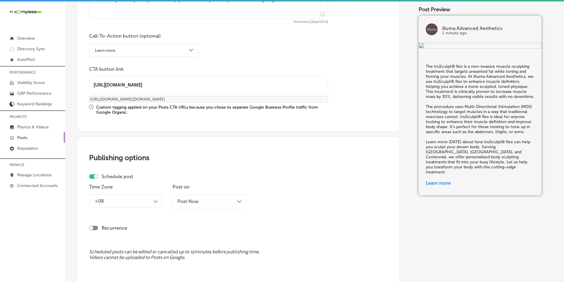
scroll to position [436, 0]
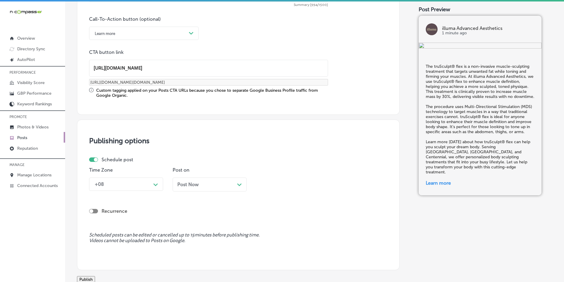
click at [156, 191] on div "+08 Path Created with Sketch." at bounding box center [126, 184] width 74 height 13
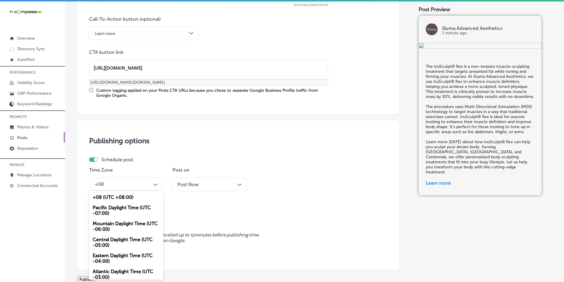
click at [126, 224] on div "Mountain Daylight Time (UTC -06:00)" at bounding box center [126, 226] width 74 height 16
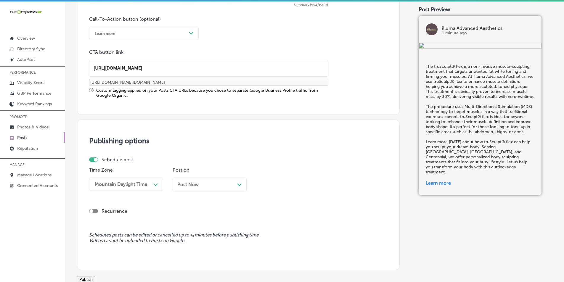
click at [237, 186] on div "Post Now Path Created with Sketch." at bounding box center [209, 185] width 65 height 6
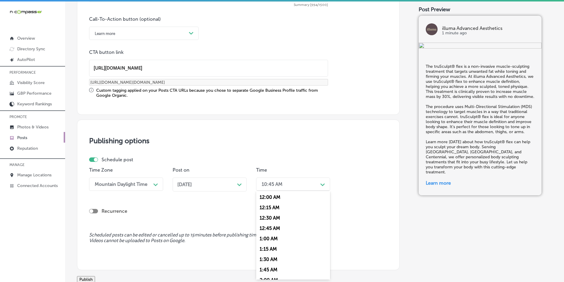
click at [316, 184] on div "10:45 AM" at bounding box center [288, 184] width 59 height 10
click at [266, 220] on div "7:00 AM" at bounding box center [293, 221] width 74 height 10
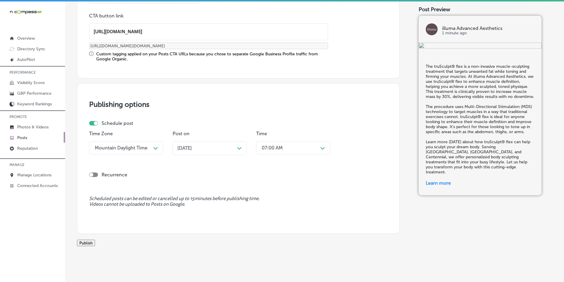
scroll to position [488, 0]
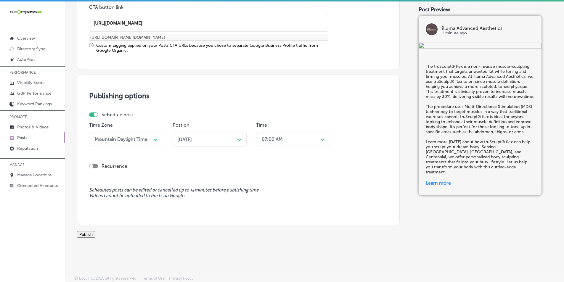
click at [93, 231] on button "Publish" at bounding box center [86, 234] width 18 height 7
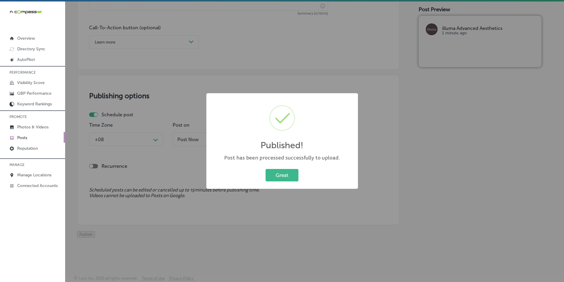
scroll to position [434, 0]
click at [278, 175] on button "Great" at bounding box center [281, 175] width 33 height 12
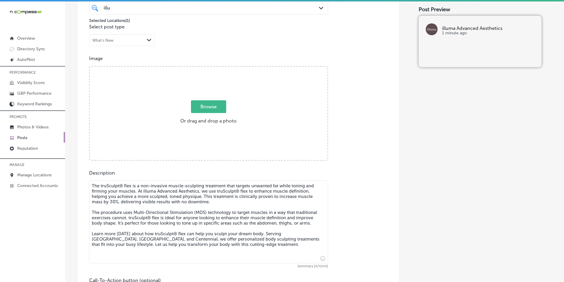
scroll to position [168, 0]
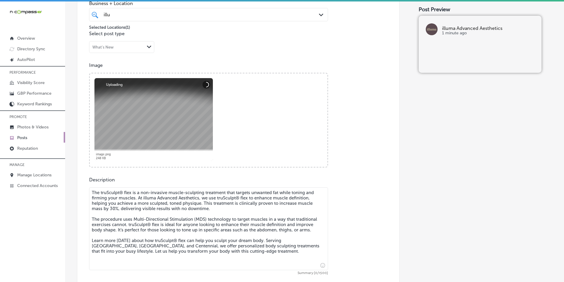
click at [135, 218] on textarea "The truSculpt® flex is a non-invasive muscle-sculpting treatment that targets u…" at bounding box center [208, 228] width 239 height 83
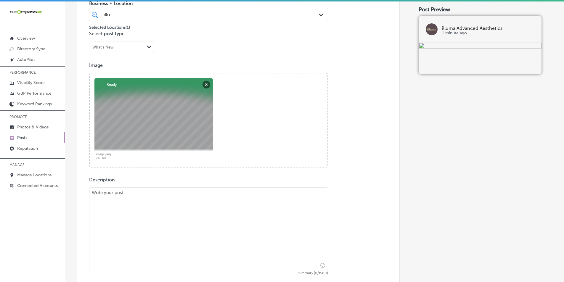
paste textarea "Dermal fillers like Juvéderm and Restylane are perfect for restoring facial vol…"
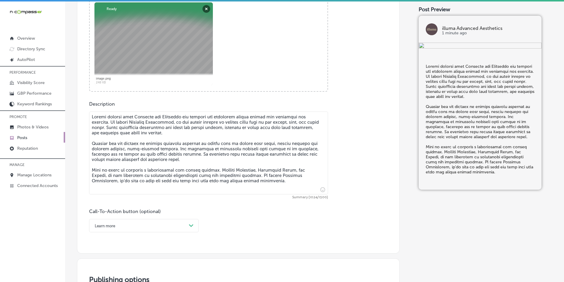
scroll to position [286, 0]
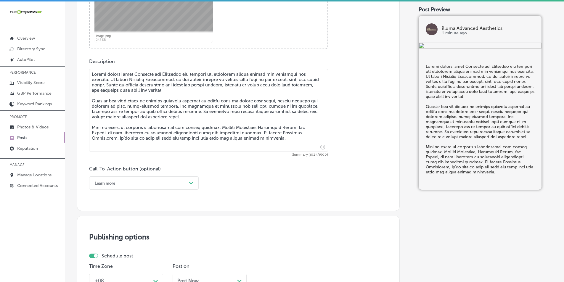
type textarea "Dermal fillers like Juvéderm and Restylane are perfect for restoring facial vol…"
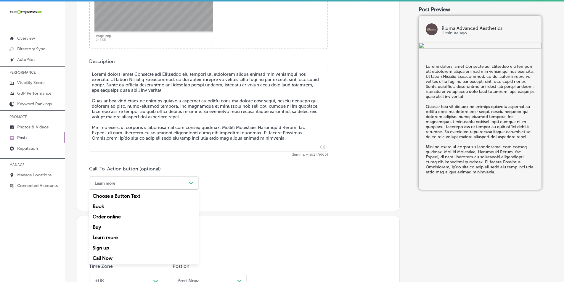
click at [185, 180] on div "Learn more" at bounding box center [139, 182] width 95 height 9
click at [101, 257] on div "Call Now" at bounding box center [144, 258] width 110 height 10
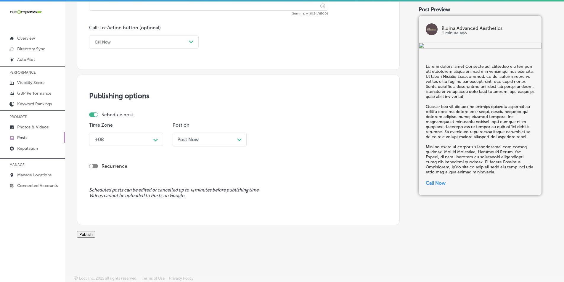
scroll to position [434, 0]
click at [157, 139] on icon "Path Created with Sketch." at bounding box center [155, 140] width 4 height 3
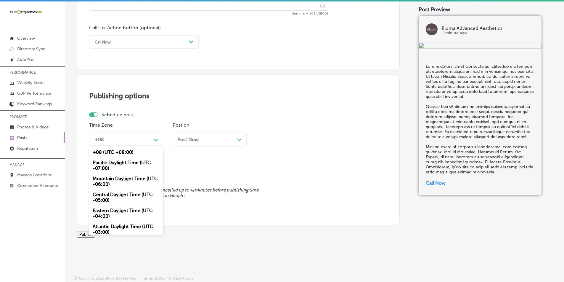
click at [119, 173] on div "Mountain Daylight Time (UTC -06:00)" at bounding box center [126, 181] width 74 height 16
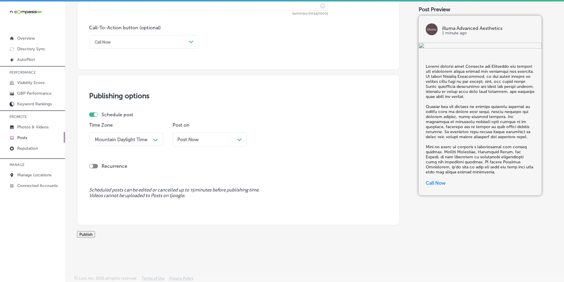
click at [234, 137] on div "Post Now Path Created with Sketch." at bounding box center [209, 140] width 65 height 6
click at [306, 136] on div "10:45 AM" at bounding box center [288, 139] width 59 height 10
click at [265, 200] on div "7:00 AM" at bounding box center [293, 205] width 74 height 10
click at [95, 231] on button "Publish" at bounding box center [86, 234] width 18 height 7
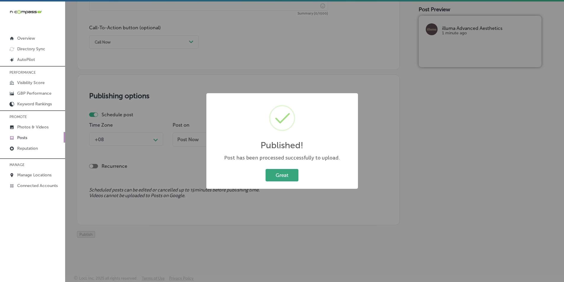
click at [278, 174] on button "Great" at bounding box center [281, 175] width 33 height 12
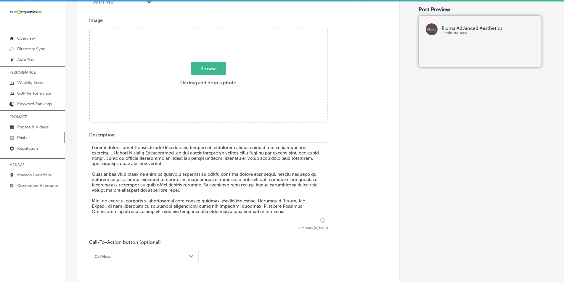
scroll to position [197, 0]
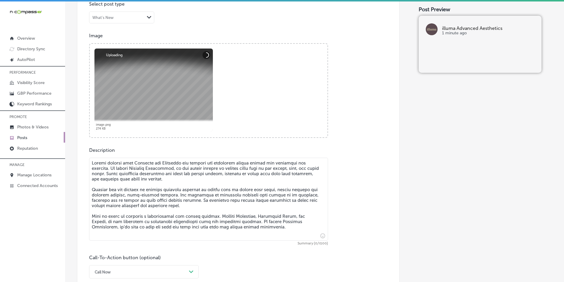
click at [128, 170] on textarea at bounding box center [208, 199] width 239 height 83
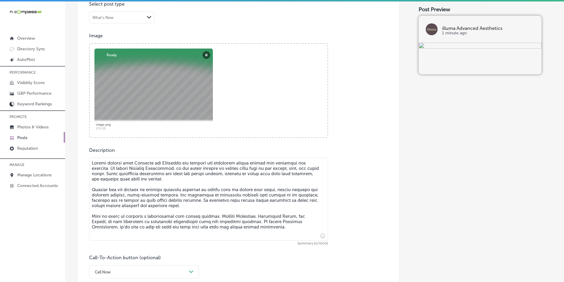
click at [135, 192] on textarea at bounding box center [208, 199] width 239 height 83
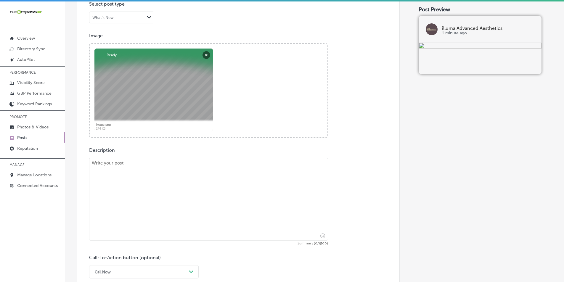
paste textarea "SkinPen Microneedling is an advanced treatment that stimulates collagen product…"
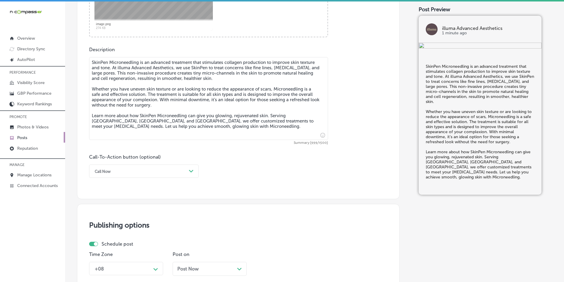
scroll to position [316, 0]
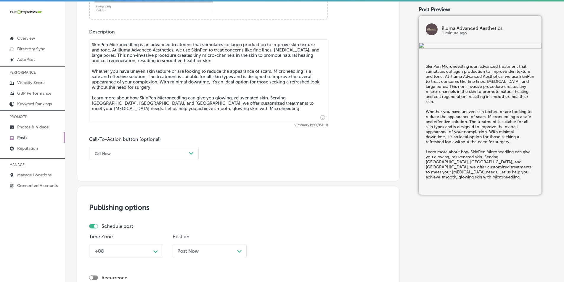
type textarea "SkinPen Microneedling is an advanced treatment that stimulates collagen product…"
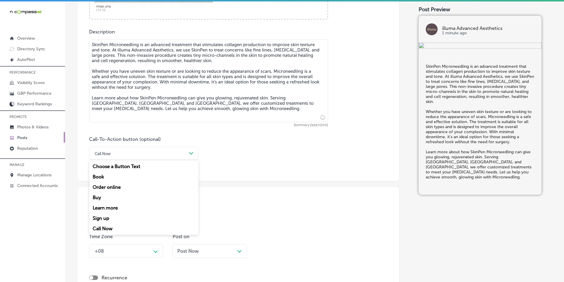
click at [186, 152] on div "Call Now" at bounding box center [139, 153] width 95 height 9
click at [113, 207] on div "Learn more" at bounding box center [144, 208] width 110 height 10
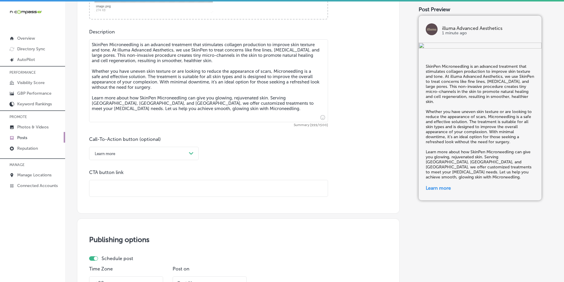
paste input "https://illumaadvanced.com/"
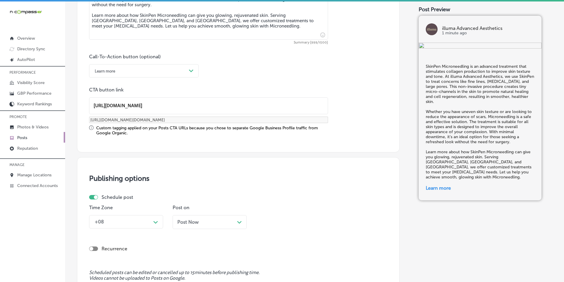
scroll to position [405, 0]
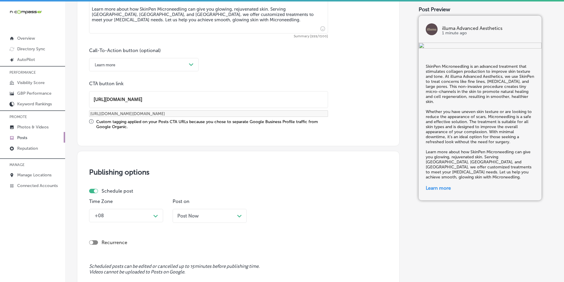
type input "https://illumaadvanced.com/"
click at [226, 184] on div "Publishing options Schedule post Time Zone +08 Path Created with Sketch. Post o…" at bounding box center [238, 226] width 323 height 151
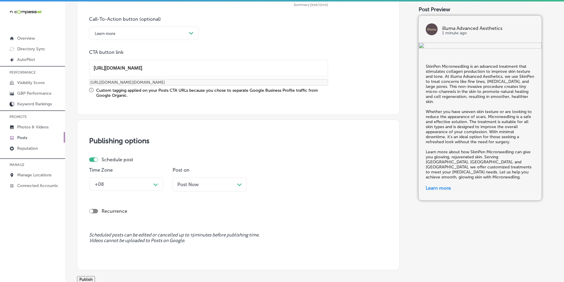
click at [155, 191] on div "+08 Path Created with Sketch." at bounding box center [126, 184] width 74 height 13
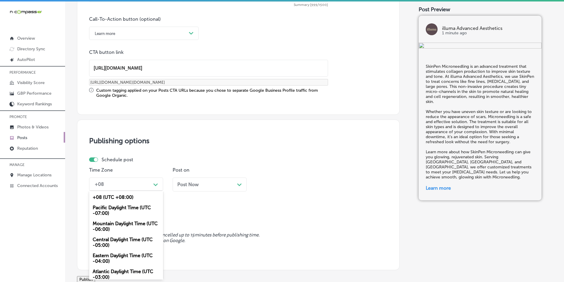
click at [112, 223] on div "Mountain Daylight Time (UTC -06:00)" at bounding box center [126, 226] width 74 height 16
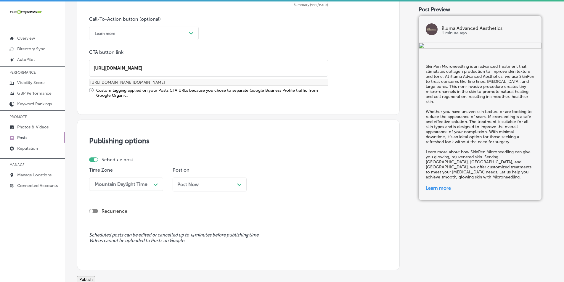
click at [232, 183] on div "Post Now Path Created with Sketch." at bounding box center [209, 185] width 65 height 6
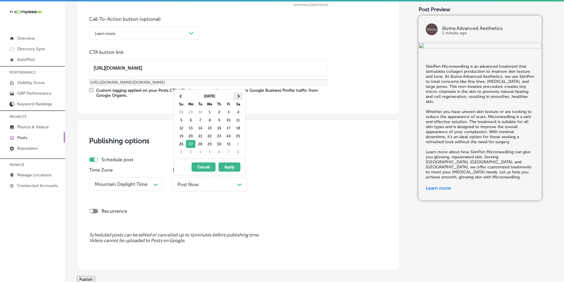
click at [239, 96] on span at bounding box center [237, 95] width 3 height 3
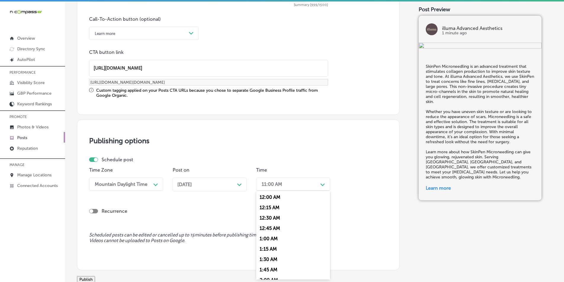
click at [306, 184] on div "11:00 AM" at bounding box center [288, 184] width 59 height 10
click at [265, 220] on div "7:00 AM" at bounding box center [293, 221] width 74 height 10
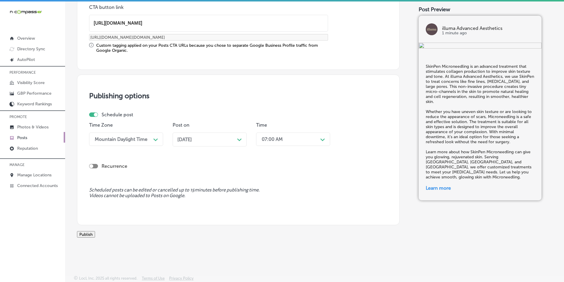
scroll to position [488, 0]
click at [95, 231] on button "Publish" at bounding box center [86, 234] width 18 height 7
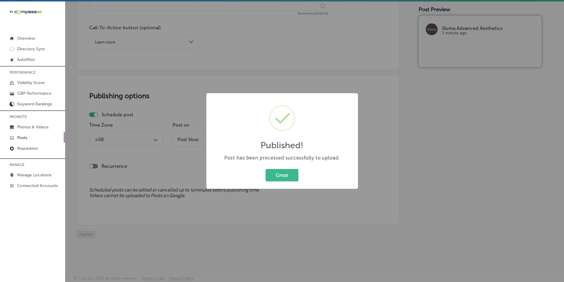
scroll to position [434, 0]
click at [273, 173] on button "Great" at bounding box center [281, 175] width 33 height 12
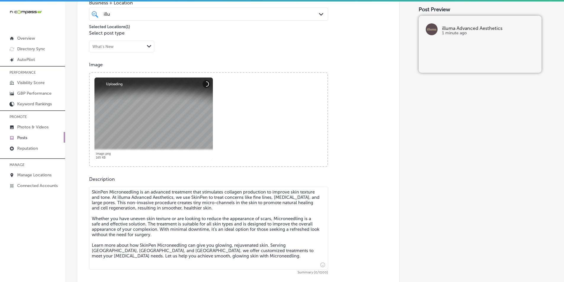
scroll to position [227, 0]
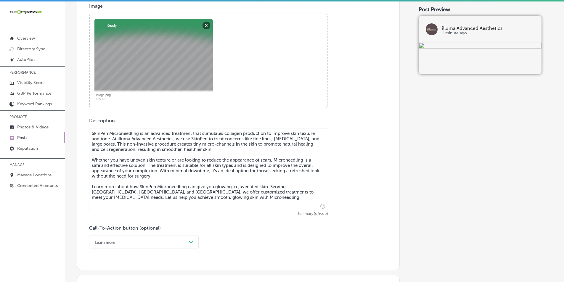
click at [138, 168] on textarea "SkinPen Microneedling is an advanced treatment that stimulates collagen product…" at bounding box center [208, 169] width 239 height 83
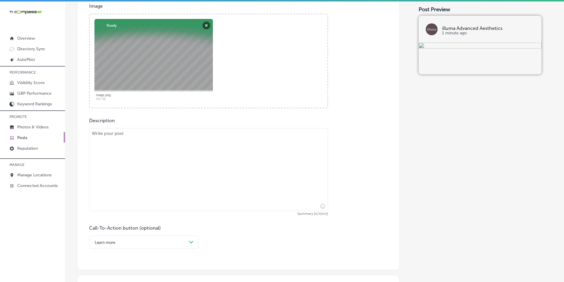
paste textarea "PRP (Platelet-Rich Plasma) therapy is an innovative treatment that uses your bo…"
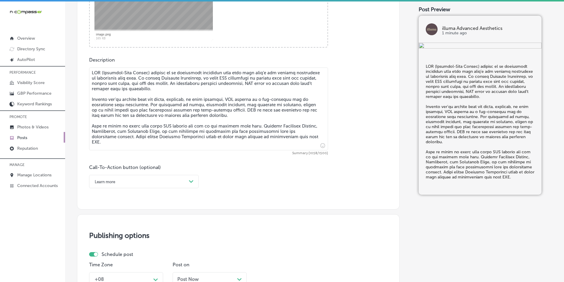
scroll to position [316, 0]
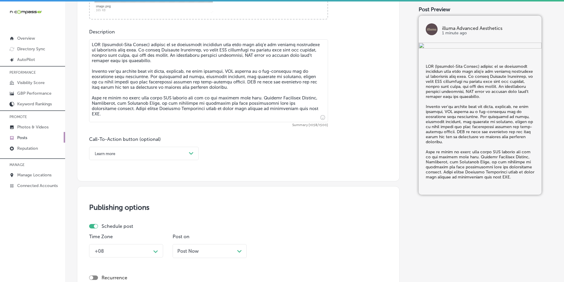
type textarea "PRP (Platelet-Rich Plasma) therapy is an innovative treatment that uses your bo…"
click at [187, 152] on div "Path Created with Sketch." at bounding box center [190, 153] width 9 height 9
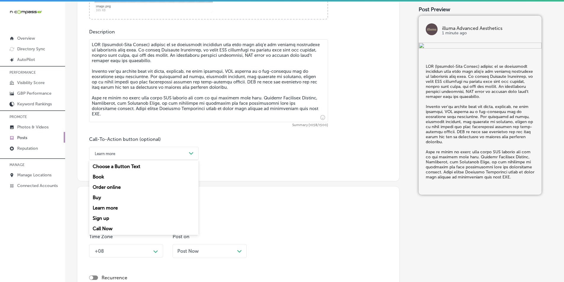
click at [102, 227] on div "Call Now" at bounding box center [144, 228] width 110 height 10
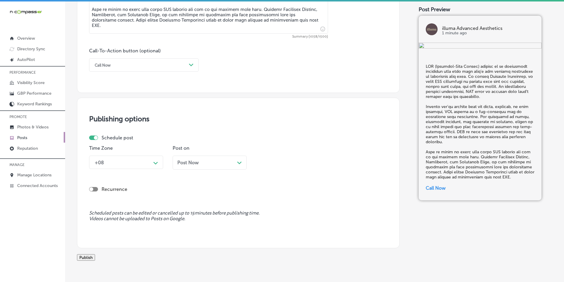
scroll to position [405, 0]
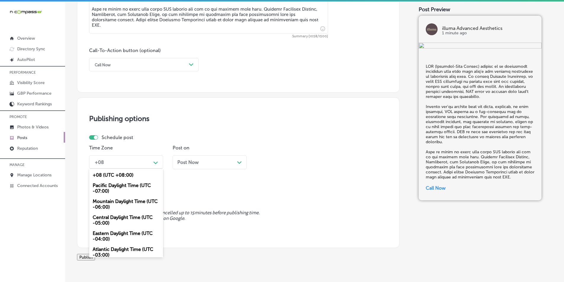
click at [156, 163] on polygon at bounding box center [155, 163] width 4 height 3
click at [113, 200] on div "Mountain Daylight Time (UTC -06:00)" at bounding box center [126, 204] width 74 height 16
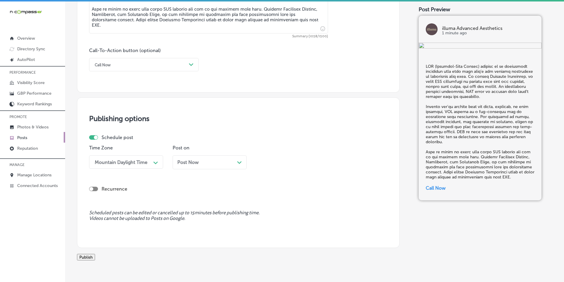
click at [230, 161] on div "Post Now Path Created with Sketch." at bounding box center [209, 163] width 65 height 6
click at [303, 159] on div "11:00 AM" at bounding box center [288, 162] width 59 height 10
click at [263, 228] on div "7:00 AM" at bounding box center [293, 228] width 74 height 10
click at [95, 258] on button "Publish" at bounding box center [86, 257] width 18 height 7
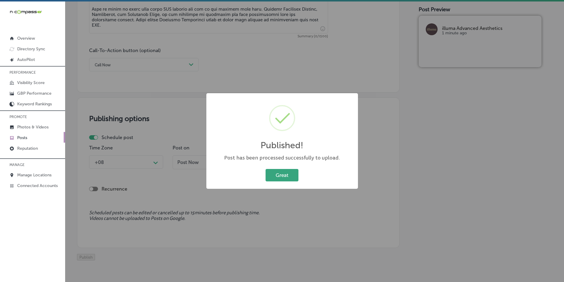
click at [273, 174] on button "Great" at bounding box center [281, 175] width 33 height 12
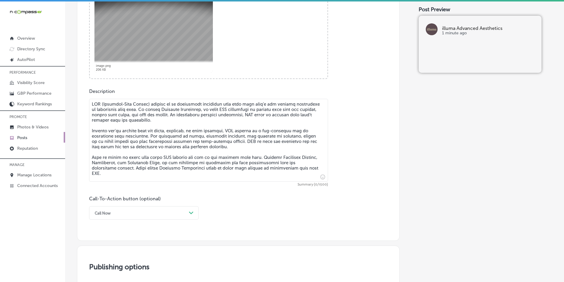
scroll to position [257, 0]
click at [124, 134] on textarea at bounding box center [208, 140] width 239 height 83
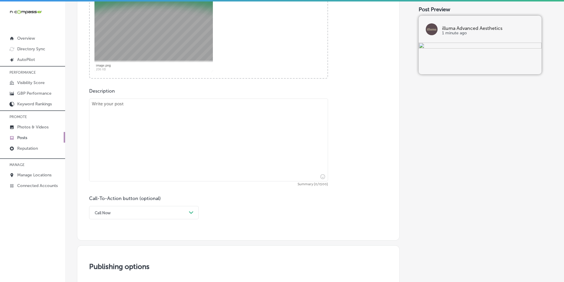
paste textarea "Our truSculpt® iD is a non-invasive body contouring treatment designed to elimi…"
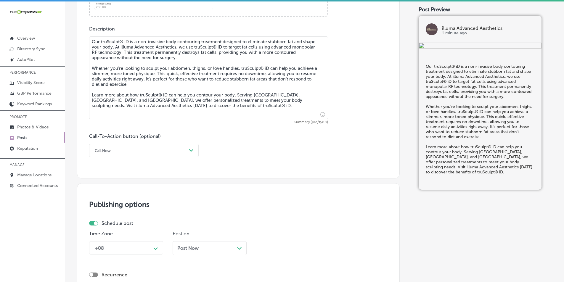
scroll to position [345, 0]
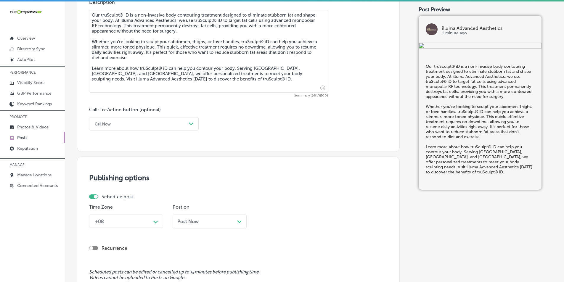
type textarea "Our truSculpt® iD is a non-invasive body contouring treatment designed to elimi…"
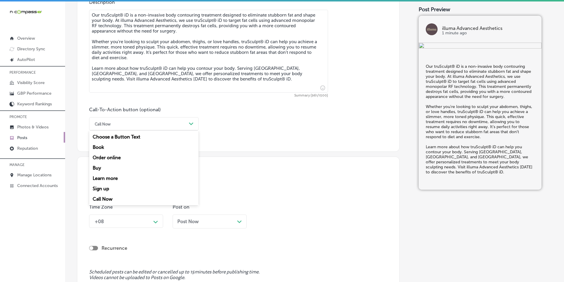
click at [189, 122] on div "Path Created with Sketch." at bounding box center [190, 123] width 9 height 9
click at [103, 176] on div "Learn more" at bounding box center [144, 178] width 110 height 10
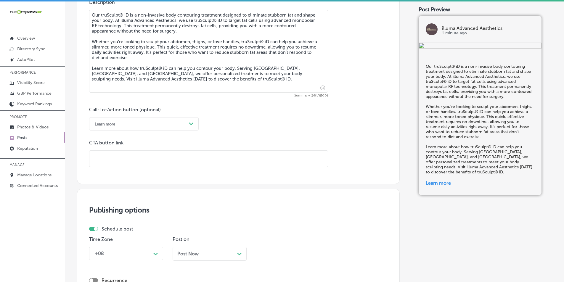
paste input "https://illumaadvanced.com/"
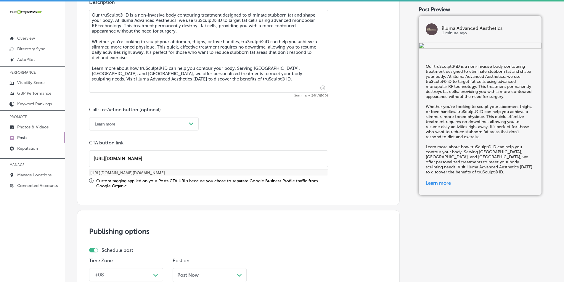
type input "https://illumaadvanced.com/"
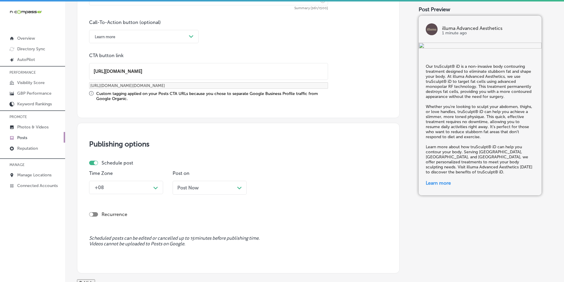
scroll to position [434, 0]
click at [157, 187] on icon "Path Created with Sketch." at bounding box center [155, 186] width 4 height 3
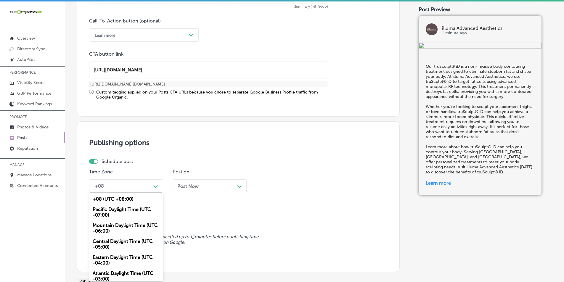
click at [115, 227] on div "Mountain Daylight Time (UTC -06:00)" at bounding box center [126, 228] width 74 height 16
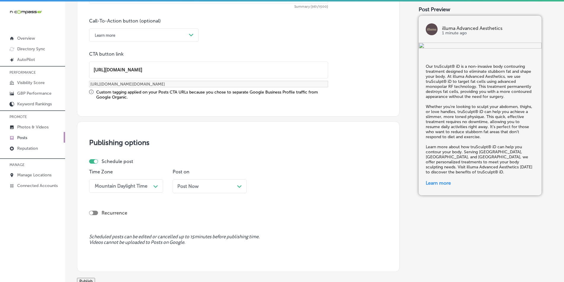
click at [240, 186] on icon "Path Created with Sketch." at bounding box center [239, 186] width 4 height 3
click at [314, 188] on div "11:00 AM" at bounding box center [288, 186] width 59 height 10
click at [264, 250] on div "7:00 AM" at bounding box center [293, 252] width 74 height 10
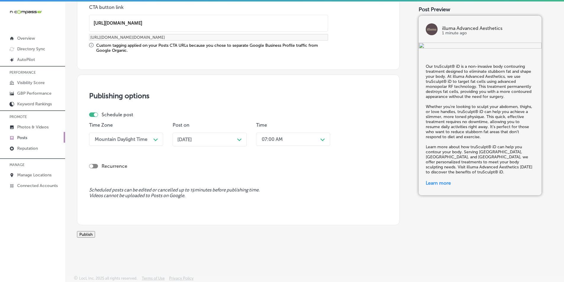
scroll to position [488, 0]
drag, startPoint x: 103, startPoint y: 231, endPoint x: 119, endPoint y: 216, distance: 22.4
click at [95, 231] on button "Publish" at bounding box center [86, 234] width 18 height 7
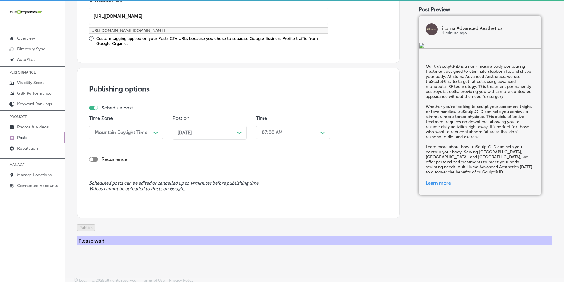
scroll to position [434, 0]
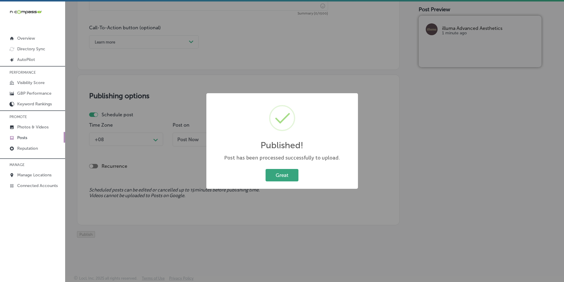
click at [272, 171] on button "Great" at bounding box center [281, 175] width 33 height 12
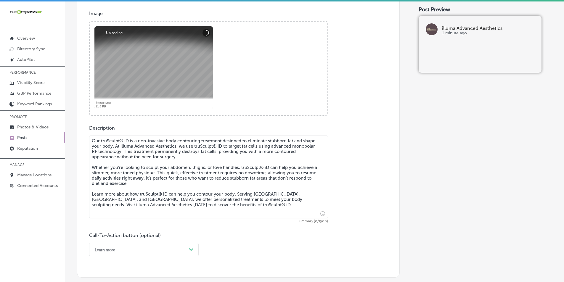
scroll to position [227, 0]
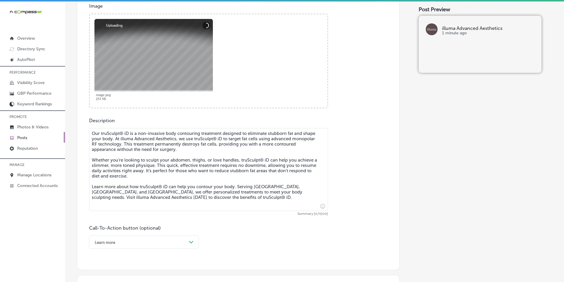
click at [133, 162] on textarea "Our truSculpt® iD is a non-invasive body contouring treatment designed to elimi…" at bounding box center [208, 169] width 239 height 83
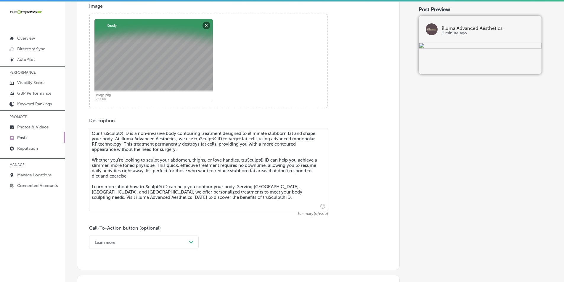
click at [133, 163] on textarea "Our truSculpt® iD is a non-invasive body contouring treatment designed to elimi…" at bounding box center [208, 169] width 239 height 83
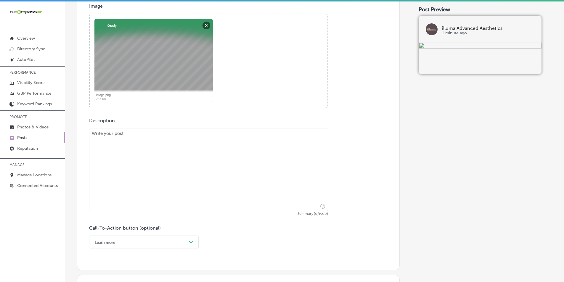
paste textarea "HydraFacial is a multi-step treatment designed to cleanse, exfoliate, extract, …"
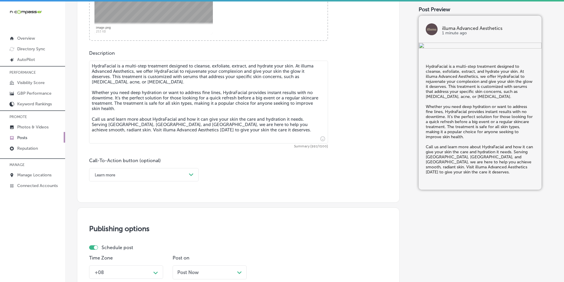
scroll to position [316, 0]
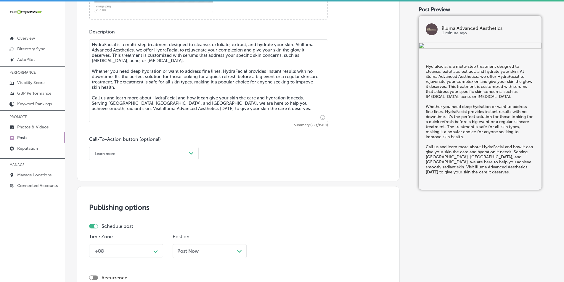
type textarea "HydraFacial is a multi-step treatment designed to cleanse, exfoliate, extract, …"
click at [189, 153] on polygon at bounding box center [191, 153] width 4 height 3
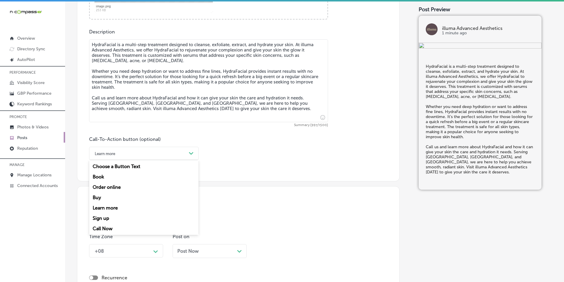
click at [103, 229] on div "Call Now" at bounding box center [144, 228] width 110 height 10
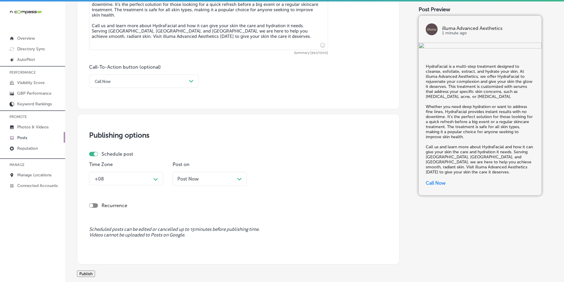
scroll to position [405, 0]
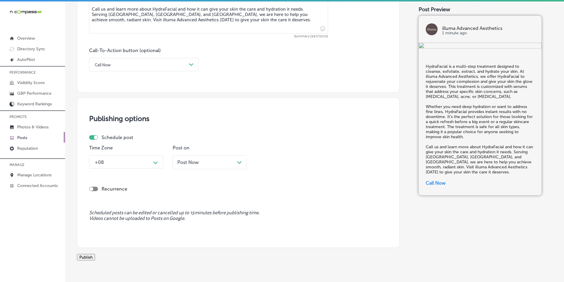
click at [142, 163] on div "+08" at bounding box center [121, 162] width 59 height 10
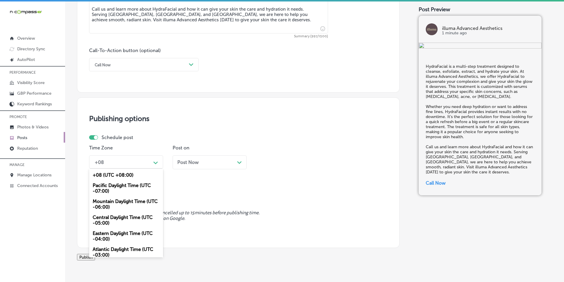
click at [117, 199] on div "Mountain Daylight Time (UTC -06:00)" at bounding box center [126, 204] width 74 height 16
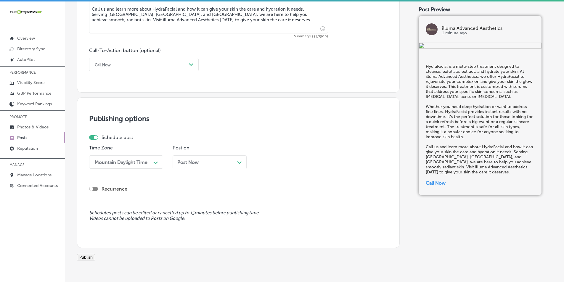
click at [231, 162] on div "Post Now Path Created with Sketch." at bounding box center [209, 163] width 65 height 6
click at [289, 162] on div "11:00 AM" at bounding box center [288, 162] width 59 height 10
click at [269, 198] on div "7:00 AM" at bounding box center [293, 199] width 74 height 10
click at [95, 259] on button "Publish" at bounding box center [86, 257] width 18 height 7
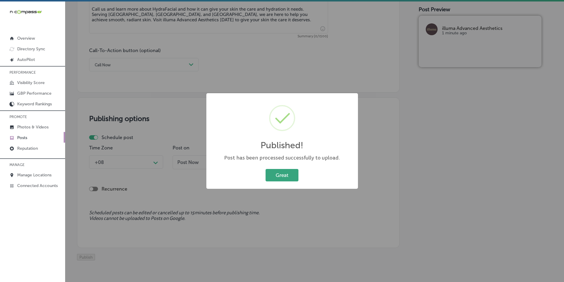
click at [276, 176] on button "Great" at bounding box center [281, 175] width 33 height 12
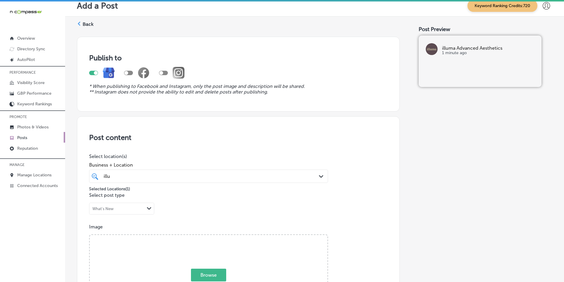
scroll to position [0, 0]
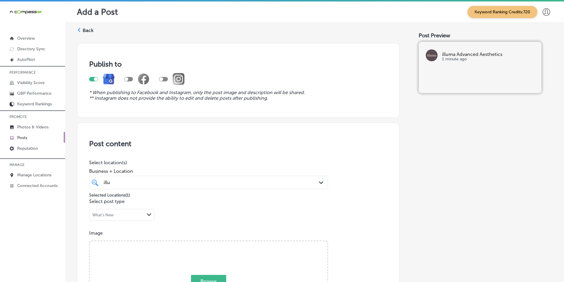
click at [83, 29] on label "Back" at bounding box center [88, 30] width 11 height 7
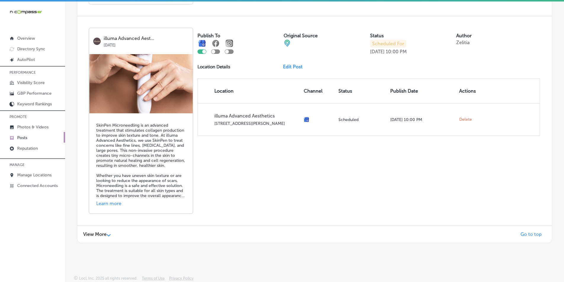
scroll to position [1280, 0]
click at [110, 231] on div "View More Path Created with Sketch." at bounding box center [97, 234] width 28 height 6
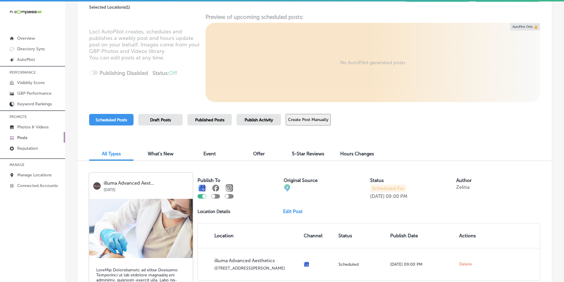
scroll to position [0, 0]
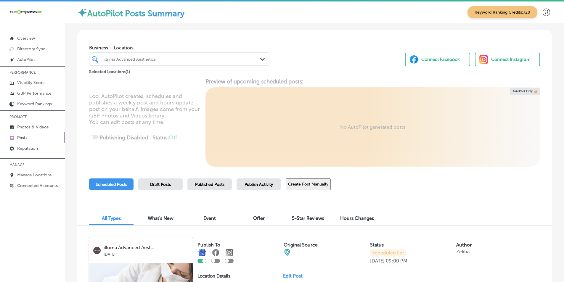
click at [161, 57] on div "illuma Advanced Aesthetics" at bounding box center [182, 59] width 157 height 5
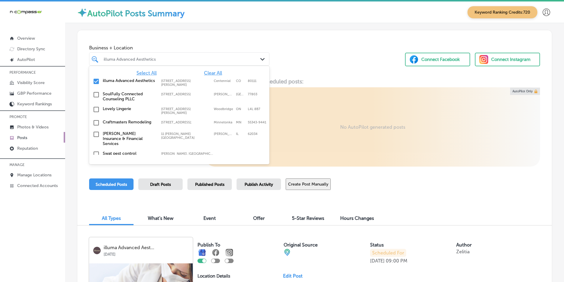
drag, startPoint x: 94, startPoint y: 80, endPoint x: 154, endPoint y: 60, distance: 62.7
click at [95, 80] on input "checkbox" at bounding box center [96, 81] width 7 height 7
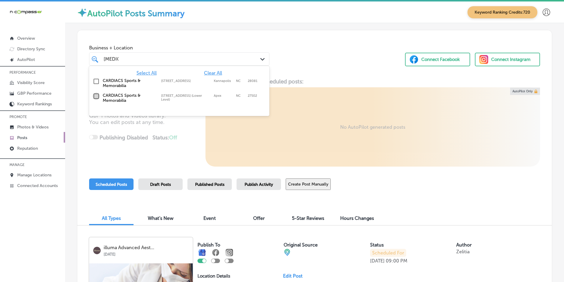
click at [96, 96] on input "checkbox" at bounding box center [96, 96] width 7 height 7
type input "Cardia"
click at [325, 52] on div "Business + Location option 1101 Marco Drive (Lower Level), selected. option 110…" at bounding box center [314, 52] width 474 height 45
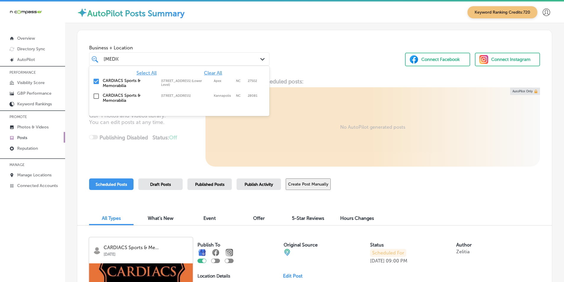
click at [140, 62] on div "Cardia Cardia" at bounding box center [171, 59] width 137 height 8
click at [174, 146] on div "Locl AutoPilot creates, schedules and publishes a weekly post and hours update …" at bounding box center [314, 122] width 474 height 88
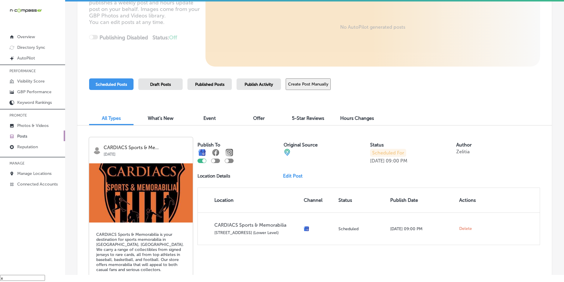
scroll to position [89, 0]
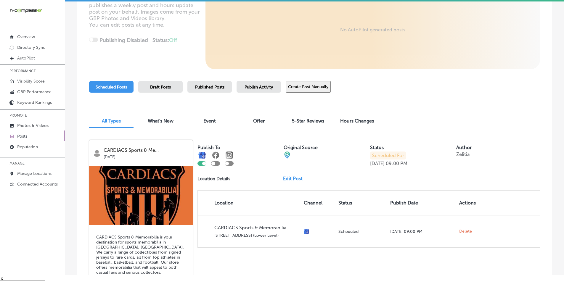
click at [302, 86] on button "Create Post Manually" at bounding box center [308, 87] width 45 height 12
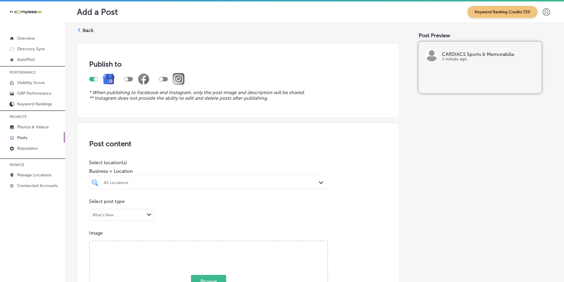
click at [80, 31] on icon at bounding box center [79, 30] width 4 height 4
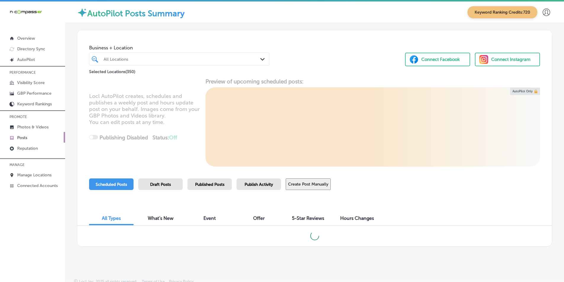
scroll to position [3, 0]
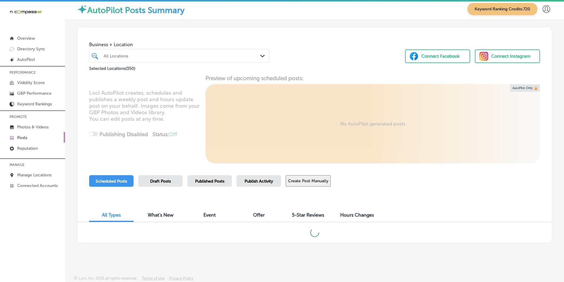
click at [193, 57] on div "All Locations" at bounding box center [182, 55] width 157 height 5
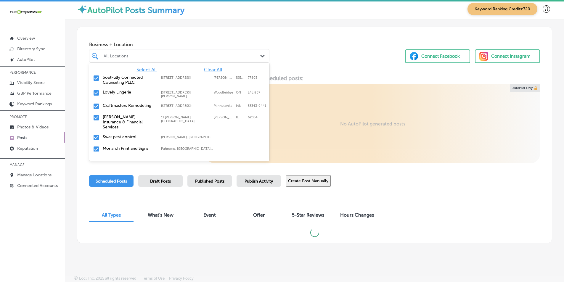
click at [210, 69] on span "Clear All" at bounding box center [213, 70] width 18 height 6
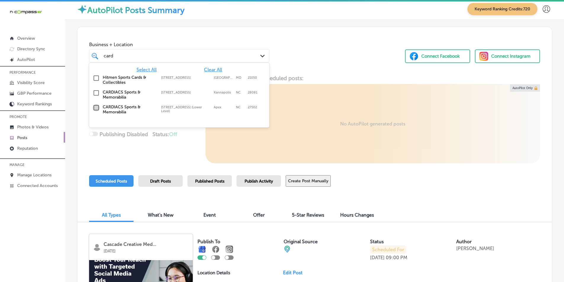
click at [96, 107] on input "checkbox" at bounding box center [96, 107] width 7 height 7
type input "card"
click at [183, 147] on div "Locl AutoPilot creates, schedules and publishes a weekly post and hours update …" at bounding box center [314, 119] width 474 height 88
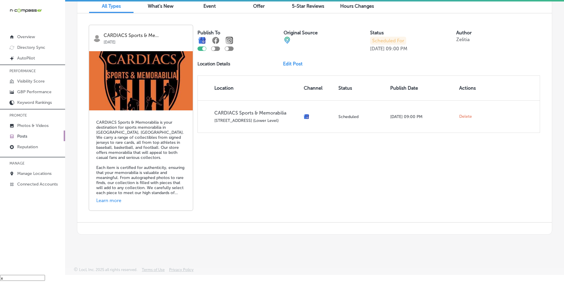
scroll to position [89, 0]
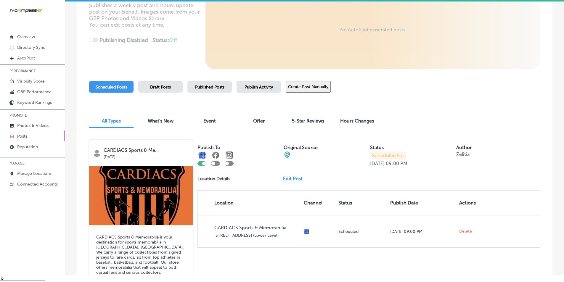
click at [318, 86] on button "Create Post Manually" at bounding box center [308, 87] width 45 height 12
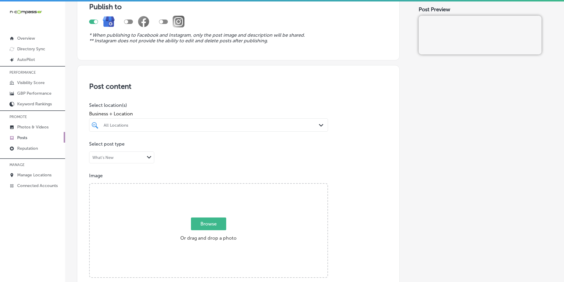
scroll to position [59, 0]
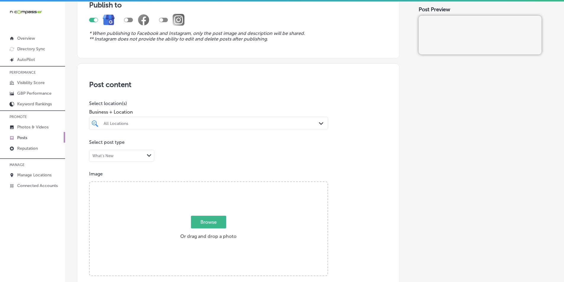
click at [235, 123] on div "All Locations" at bounding box center [212, 123] width 216 height 5
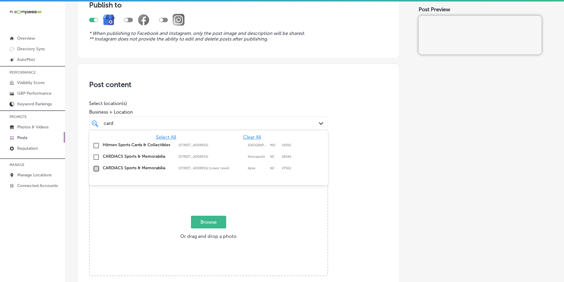
click at [96, 167] on input "checkbox" at bounding box center [96, 168] width 7 height 7
type input "card"
click at [168, 198] on div "Browse Or drag and drop a photo" at bounding box center [209, 229] width 238 height 95
click at [90, 182] on input "Browse Or drag and drop a photo" at bounding box center [209, 183] width 238 height 2
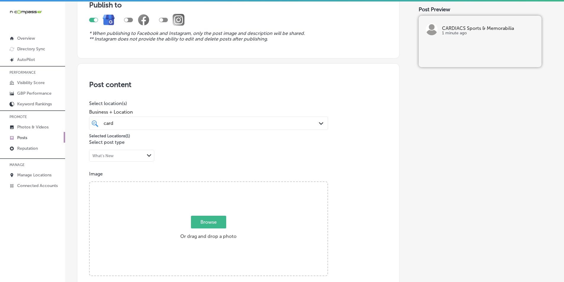
click at [148, 202] on div "Browse Or drag and drop a photo" at bounding box center [209, 229] width 238 height 95
click at [90, 182] on input "Browse Or drag and drop a photo" at bounding box center [209, 183] width 238 height 2
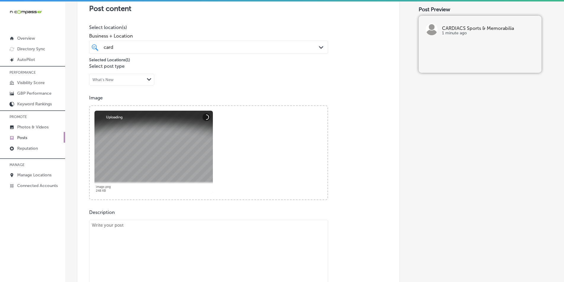
scroll to position [178, 0]
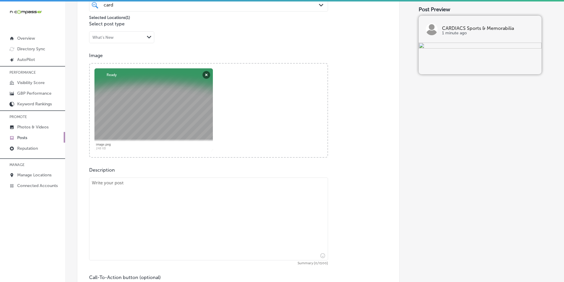
click at [130, 200] on textarea at bounding box center [208, 219] width 239 height 83
paste textarea "At CARDIACS Sports & Memorabilia, we offer an extensive selection of sports car…"
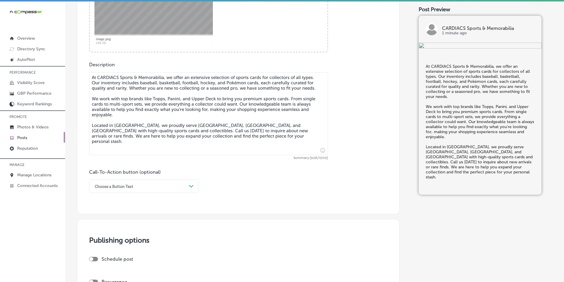
scroll to position [296, 0]
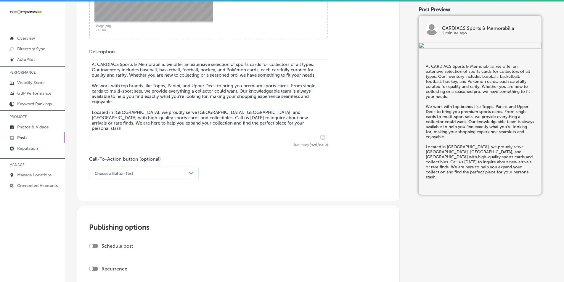
type textarea "At CARDIACS Sports & Memorabilia, we offer an extensive selection of sports car…"
click at [176, 173] on div "Choose a Button Text" at bounding box center [139, 173] width 95 height 9
click at [102, 247] on div "Call Now" at bounding box center [144, 248] width 110 height 10
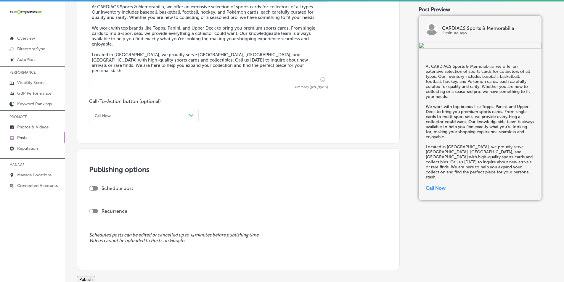
scroll to position [355, 0]
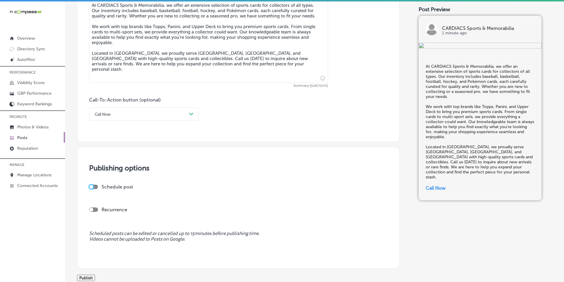
click at [91, 186] on div at bounding box center [91, 187] width 4 height 4
checkbox input "true"
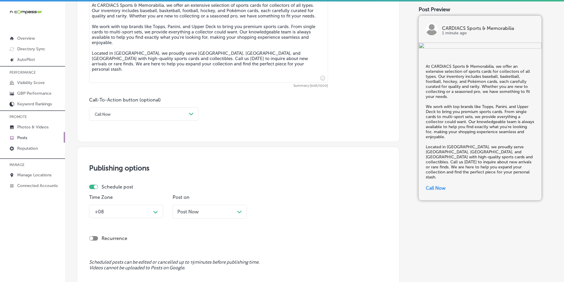
click at [145, 213] on div "+08 Path Created with Sketch." at bounding box center [126, 211] width 74 height 13
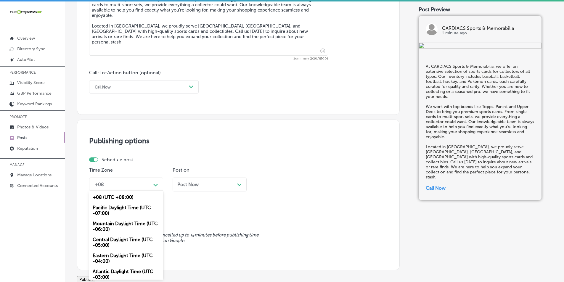
click at [120, 223] on div "Mountain Daylight Time (UTC -06:00)" at bounding box center [126, 226] width 74 height 16
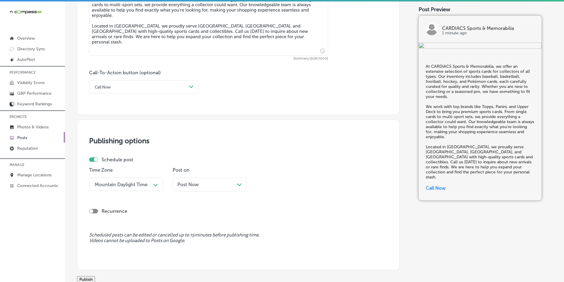
click at [237, 186] on icon "Path Created with Sketch." at bounding box center [239, 185] width 4 height 3
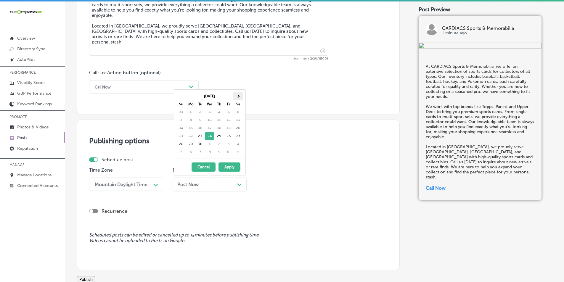
click at [240, 97] on th at bounding box center [237, 96] width 9 height 8
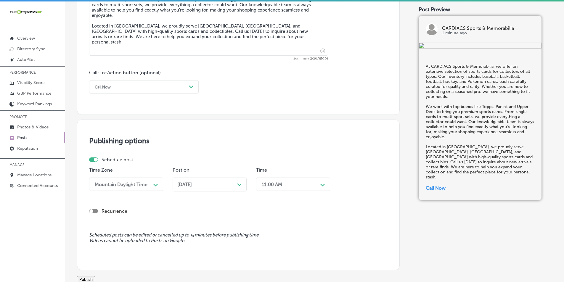
click at [316, 184] on div "11:00 AM" at bounding box center [288, 184] width 59 height 10
click at [263, 249] on div "7:00 AM" at bounding box center [293, 250] width 74 height 10
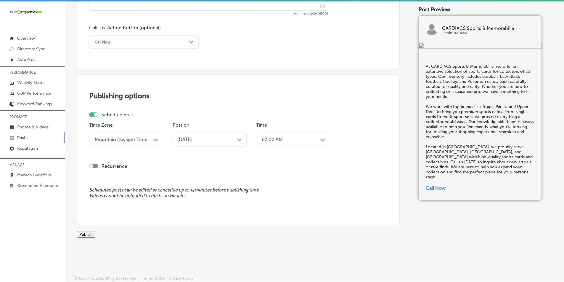
scroll to position [434, 0]
click at [95, 231] on button "Publish" at bounding box center [86, 234] width 18 height 7
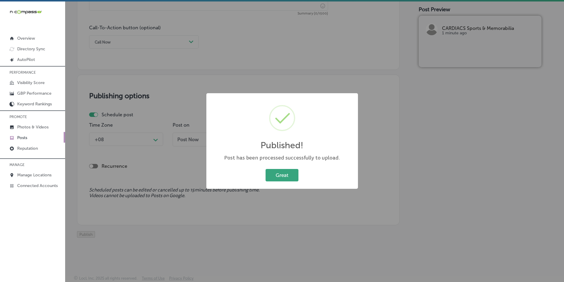
click at [278, 175] on button "Great" at bounding box center [281, 175] width 33 height 12
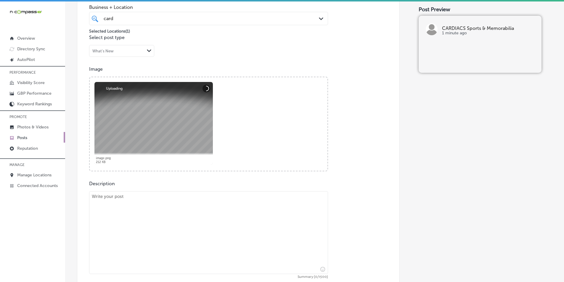
scroll to position [197, 0]
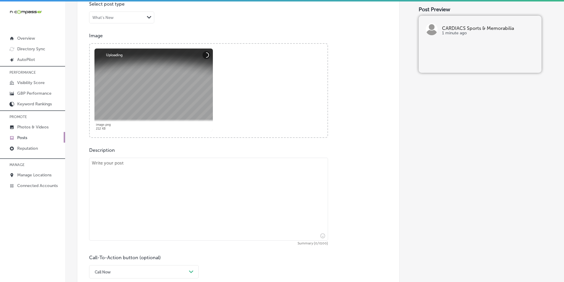
click at [153, 205] on textarea at bounding box center [208, 199] width 239 height 83
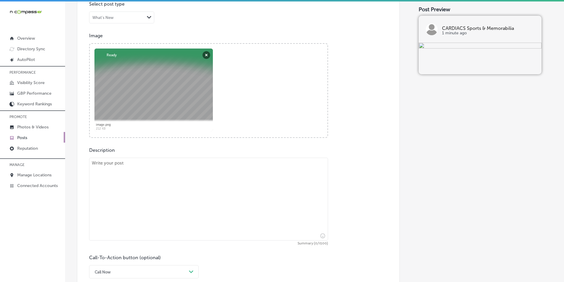
click at [153, 194] on textarea at bounding box center [208, 199] width 239 height 83
paste textarea "CARDIACS Sports & Memorabilia is your trusted source for authentic, certified a…"
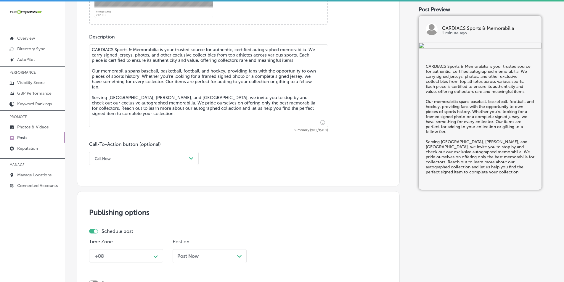
scroll to position [316, 0]
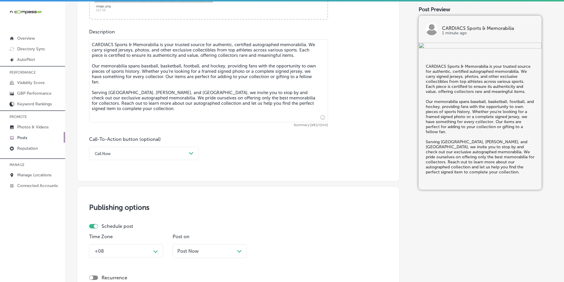
type textarea "CARDIACS Sports & Memorabilia is your trusted source for authentic, certified a…"
click at [190, 155] on div "Path Created with Sketch." at bounding box center [191, 153] width 5 height 5
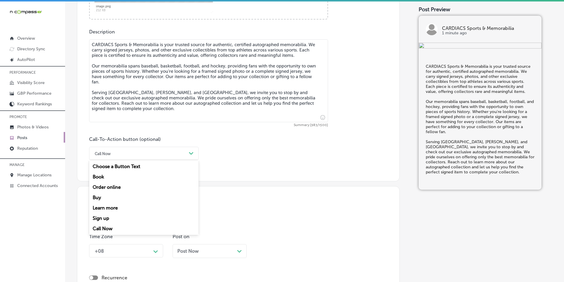
click at [112, 207] on div "Learn more" at bounding box center [144, 208] width 110 height 10
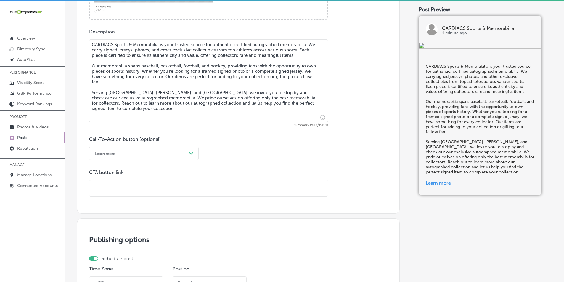
paste input "https://www.thecardiacs.com/"
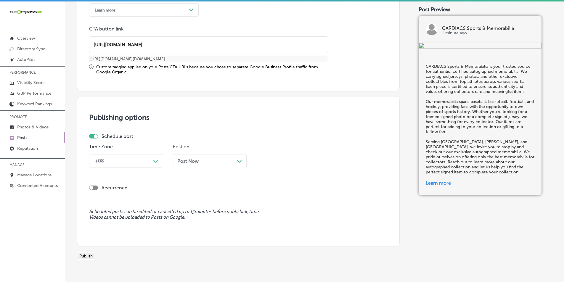
scroll to position [464, 0]
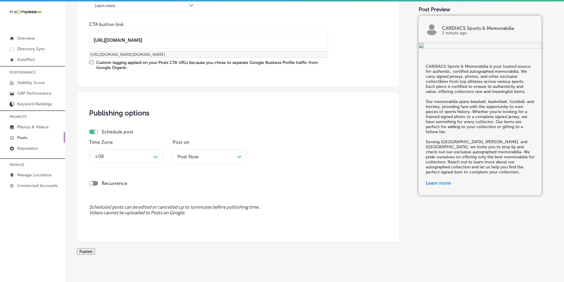
type input "https://www.thecardiacs.com/"
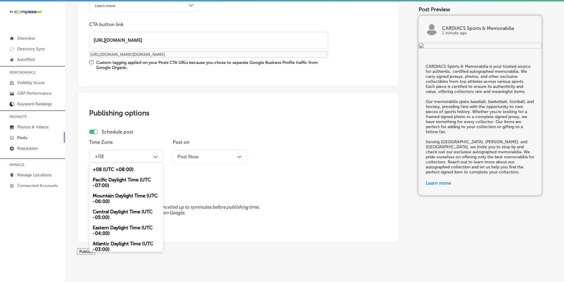
click at [157, 155] on div "Path Created with Sketch." at bounding box center [155, 156] width 5 height 5
click at [124, 196] on div "Mountain Daylight Time (UTC -06:00)" at bounding box center [126, 199] width 74 height 16
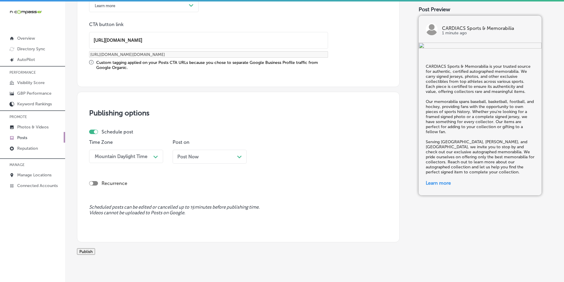
click at [236, 156] on div "Post Now Path Created with Sketch." at bounding box center [209, 157] width 65 height 6
click at [314, 154] on div "11:00 AM" at bounding box center [288, 156] width 59 height 10
click at [265, 221] on div "7:00 AM" at bounding box center [293, 223] width 74 height 10
click at [95, 252] on button "Publish" at bounding box center [86, 251] width 18 height 7
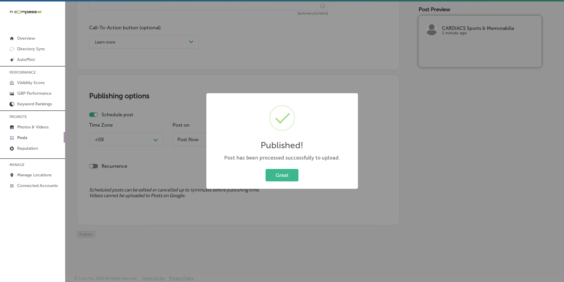
scroll to position [434, 0]
click at [282, 173] on button "Great" at bounding box center [281, 175] width 33 height 12
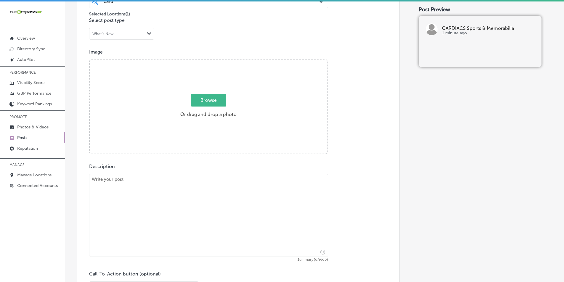
scroll to position [168, 0]
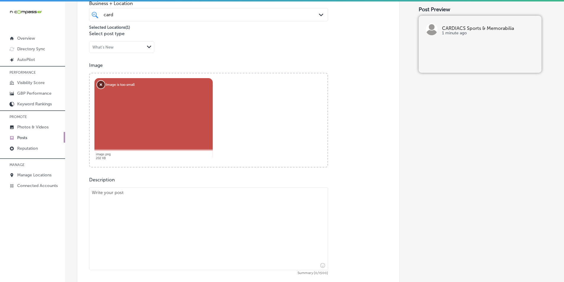
click at [101, 84] on button "Remove" at bounding box center [101, 85] width 8 height 8
click at [100, 84] on button "Remove" at bounding box center [101, 85] width 8 height 8
click at [100, 83] on button "Remove" at bounding box center [101, 85] width 8 height 8
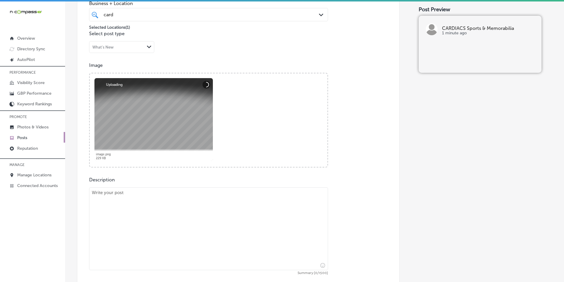
click at [126, 214] on textarea at bounding box center [208, 228] width 239 height 83
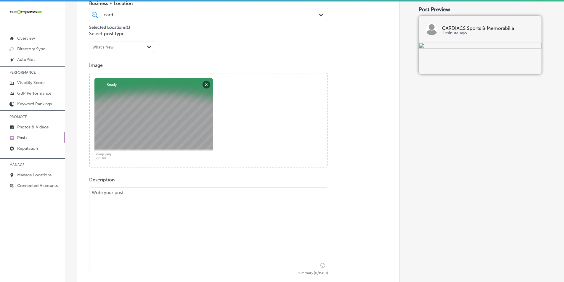
click at [123, 218] on textarea at bounding box center [208, 228] width 239 height 83
paste textarea "If you’re a fan of sports memorabilia, CARDIACS Sports & Memorabilia has a wide…"
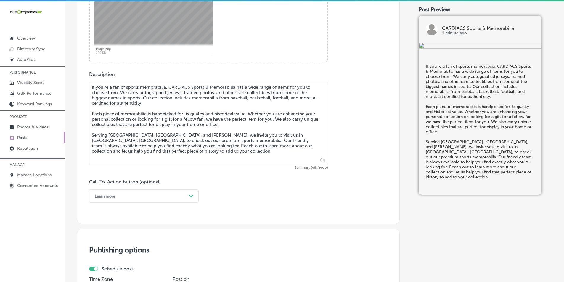
scroll to position [286, 0]
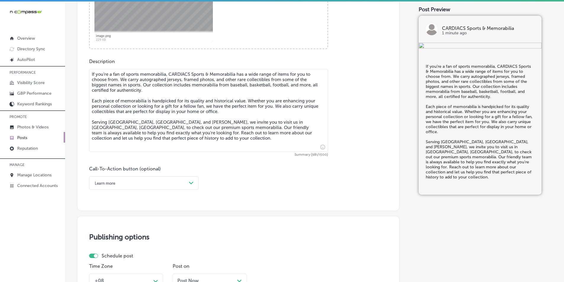
type textarea "If you’re a fan of sports memorabilia, CARDIACS Sports & Memorabilia has a wide…"
click at [189, 182] on div "Path Created with Sketch." at bounding box center [190, 182] width 9 height 9
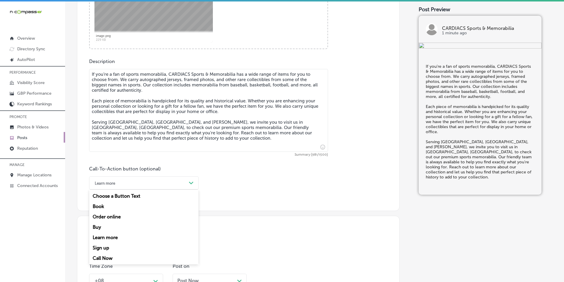
click at [106, 237] on div "Learn more" at bounding box center [144, 237] width 110 height 10
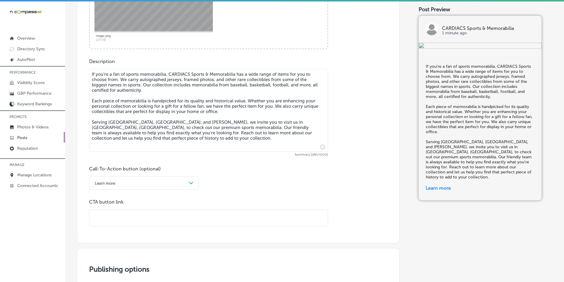
click at [103, 214] on input "text" at bounding box center [208, 218] width 238 height 16
paste input "https://www.thecardiacs.com/"
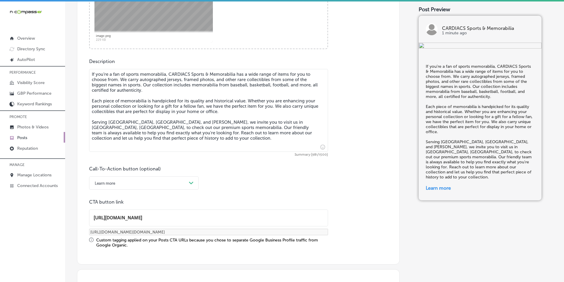
type input "https://www.thecardiacs.com/"
click at [172, 196] on div "Call-To-Action button (optional) Learn more Path Created with Sketch. CTA butto…" at bounding box center [238, 207] width 298 height 82
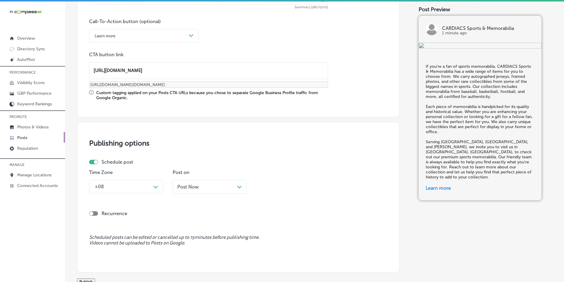
scroll to position [434, 0]
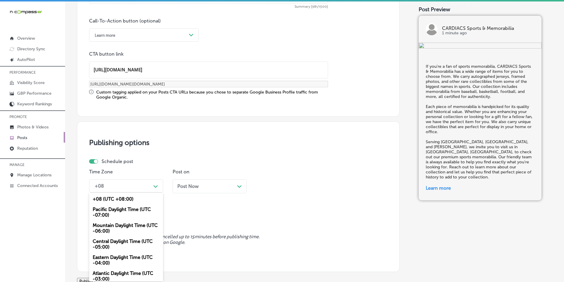
click at [154, 185] on div "Path Created with Sketch." at bounding box center [155, 186] width 5 height 5
click at [114, 227] on div "Mountain Daylight Time (UTC -06:00)" at bounding box center [126, 228] width 74 height 16
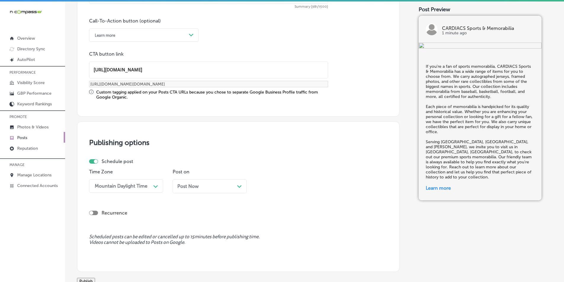
click at [227, 188] on div "Post Now Path Created with Sketch." at bounding box center [209, 187] width 65 height 6
click at [313, 187] on div "11:15 AM" at bounding box center [288, 186] width 59 height 10
click at [265, 250] on div "7:00 AM" at bounding box center [293, 252] width 74 height 10
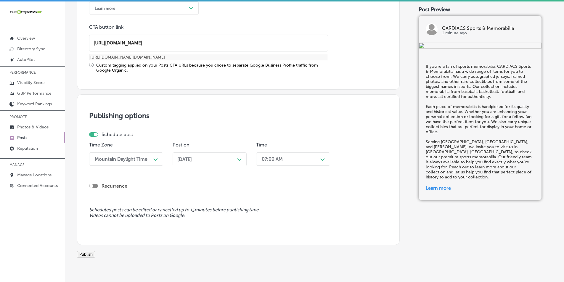
scroll to position [488, 0]
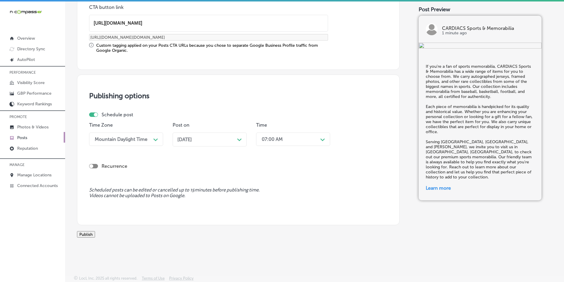
click at [95, 231] on button "Publish" at bounding box center [86, 234] width 18 height 7
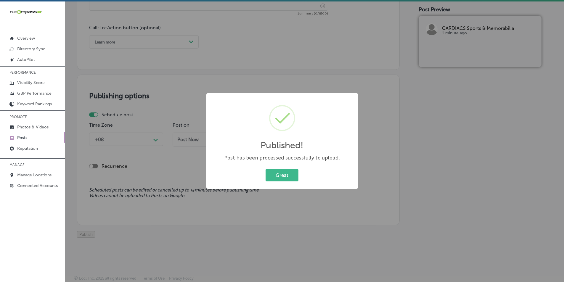
scroll to position [434, 0]
click at [275, 173] on button "Great" at bounding box center [281, 175] width 33 height 12
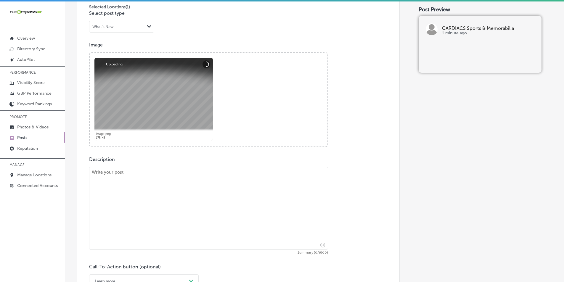
scroll to position [197, 0]
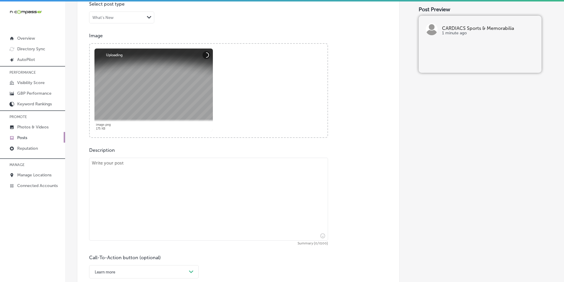
click at [128, 186] on textarea at bounding box center [208, 199] width 239 height 83
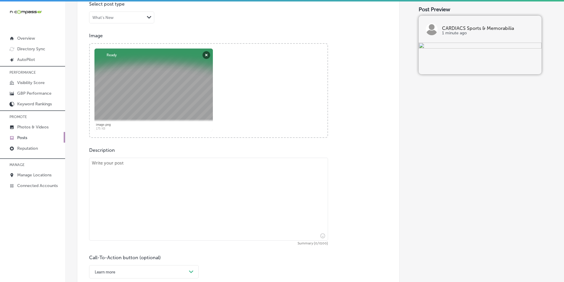
click at [148, 213] on textarea at bounding box center [208, 199] width 239 height 83
paste textarea "At CARDIACS Sports & Memorabilia, we specialize in rare and collectible sports …"
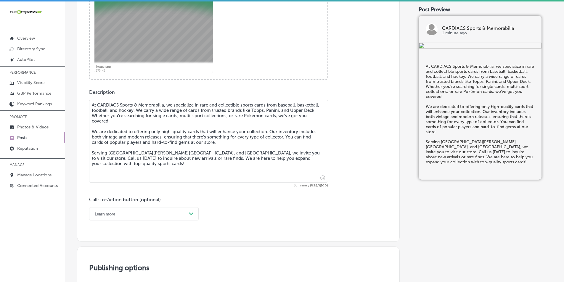
scroll to position [257, 0]
type textarea "At CARDIACS Sports & Memorabilia, we specialize in rare and collectible sports …"
click at [180, 207] on div "Learn more Path Created with Sketch." at bounding box center [144, 212] width 110 height 13
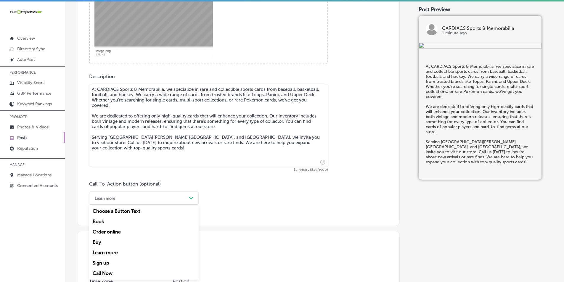
click at [107, 270] on div "Call Now" at bounding box center [144, 273] width 110 height 10
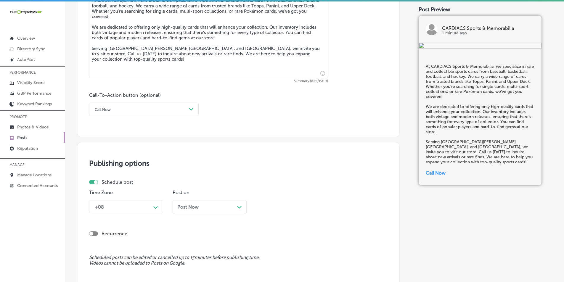
click at [156, 206] on div "+08 Path Created with Sketch." at bounding box center [126, 206] width 74 height 13
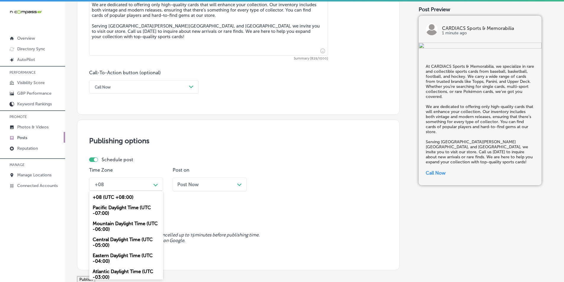
click at [114, 224] on div "Mountain Daylight Time (UTC -06:00)" at bounding box center [126, 226] width 74 height 16
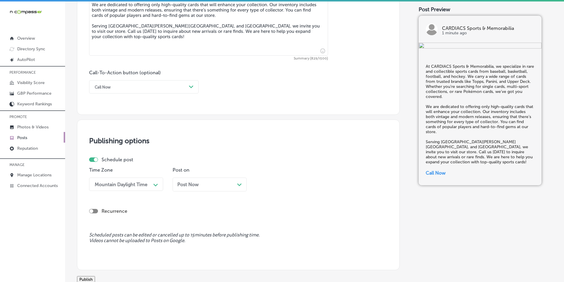
click at [239, 183] on div "Path Created with Sketch." at bounding box center [239, 184] width 5 height 5
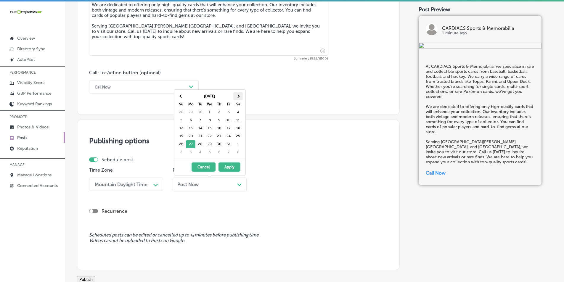
click at [237, 96] on span at bounding box center [237, 95] width 3 height 3
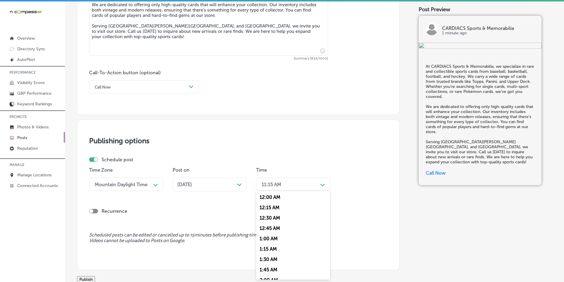
click at [293, 182] on div "11:15 AM" at bounding box center [288, 184] width 59 height 10
click at [265, 250] on div "7:00 AM" at bounding box center [293, 250] width 74 height 10
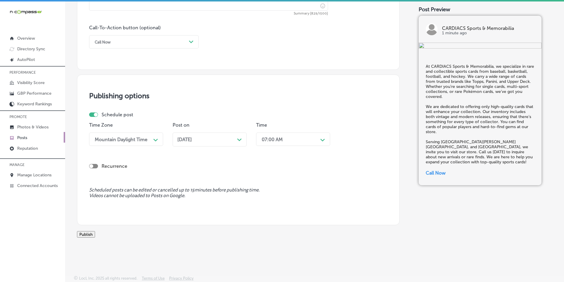
scroll to position [434, 0]
click at [95, 232] on button "Publish" at bounding box center [86, 234] width 18 height 7
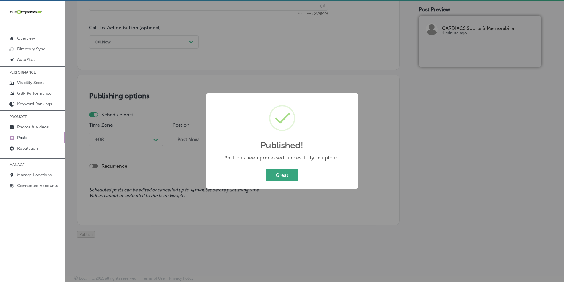
click at [278, 172] on button "Great" at bounding box center [281, 175] width 33 height 12
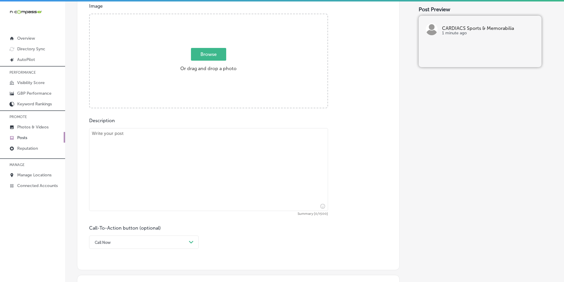
scroll to position [79, 0]
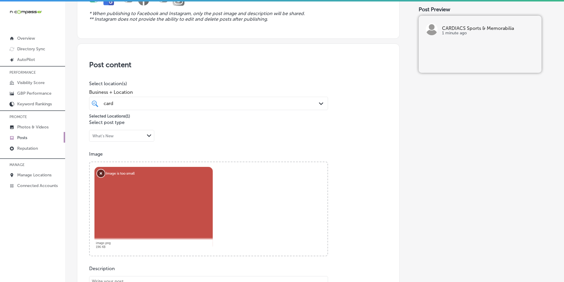
click at [100, 173] on button "Remove" at bounding box center [101, 174] width 8 height 8
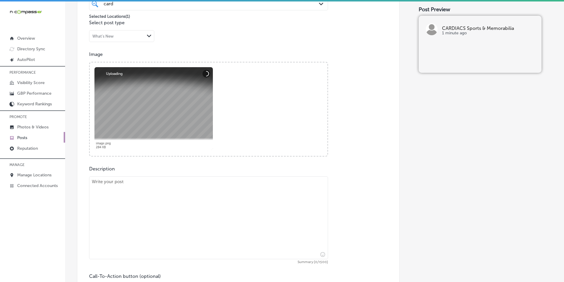
scroll to position [197, 0]
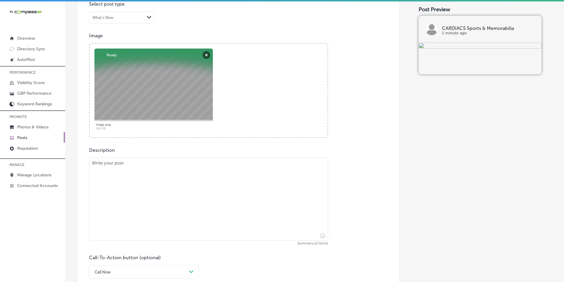
click at [135, 169] on textarea at bounding box center [208, 199] width 239 height 83
paste textarea "CARDIACS Sports & Memorabilia offers exclusive autographed memorabilia from som…"
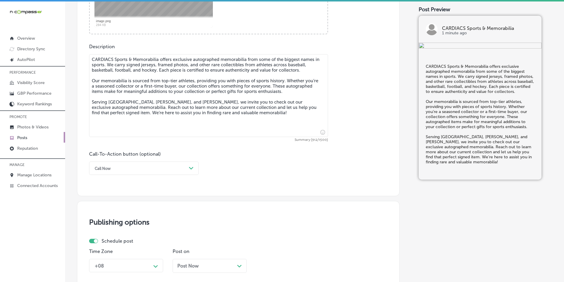
scroll to position [316, 0]
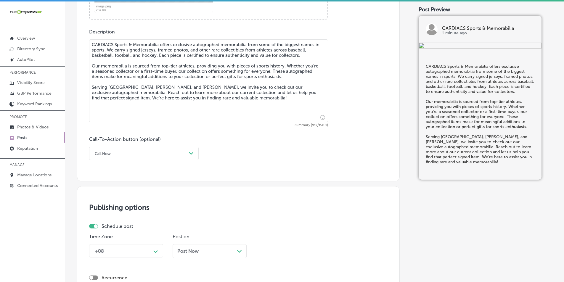
type textarea "CARDIACS Sports & Memorabilia offers exclusive autographed memorabilia from som…"
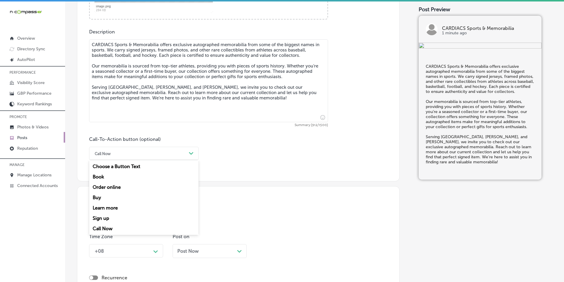
click at [184, 153] on div "Call Now" at bounding box center [139, 153] width 95 height 9
click at [111, 207] on div "Learn more" at bounding box center [144, 208] width 110 height 10
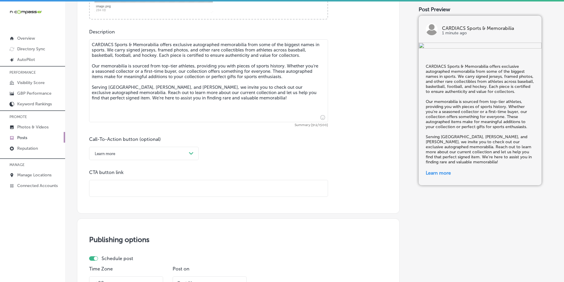
paste input "https://www.thecardiacs.com/"
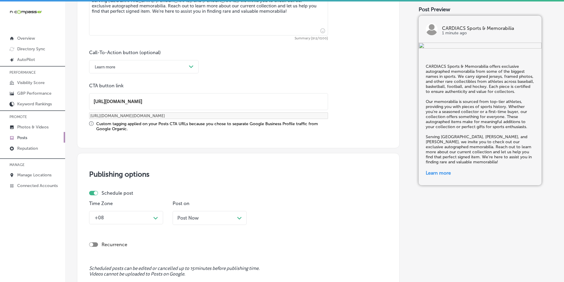
scroll to position [434, 0]
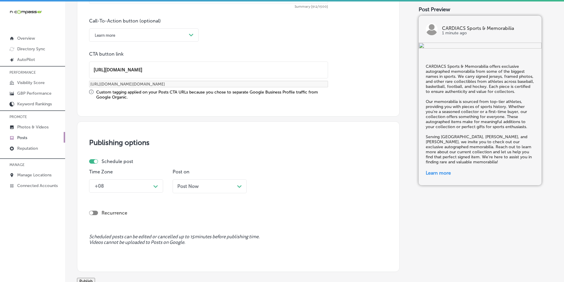
type input "https://www.thecardiacs.com/"
click at [155, 187] on polygon at bounding box center [155, 186] width 4 height 3
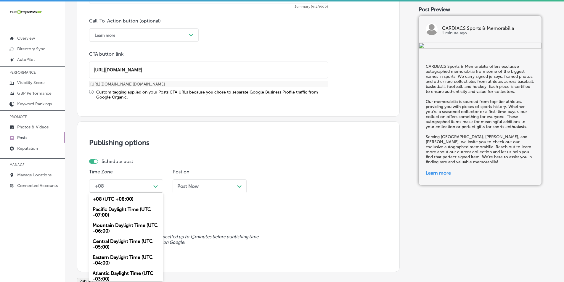
click at [117, 225] on div "Mountain Daylight Time (UTC -06:00)" at bounding box center [126, 228] width 74 height 16
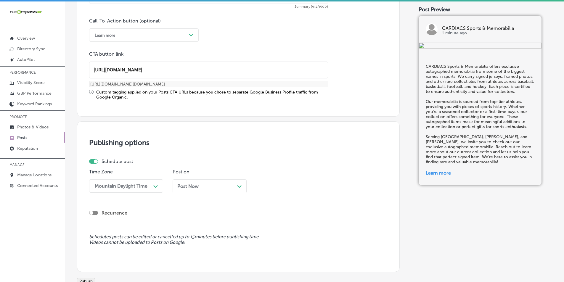
click at [238, 185] on polygon at bounding box center [239, 186] width 4 height 3
click at [306, 186] on div "11:15 AM" at bounding box center [288, 186] width 59 height 10
click at [265, 252] on div "7:00 AM" at bounding box center [293, 252] width 74 height 10
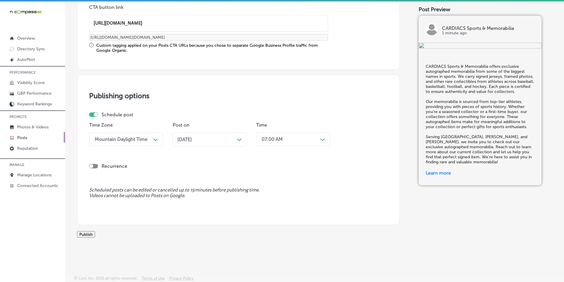
scroll to position [488, 0]
click at [95, 231] on button "Publish" at bounding box center [86, 234] width 18 height 7
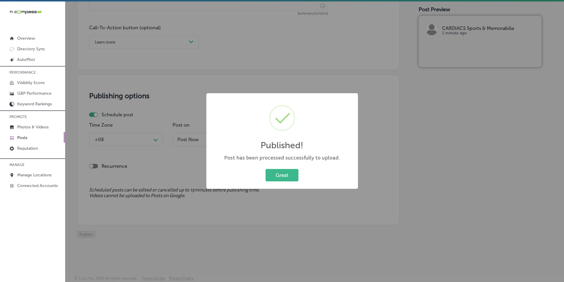
scroll to position [434, 0]
click at [280, 173] on button "Great" at bounding box center [281, 175] width 33 height 12
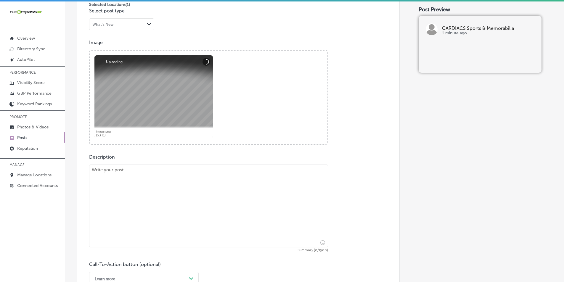
scroll to position [227, 0]
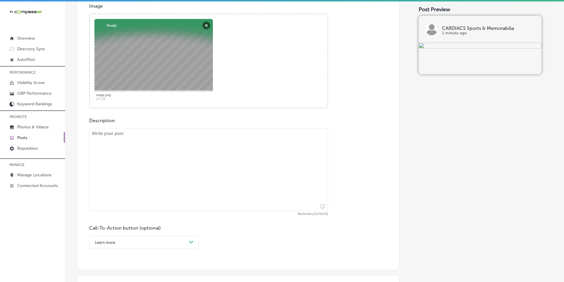
click at [167, 157] on textarea at bounding box center [208, 169] width 239 height 83
paste textarea "At CARDIACS Sports & Memorabilia, we offer a vast selection of Pokémon cards fo…"
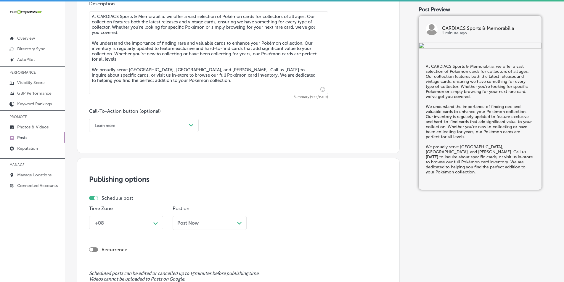
scroll to position [345, 0]
type textarea "At CARDIACS Sports & Memorabilia, we offer a vast selection of Pokémon cards fo…"
click at [188, 122] on div "Path Created with Sketch." at bounding box center [190, 123] width 9 height 9
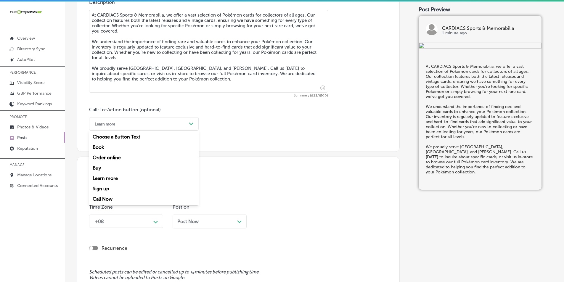
click at [104, 199] on div "Call Now" at bounding box center [144, 199] width 110 height 10
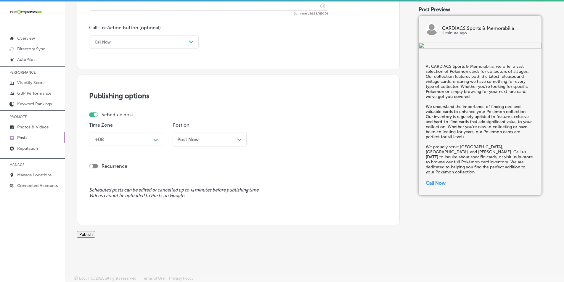
scroll to position [434, 0]
click at [154, 139] on icon "Path Created with Sketch." at bounding box center [155, 140] width 4 height 3
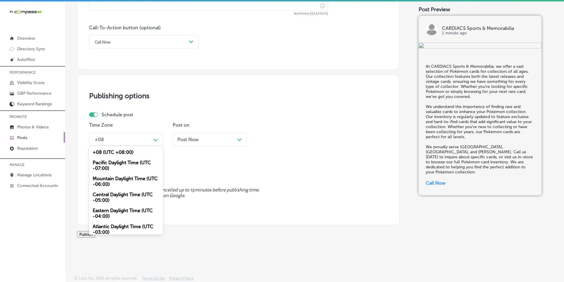
click at [118, 173] on div "Mountain Daylight Time (UTC -06:00)" at bounding box center [126, 181] width 74 height 16
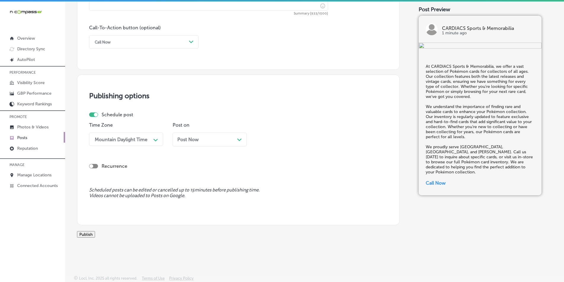
click at [227, 137] on div "Post Now Path Created with Sketch." at bounding box center [209, 140] width 65 height 6
click at [320, 135] on div "Path Created with Sketch." at bounding box center [322, 139] width 9 height 9
click at [264, 200] on div "7:00 AM" at bounding box center [293, 205] width 74 height 10
click at [95, 231] on button "Publish" at bounding box center [86, 234] width 18 height 7
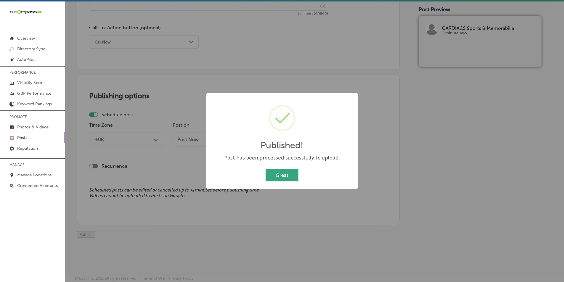
click at [288, 173] on button "Great" at bounding box center [281, 175] width 33 height 12
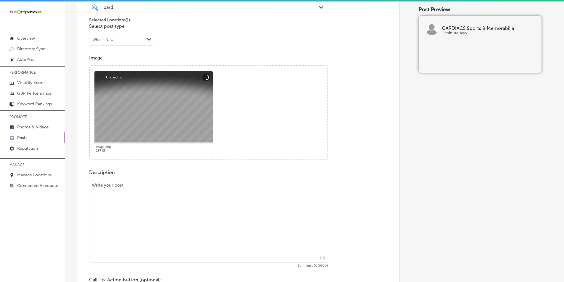
scroll to position [197, 0]
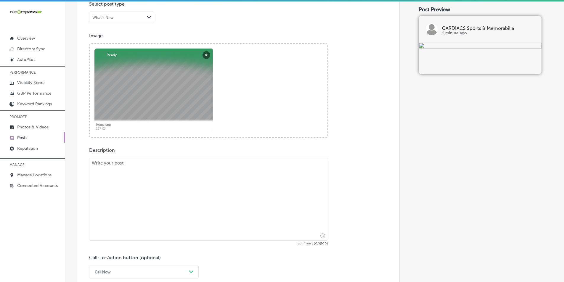
click at [133, 183] on textarea at bounding box center [208, 199] width 239 height 83
paste textarea "Looking for sports memorabilia? CARDIACS Sports & Memorabilia offers a variety …"
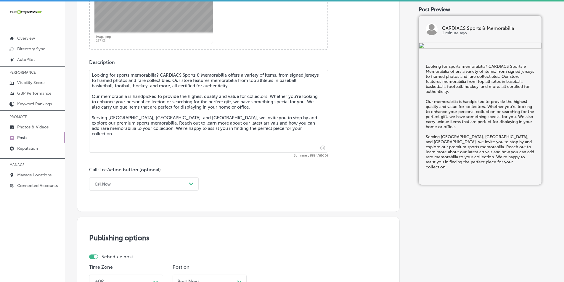
scroll to position [286, 0]
type textarea "Looking for sports memorabilia? CARDIACS Sports & Memorabilia offers a variety …"
click at [144, 183] on div "Call Now" at bounding box center [139, 182] width 95 height 9
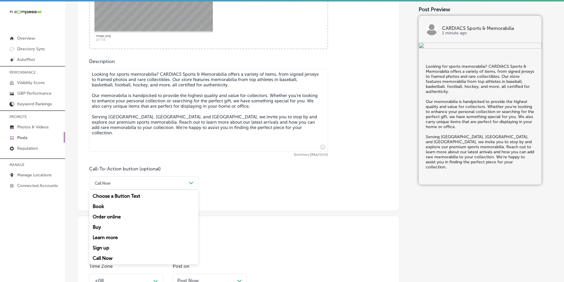
click at [110, 237] on div "Learn more" at bounding box center [144, 237] width 110 height 10
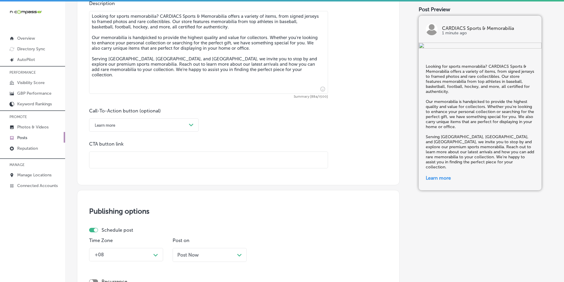
scroll to position [345, 0]
paste input "https://www.thecardiacs.com/"
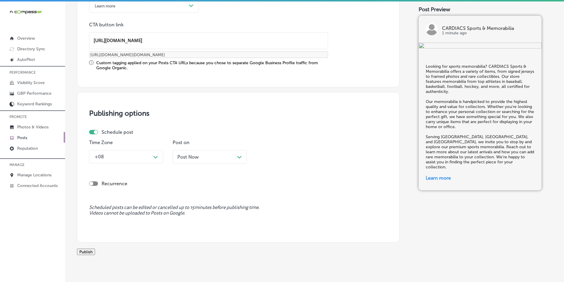
scroll to position [464, 0]
type input "https://www.thecardiacs.com/"
click at [155, 155] on div "Path Created with Sketch." at bounding box center [155, 156] width 5 height 5
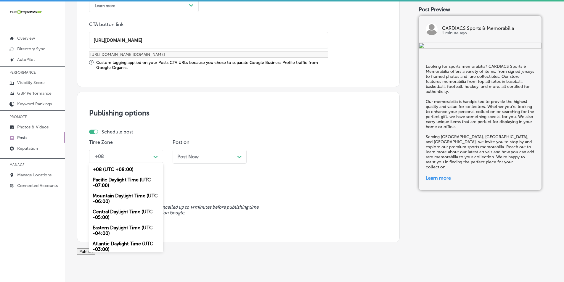
click at [116, 194] on div "Mountain Daylight Time (UTC -06:00)" at bounding box center [126, 199] width 74 height 16
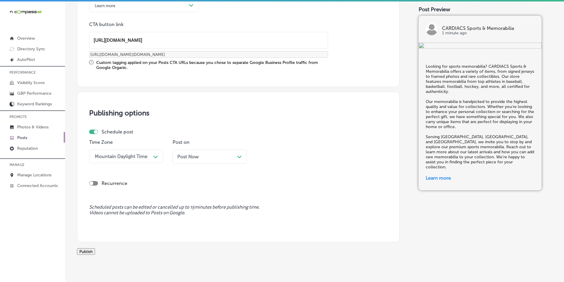
click at [218, 155] on div "Post Now Path Created with Sketch." at bounding box center [209, 157] width 65 height 6
click at [278, 157] on div "11:15 AM" at bounding box center [272, 157] width 20 height 6
click at [267, 193] on div "7:00 AM" at bounding box center [293, 193] width 74 height 10
click at [94, 255] on button "Publish" at bounding box center [86, 251] width 18 height 7
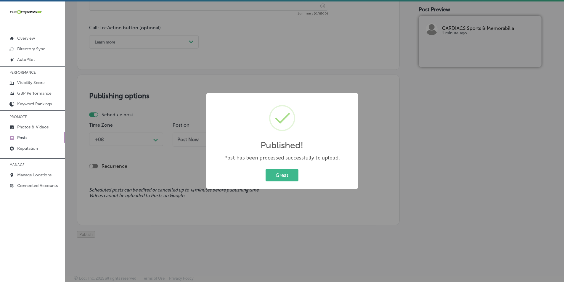
scroll to position [434, 0]
click at [280, 176] on button "Great" at bounding box center [281, 175] width 33 height 12
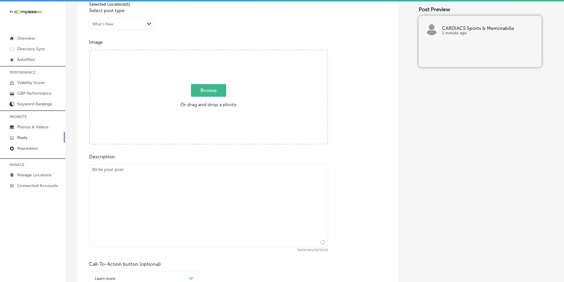
scroll to position [168, 0]
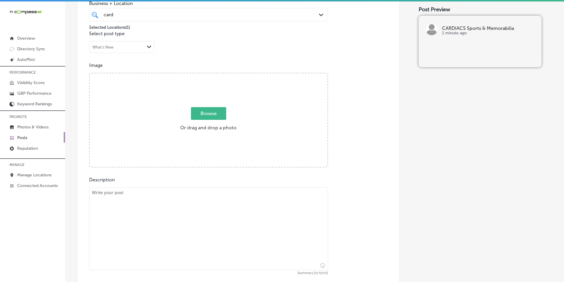
click at [128, 98] on div "Browse Or drag and drop a photo" at bounding box center [209, 120] width 238 height 95
click at [90, 73] on input "Browse Or drag and drop a photo" at bounding box center [209, 74] width 238 height 2
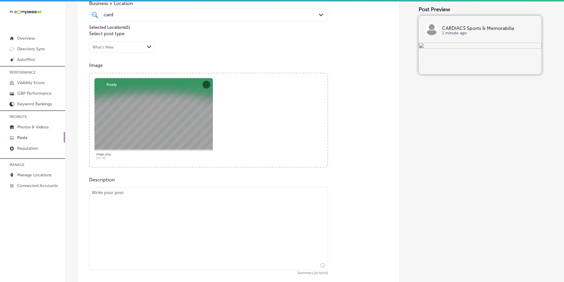
click at [138, 210] on textarea at bounding box center [208, 228] width 239 height 83
paste textarea "At CARDIACS Sports & Memorabilia, we make buying, selling, and trading sports c…"
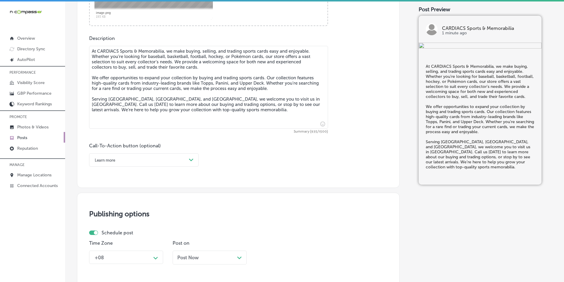
scroll to position [316, 0]
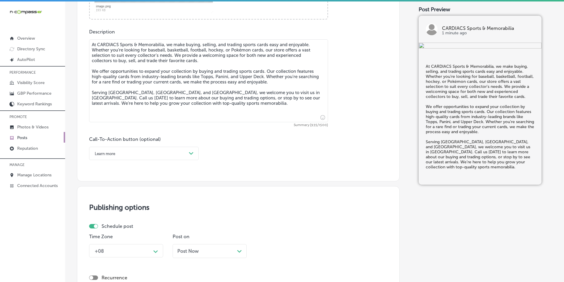
type textarea "At CARDIACS Sports & Memorabilia, we make buying, selling, and trading sports c…"
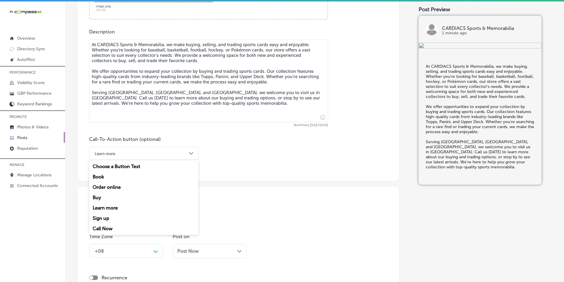
click at [161, 151] on div "Learn more" at bounding box center [139, 153] width 95 height 9
click at [101, 226] on div "Call Now" at bounding box center [144, 228] width 110 height 10
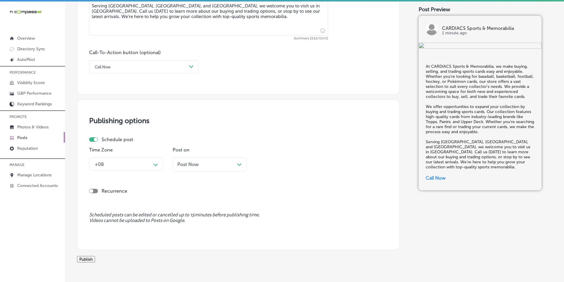
scroll to position [434, 0]
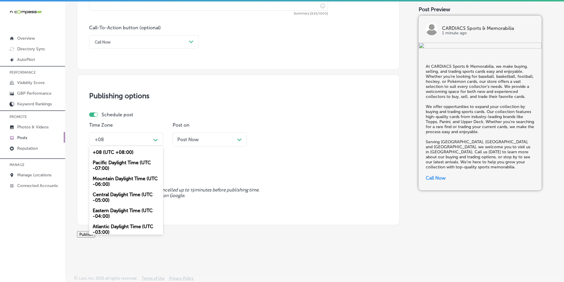
click at [154, 137] on div "Path Created with Sketch." at bounding box center [155, 139] width 5 height 5
click at [118, 173] on div "Mountain Daylight Time (UTC -06:00)" at bounding box center [126, 181] width 74 height 16
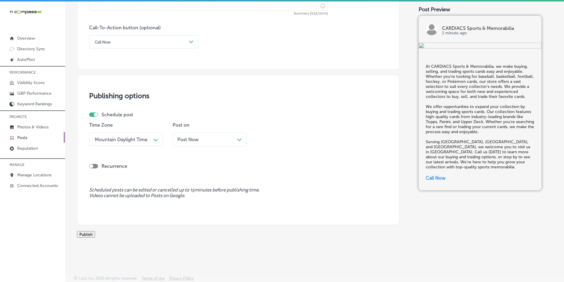
click at [232, 137] on div "Post Now Path Created with Sketch." at bounding box center [209, 140] width 65 height 6
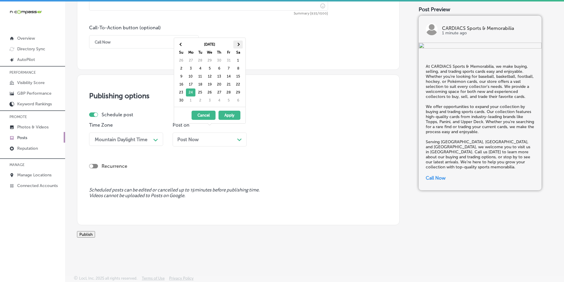
click at [237, 44] on span at bounding box center [237, 44] width 3 height 3
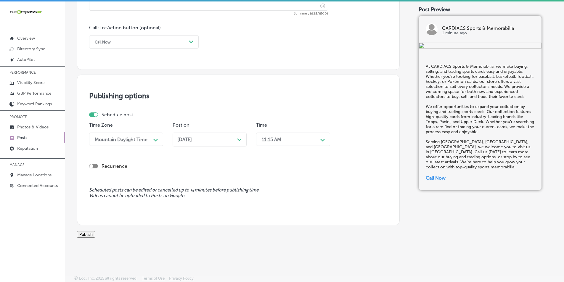
click at [293, 134] on div "11:15 AM" at bounding box center [288, 139] width 59 height 10
click at [265, 200] on div "7:00 AM" at bounding box center [293, 205] width 74 height 10
click at [95, 231] on button "Publish" at bounding box center [86, 234] width 18 height 7
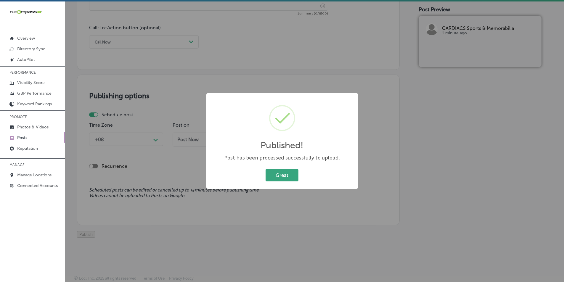
click at [280, 174] on button "Great" at bounding box center [281, 175] width 33 height 12
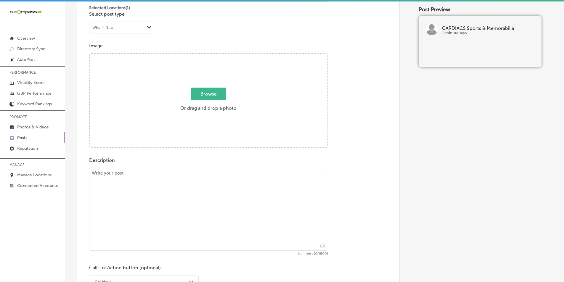
scroll to position [168, 0]
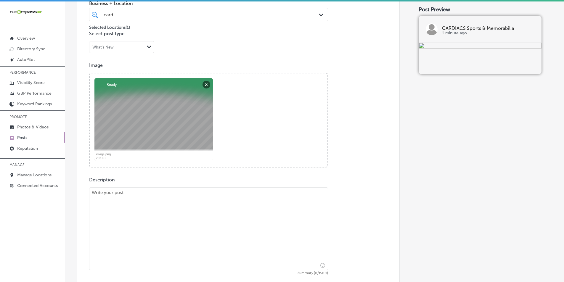
click at [120, 222] on textarea at bounding box center [208, 228] width 239 height 83
paste textarea "CARDIACS Sports & Memorabilia is the place to find top-quality sports cards and…"
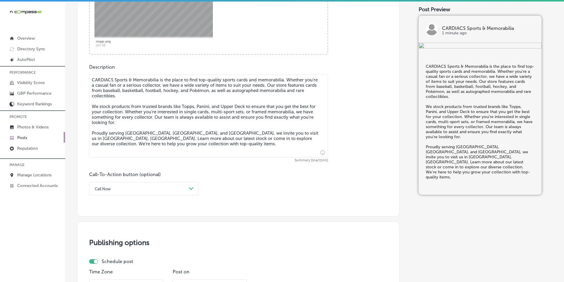
scroll to position [286, 0]
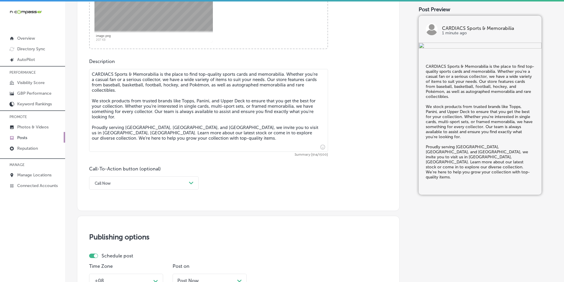
type textarea "CARDIACS Sports & Memorabilia is the place to find top-quality sports cards and…"
click at [137, 182] on div "Call Now" at bounding box center [139, 182] width 95 height 9
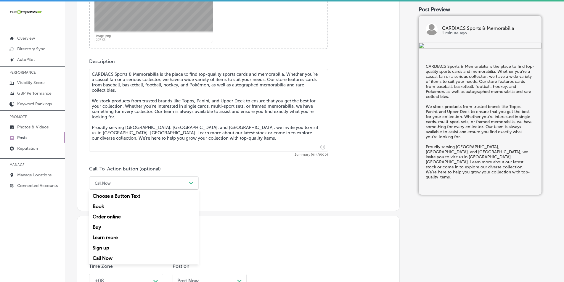
click at [111, 236] on div "Learn more" at bounding box center [144, 237] width 110 height 10
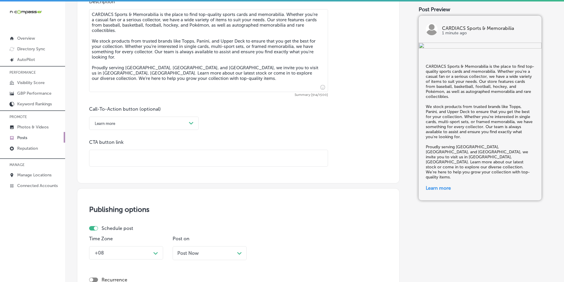
scroll to position [375, 0]
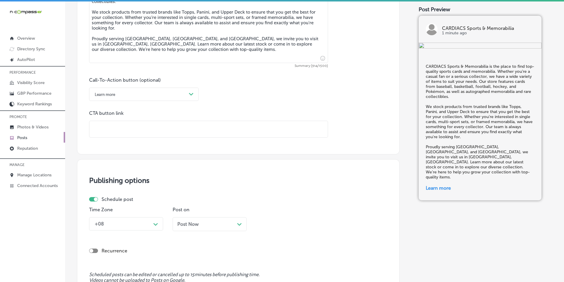
click at [137, 127] on input "text" at bounding box center [208, 129] width 238 height 16
paste input "https://www.thecardiacs.com/"
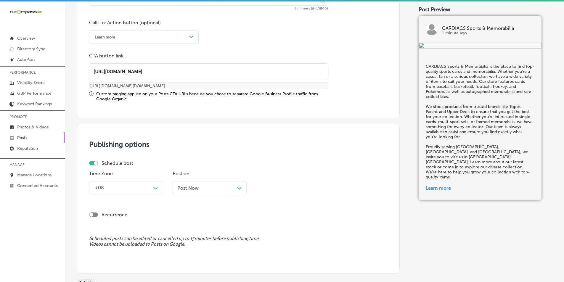
scroll to position [434, 0]
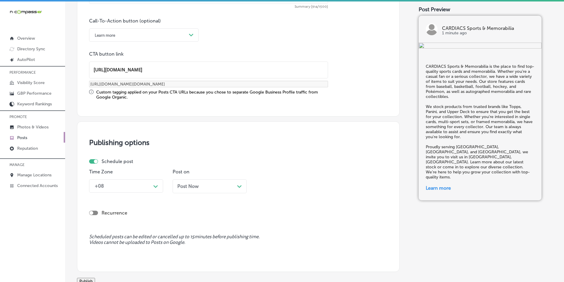
type input "https://www.thecardiacs.com/"
click at [156, 186] on icon "Path Created with Sketch." at bounding box center [155, 186] width 4 height 3
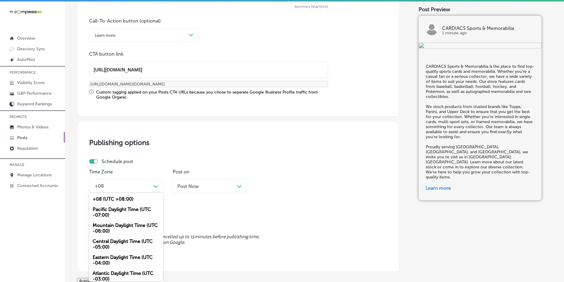
scroll to position [4, 0]
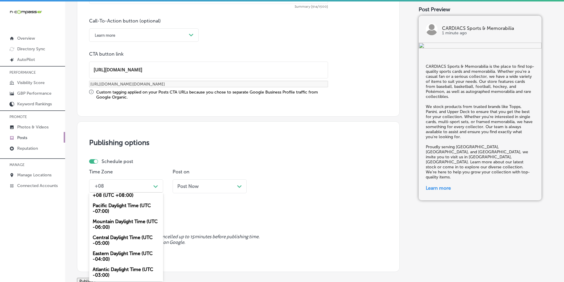
click at [122, 220] on div "Mountain Daylight Time (UTC -06:00)" at bounding box center [126, 224] width 74 height 16
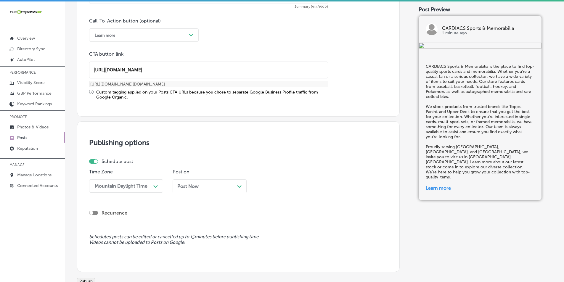
click at [232, 186] on div "Post Now Path Created with Sketch." at bounding box center [209, 187] width 65 height 6
click at [273, 186] on div "11:15 AM" at bounding box center [272, 186] width 20 height 6
click at [269, 221] on div "7:00 AM" at bounding box center [293, 223] width 74 height 10
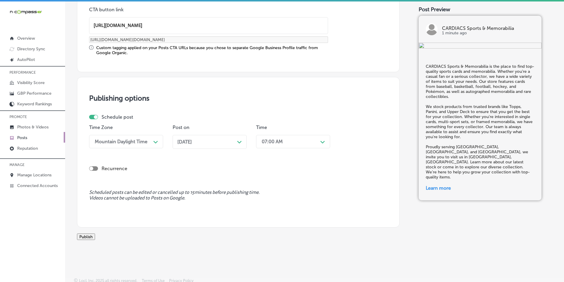
scroll to position [488, 0]
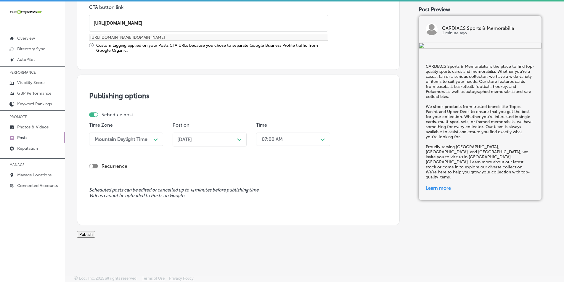
click at [95, 231] on button "Publish" at bounding box center [86, 234] width 18 height 7
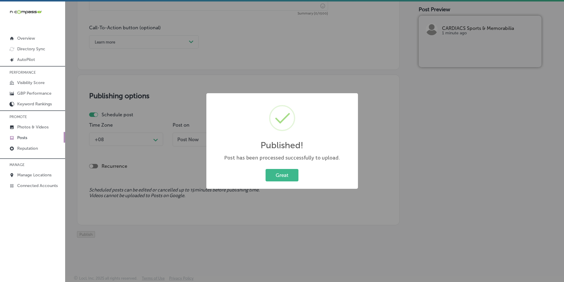
scroll to position [434, 0]
click at [284, 173] on button "Great" at bounding box center [281, 175] width 33 height 12
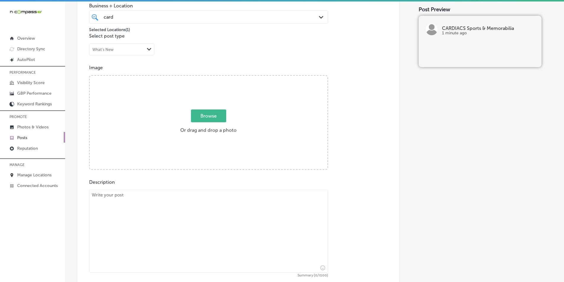
scroll to position [109, 0]
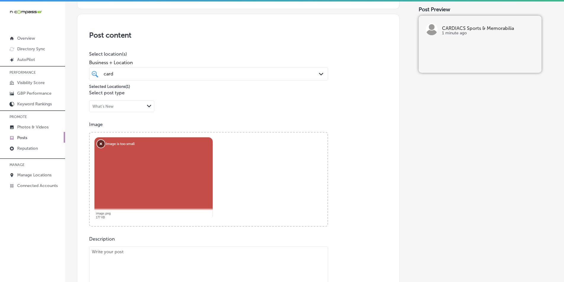
click at [100, 142] on button "Remove" at bounding box center [101, 144] width 8 height 8
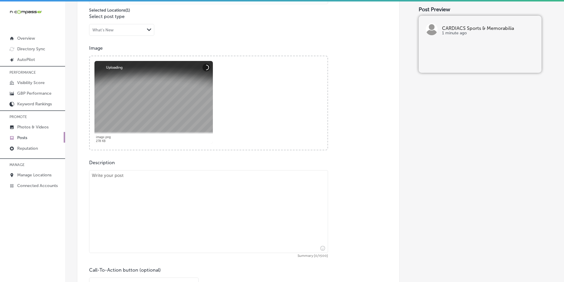
scroll to position [197, 0]
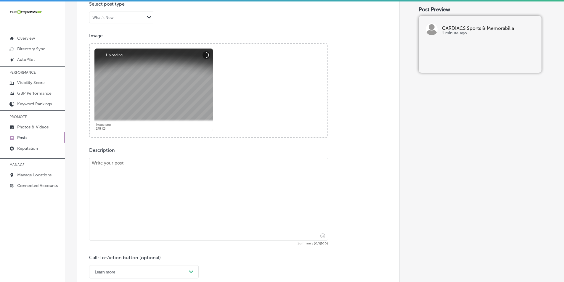
click at [119, 175] on textarea at bounding box center [208, 199] width 239 height 83
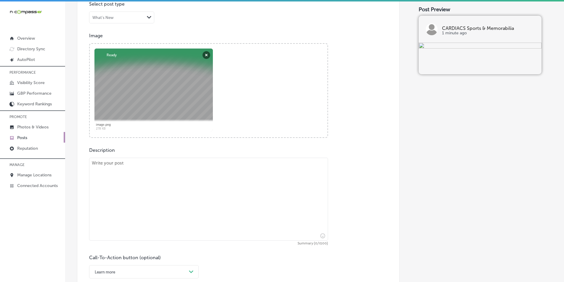
click at [146, 184] on textarea at bounding box center [208, 199] width 239 height 83
paste textarea "CARDIACS Sports & Memorabilia is your go-to destination for sports collectibles…"
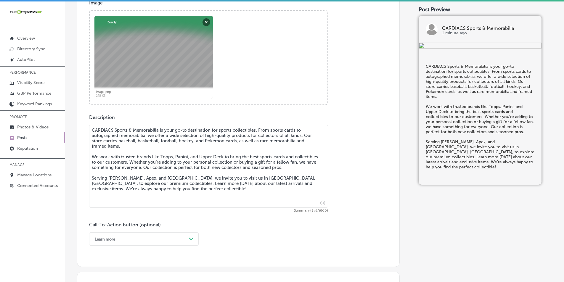
scroll to position [257, 0]
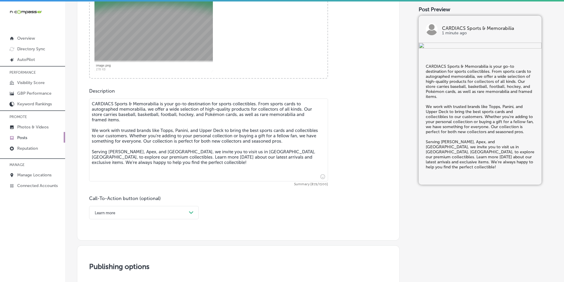
type textarea "CARDIACS Sports & Memorabilia is your go-to destination for sports collectibles…"
click at [189, 209] on div "Learn more Path Created with Sketch." at bounding box center [144, 212] width 110 height 13
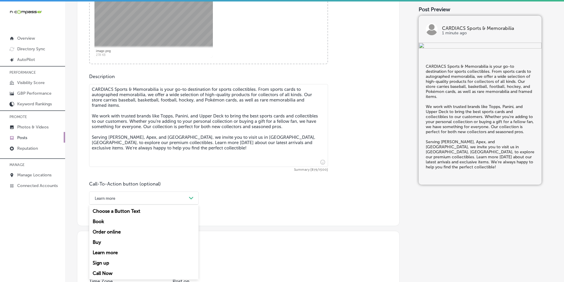
click at [115, 253] on div "Learn more" at bounding box center [144, 252] width 110 height 10
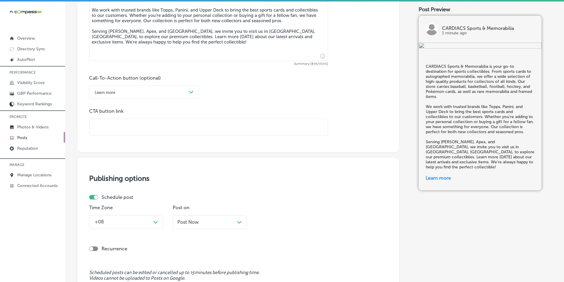
scroll to position [390, 0]
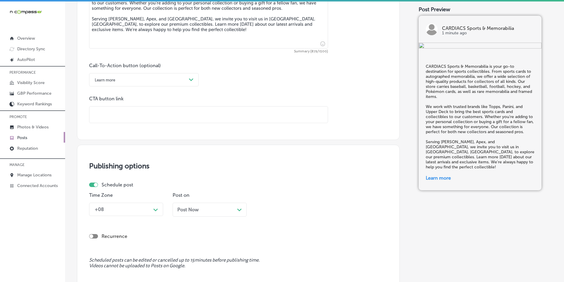
paste input "https://www.thecardiacs.com/"
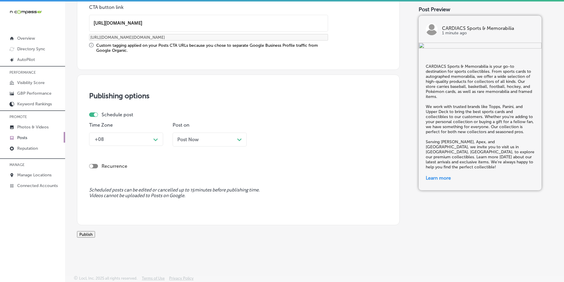
scroll to position [488, 0]
type input "https://www.thecardiacs.com/"
click at [155, 137] on div "Path Created with Sketch." at bounding box center [155, 139] width 5 height 5
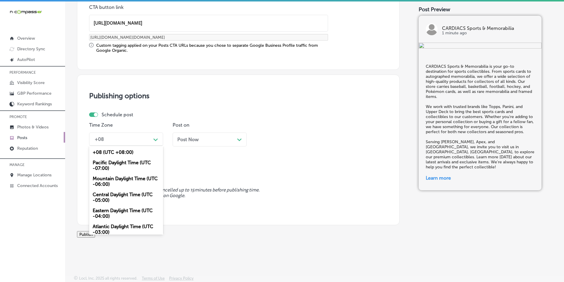
click at [120, 173] on div "Mountain Daylight Time (UTC -06:00)" at bounding box center [126, 181] width 74 height 16
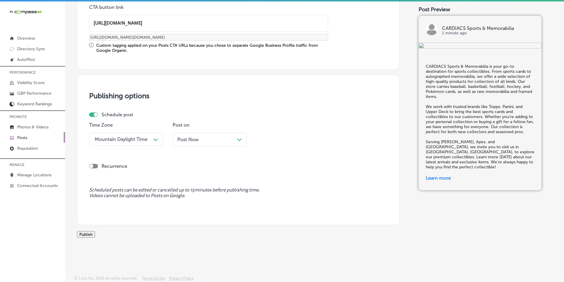
click at [237, 133] on div "Post Now Path Created with Sketch." at bounding box center [210, 140] width 74 height 14
click at [295, 134] on div "11:15 AM" at bounding box center [288, 139] width 59 height 10
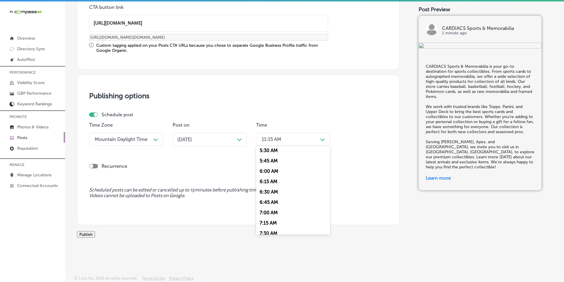
scroll to position [237, 0]
click at [265, 200] on div "7:00 AM" at bounding box center [293, 205] width 74 height 10
click at [95, 231] on button "Publish" at bounding box center [86, 234] width 18 height 7
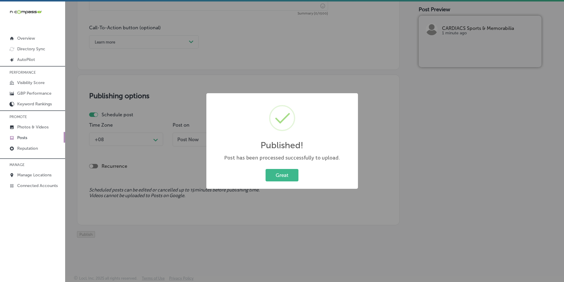
scroll to position [434, 0]
click at [284, 175] on button "Great" at bounding box center [281, 175] width 33 height 12
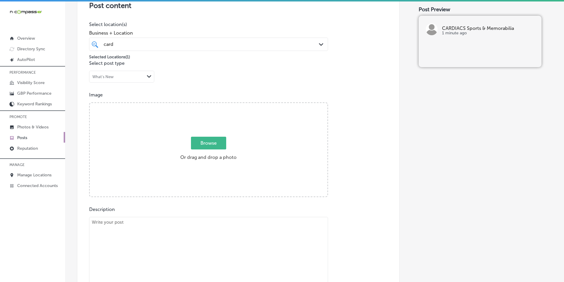
scroll to position [49, 0]
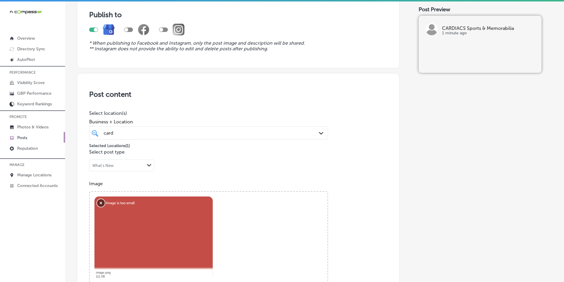
click at [101, 201] on button "Remove" at bounding box center [101, 203] width 8 height 8
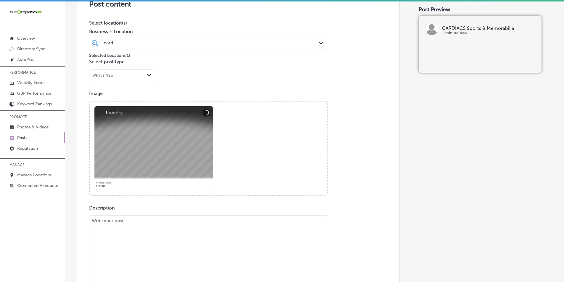
scroll to position [168, 0]
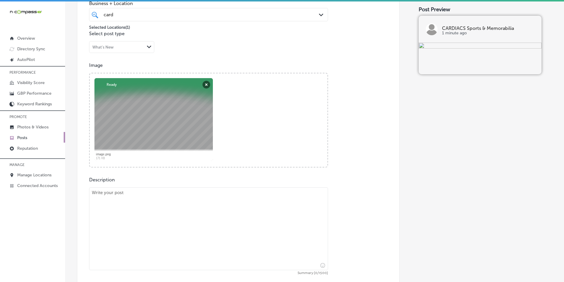
click at [130, 228] on textarea at bounding box center [208, 228] width 239 height 83
paste textarea "CARDIACS Sports & Memorabilia is your one-stop shop for sports cards and collec…"
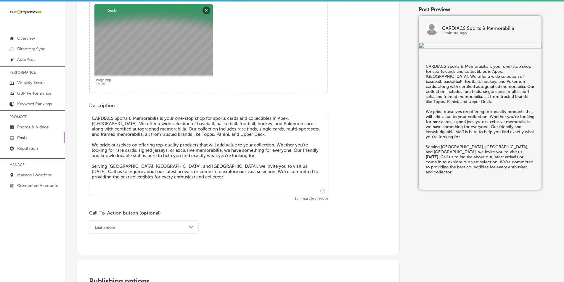
scroll to position [257, 0]
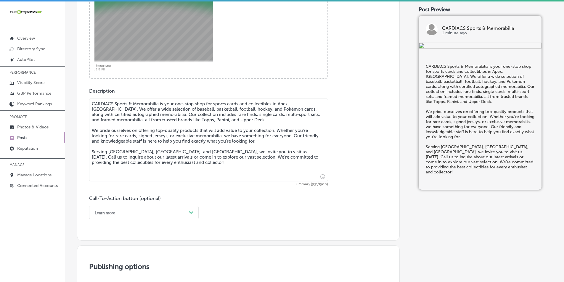
type textarea "CARDIACS Sports & Memorabilia is your one-stop shop for sports cards and collec…"
click at [177, 213] on div "Learn more Path Created with Sketch." at bounding box center [144, 212] width 110 height 13
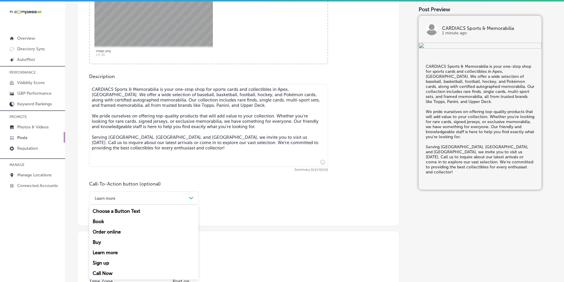
click at [107, 271] on div "Call Now" at bounding box center [144, 273] width 110 height 10
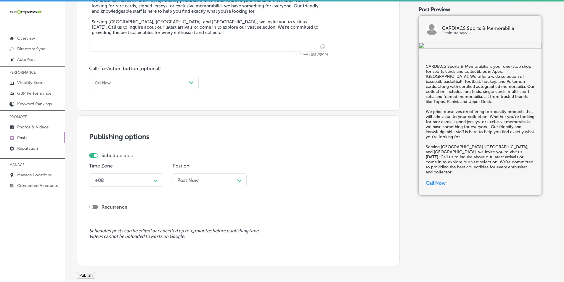
scroll to position [390, 0]
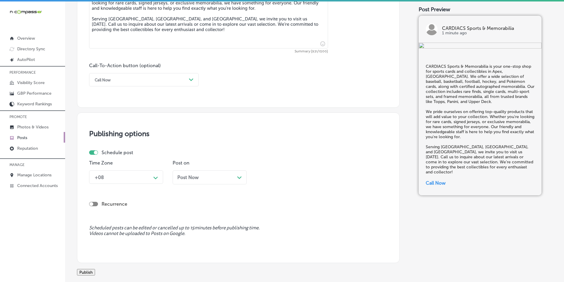
click at [144, 176] on div "+08" at bounding box center [121, 177] width 59 height 10
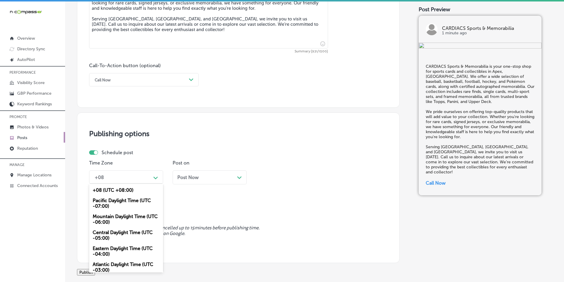
click at [115, 215] on div "Mountain Daylight Time (UTC -06:00)" at bounding box center [126, 219] width 74 height 16
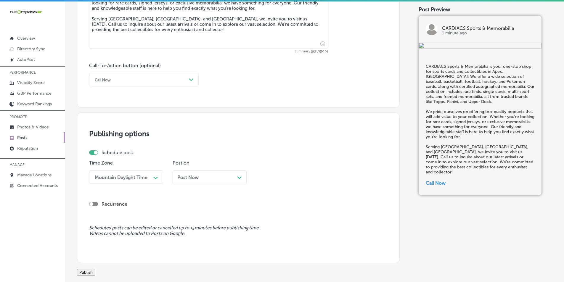
click at [235, 179] on div "Post Now Path Created with Sketch." at bounding box center [209, 178] width 65 height 6
click at [277, 176] on div "11:15 AM" at bounding box center [272, 177] width 20 height 6
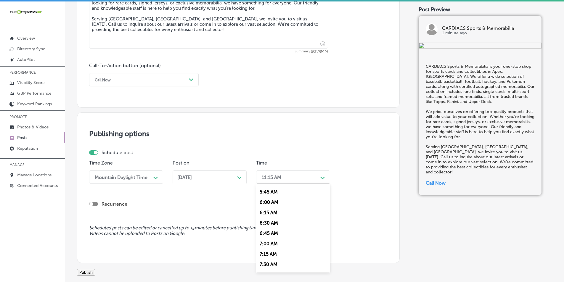
scroll to position [237, 0]
click at [265, 243] on div "7:00 AM" at bounding box center [293, 243] width 74 height 10
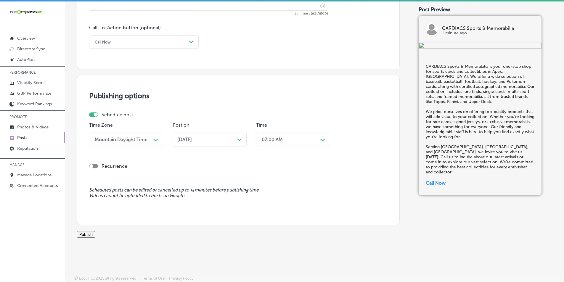
scroll to position [434, 0]
click at [95, 231] on button "Publish" at bounding box center [86, 234] width 18 height 7
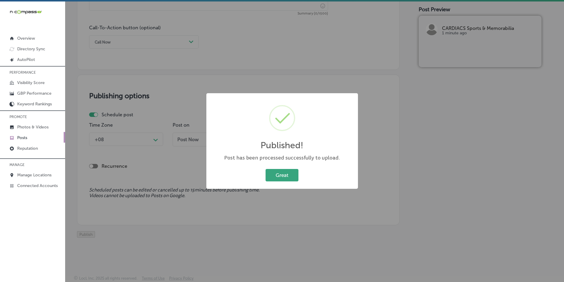
click at [277, 175] on button "Great" at bounding box center [281, 175] width 33 height 12
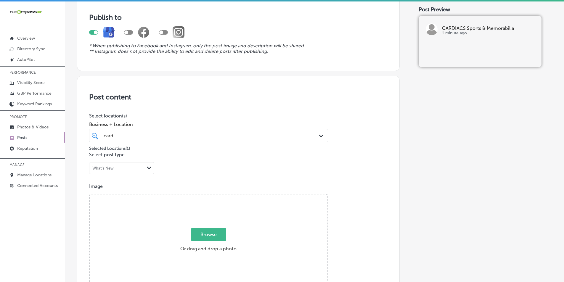
scroll to position [0, 0]
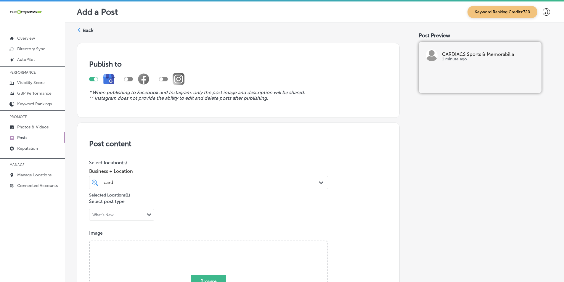
click at [82, 30] on div "Back" at bounding box center [85, 32] width 17 height 11
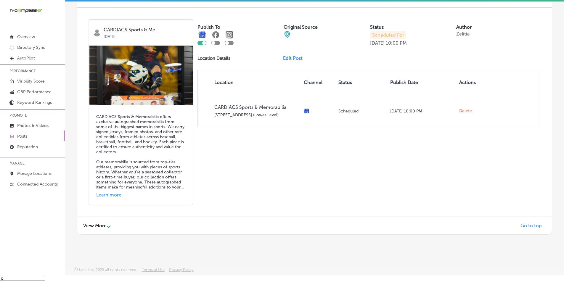
scroll to position [1280, 0]
click at [111, 192] on div "Learn more" at bounding box center [140, 195] width 89 height 6
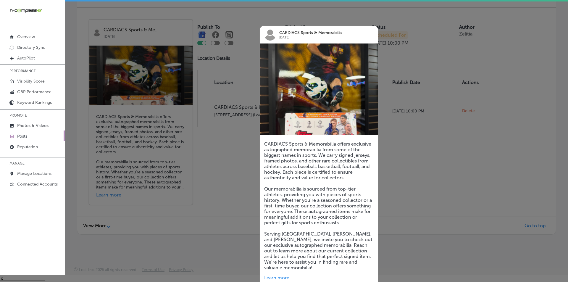
click at [205, 160] on div at bounding box center [284, 141] width 568 height 282
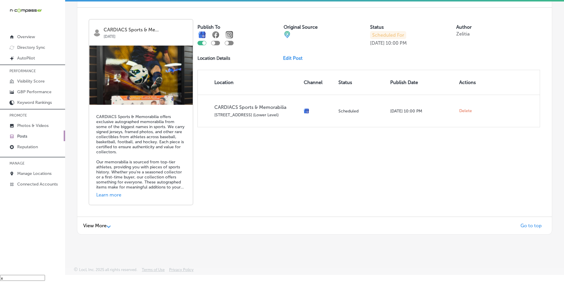
click at [109, 226] on icon "Path Created with Sketch." at bounding box center [109, 227] width 4 height 2
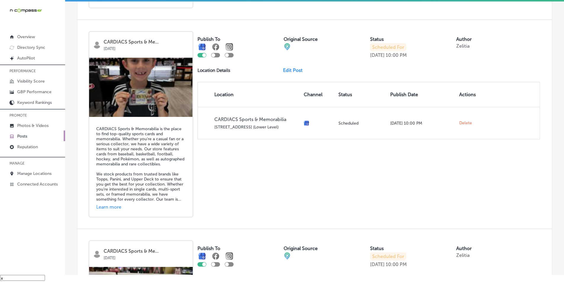
scroll to position [1965, 0]
